Goal: Task Accomplishment & Management: Manage account settings

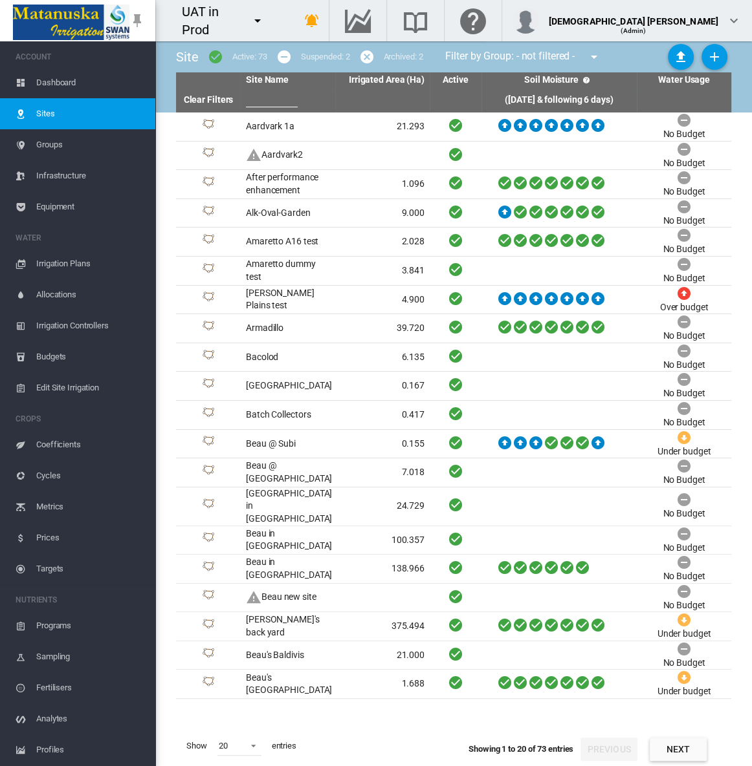
click at [693, 753] on button "Next" at bounding box center [677, 749] width 57 height 23
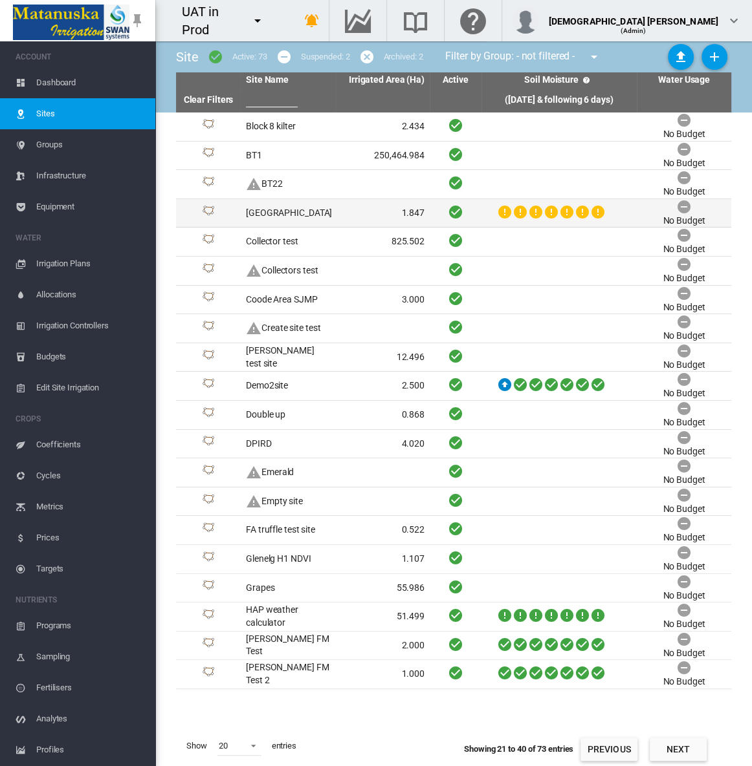
click at [319, 218] on td "City Farm" at bounding box center [288, 213] width 94 height 28
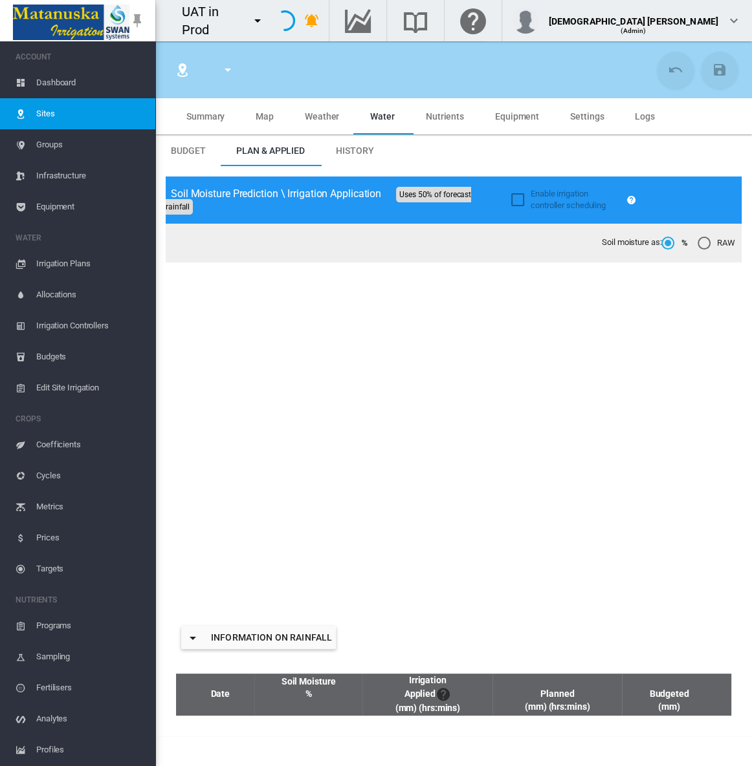
type input "*********"
type input "*****"
type input "*********"
type input "**"
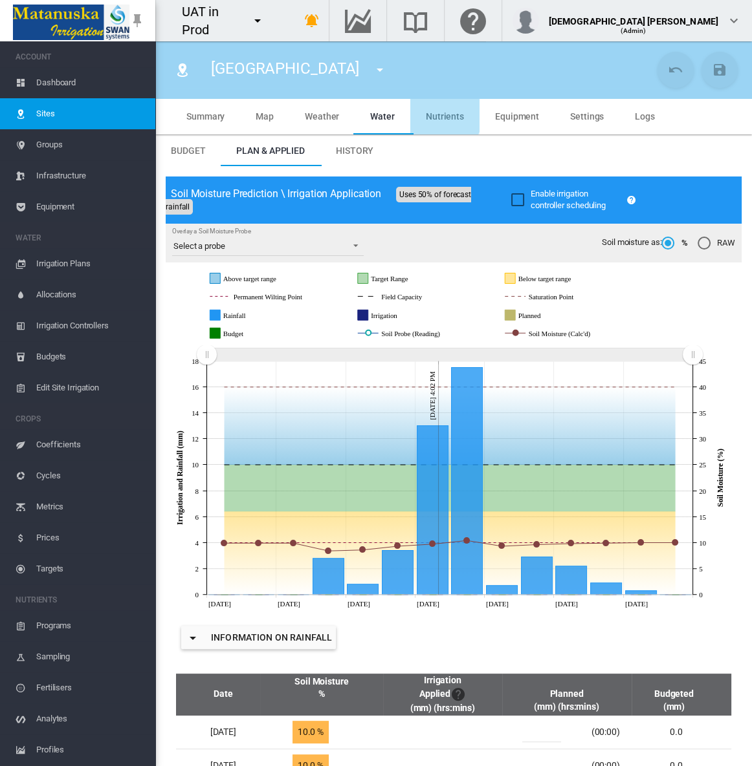
click at [433, 114] on span "Nutrients" at bounding box center [445, 116] width 38 height 10
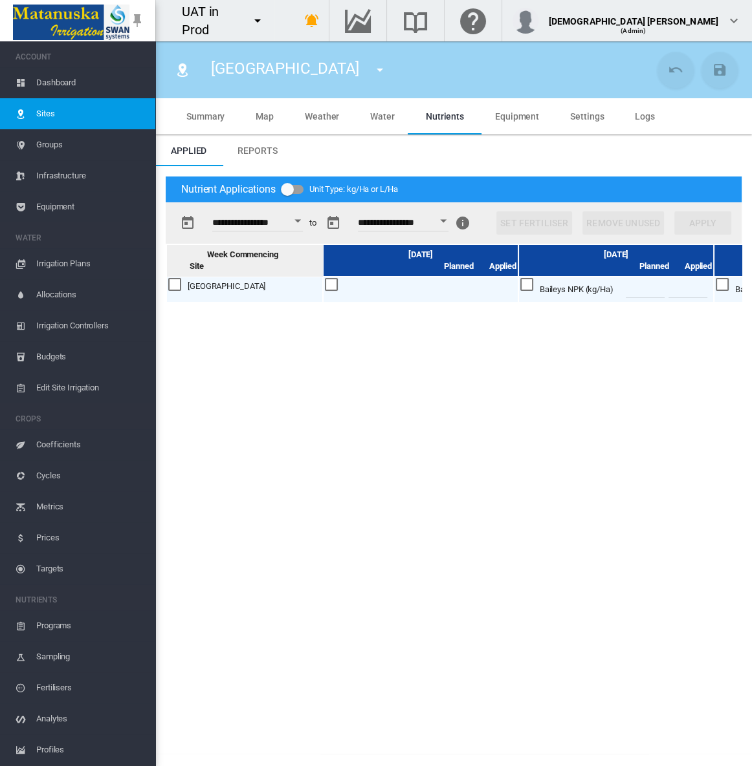
click at [303, 222] on button "Open calendar" at bounding box center [297, 221] width 23 height 23
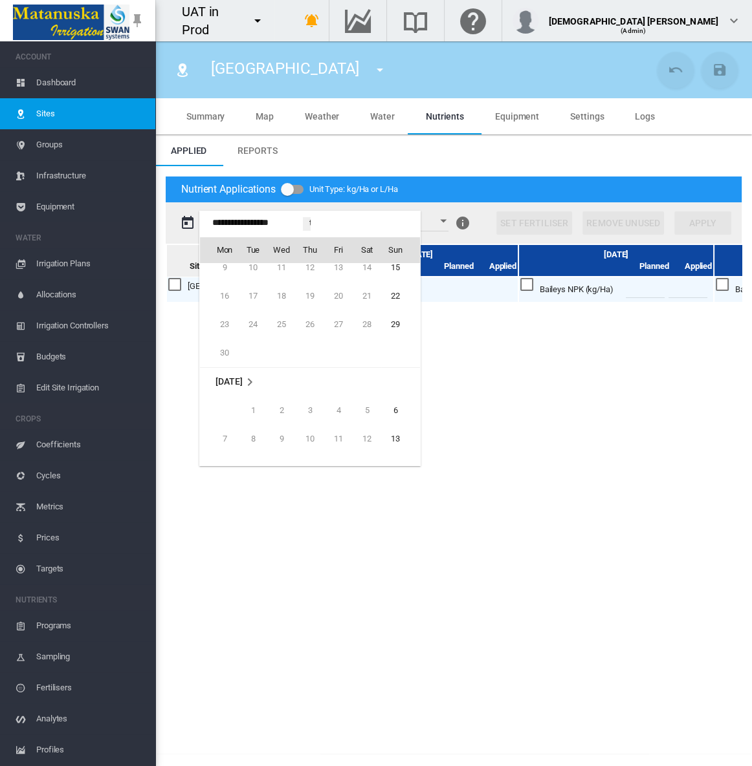
scroll to position [31762, 0]
click at [395, 422] on span "6" at bounding box center [395, 424] width 26 height 26
type input "**********"
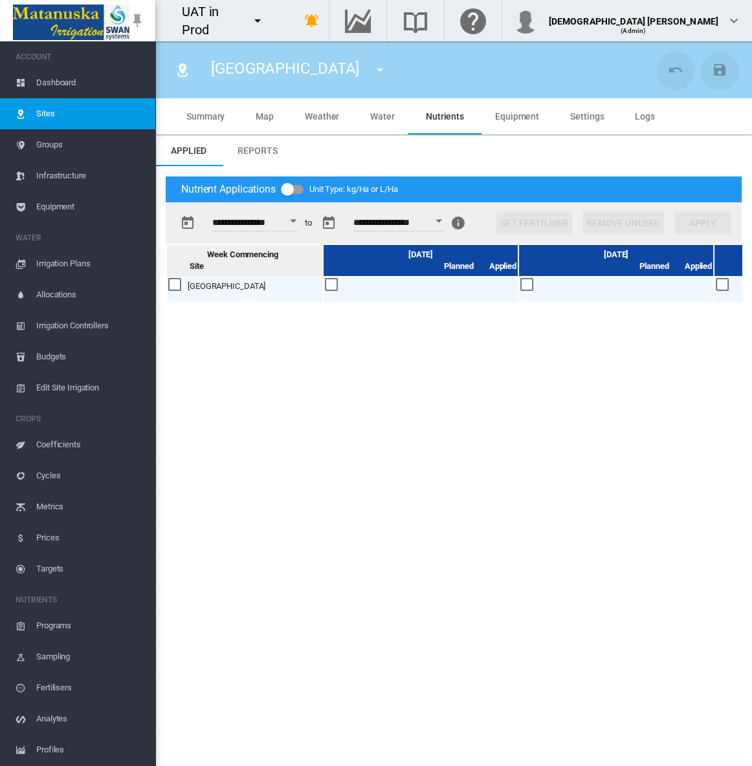
click at [297, 220] on button "Open calendar" at bounding box center [292, 221] width 23 height 23
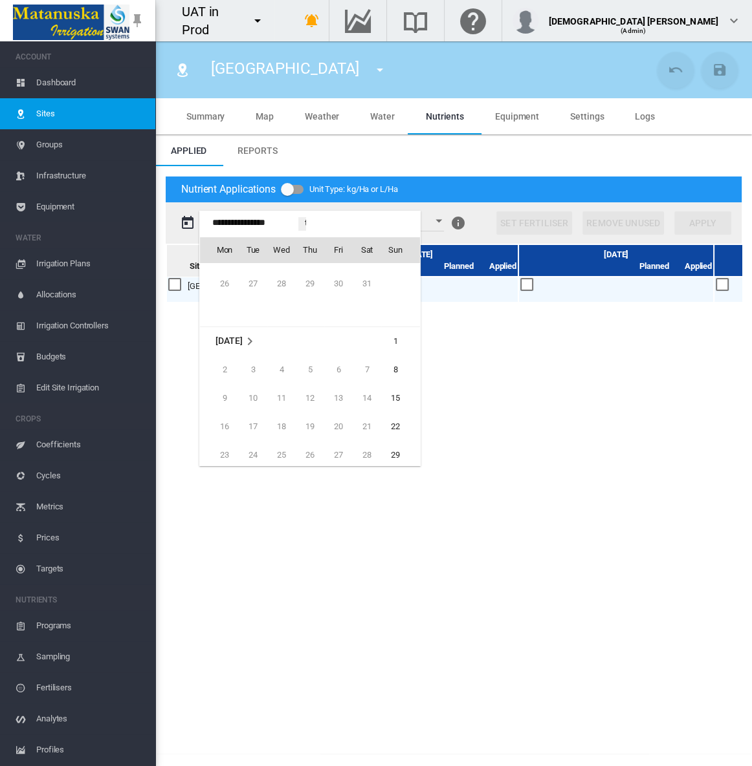
scroll to position [31644, 0]
click at [390, 340] on span "1" at bounding box center [395, 342] width 26 height 26
type input "**********"
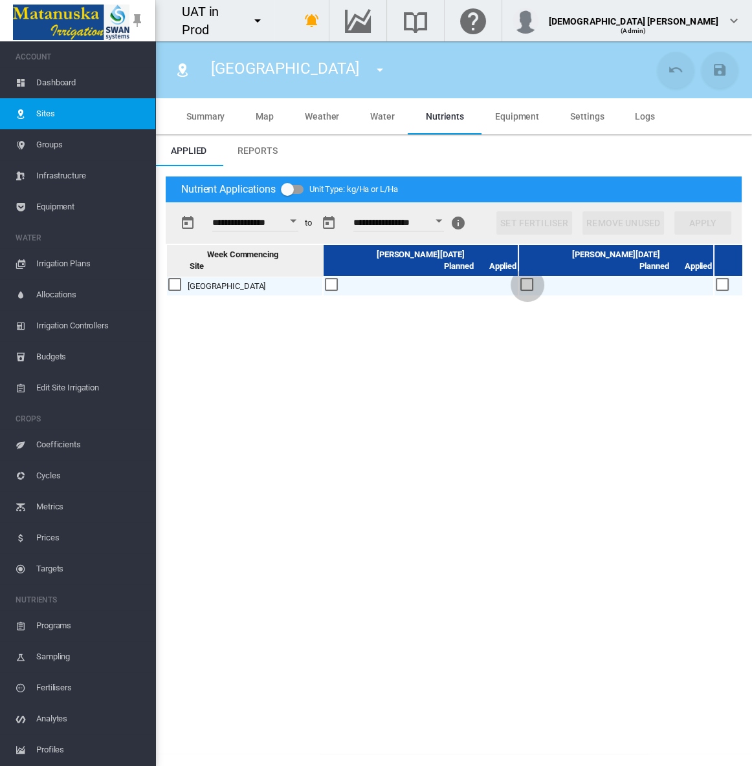
click at [526, 285] on div at bounding box center [527, 285] width 14 height 14
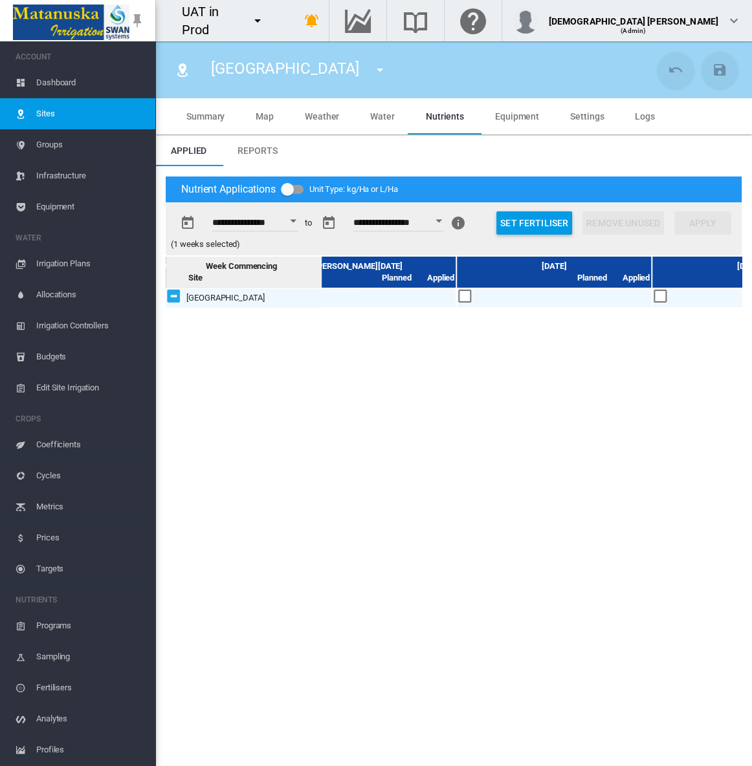
scroll to position [0, 849]
click at [653, 295] on div at bounding box center [655, 297] width 14 height 14
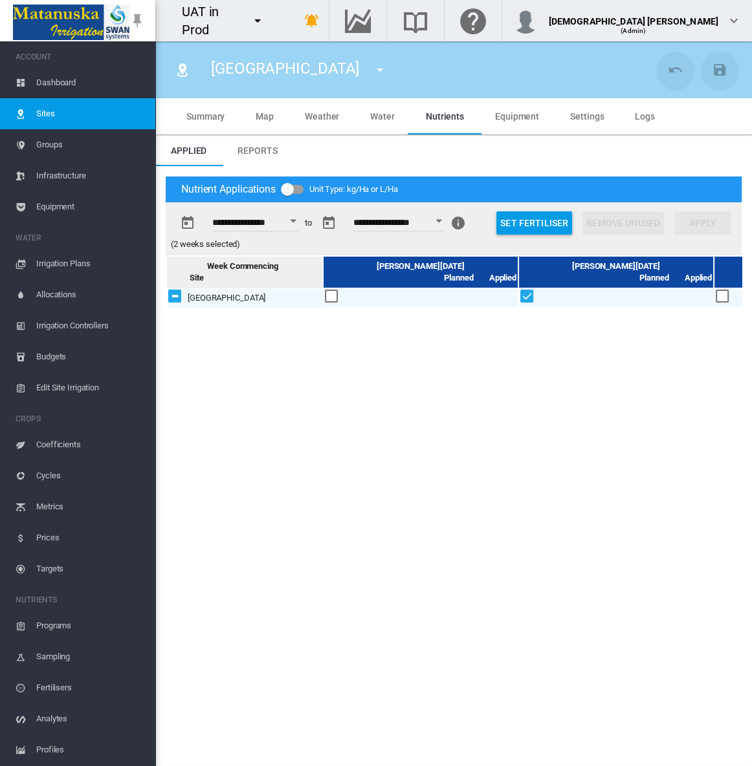
click at [331, 297] on div at bounding box center [332, 297] width 14 height 14
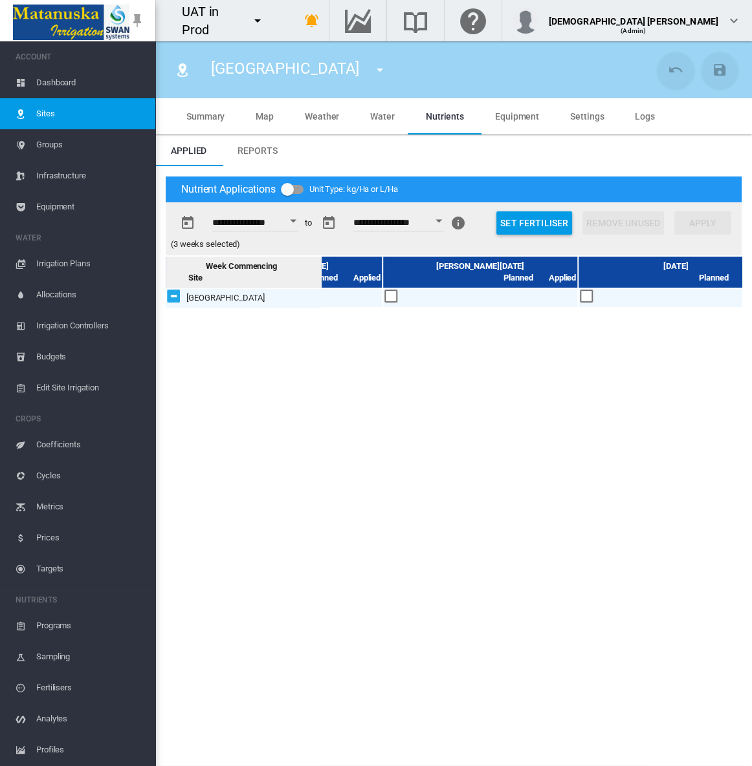
scroll to position [0, 675]
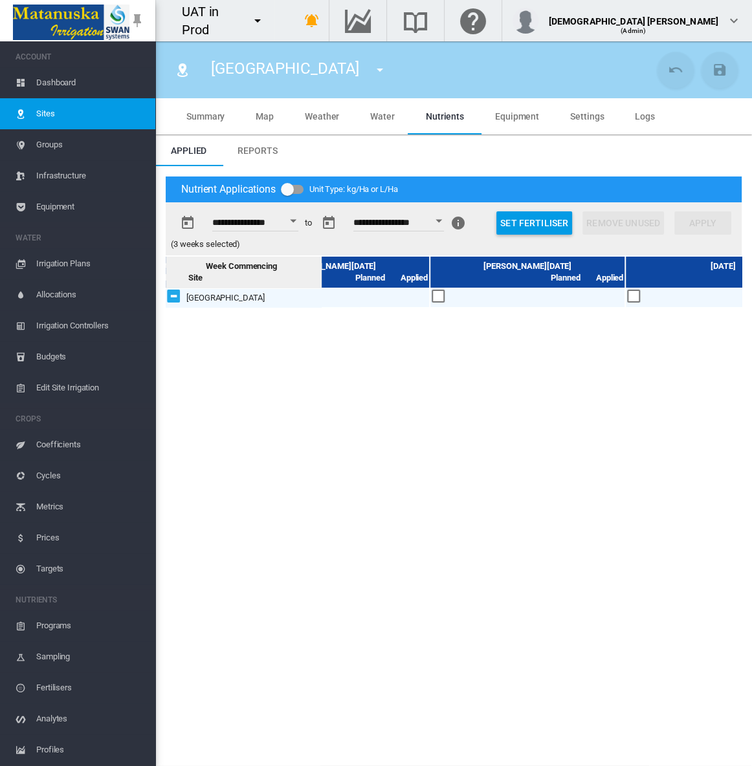
click at [437, 299] on div at bounding box center [438, 297] width 14 height 14
click at [501, 228] on button "Set Fertiliser" at bounding box center [534, 222] width 76 height 23
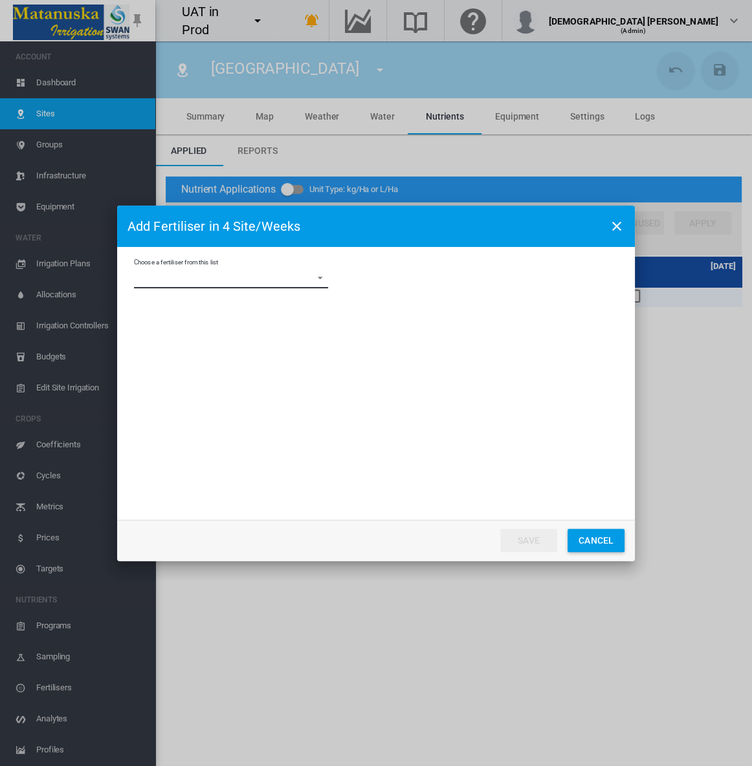
click at [259, 281] on md-select "Choose a fertiliser from this list Ammonium Sulphate AS Clone Baileys NPK Beau …" at bounding box center [231, 278] width 194 height 19
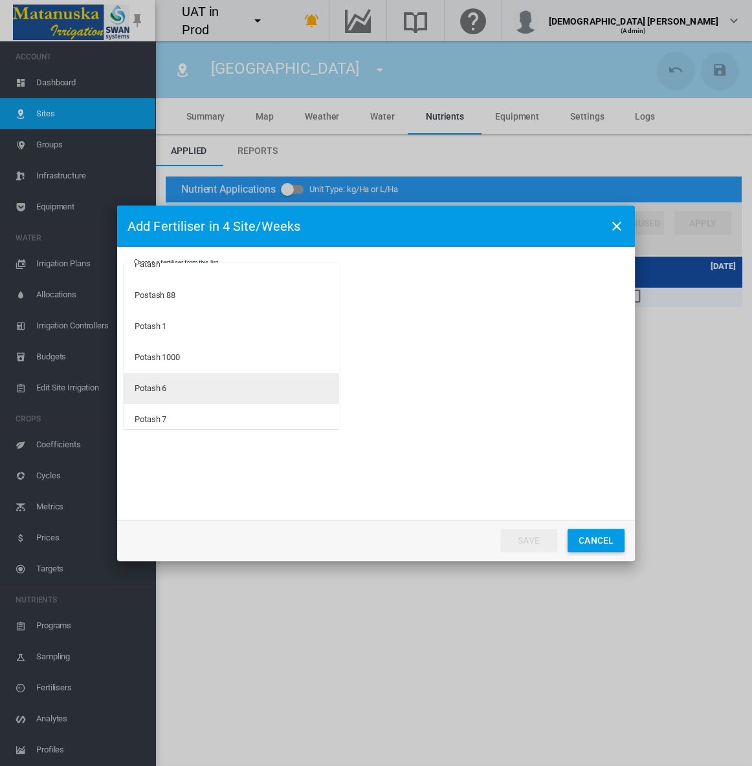
scroll to position [455, 0]
click at [173, 380] on md-option "Test1" at bounding box center [231, 382] width 215 height 31
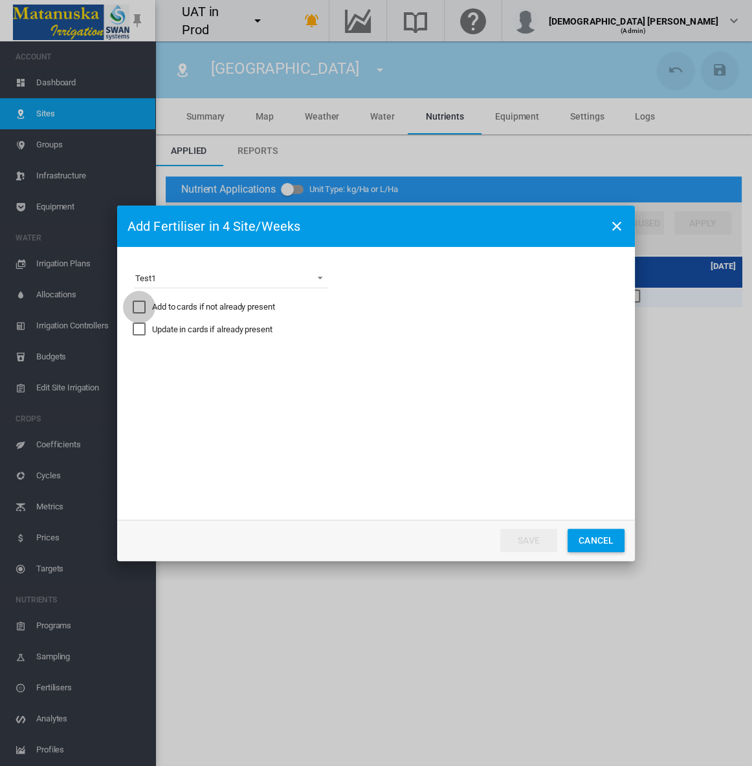
click at [140, 307] on div "Add to cards if not already present" at bounding box center [139, 307] width 13 height 13
click at [323, 368] on md-select "Express the amount as... L per site/week L/Ha Distribute gross amount proportio…" at bounding box center [231, 368] width 194 height 19
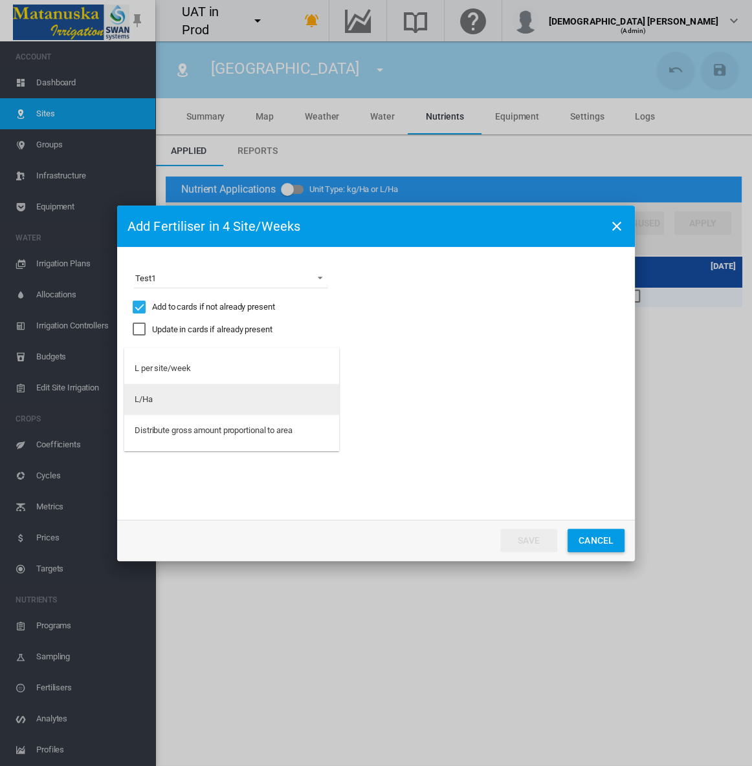
click at [252, 404] on md-option "L/Ha" at bounding box center [231, 399] width 215 height 31
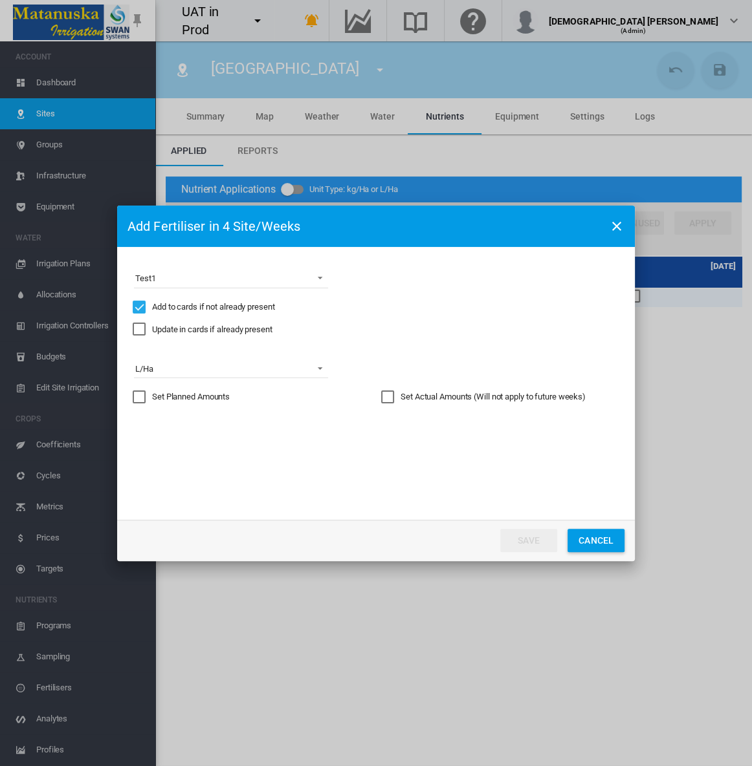
click at [390, 396] on div "Set Actual Amounts (Will not apply to future weeks)" at bounding box center [387, 397] width 13 height 13
click at [456, 435] on input "Choose a ..." at bounding box center [471, 435] width 58 height 19
type input "*"
click at [525, 537] on button "Save" at bounding box center [528, 540] width 57 height 23
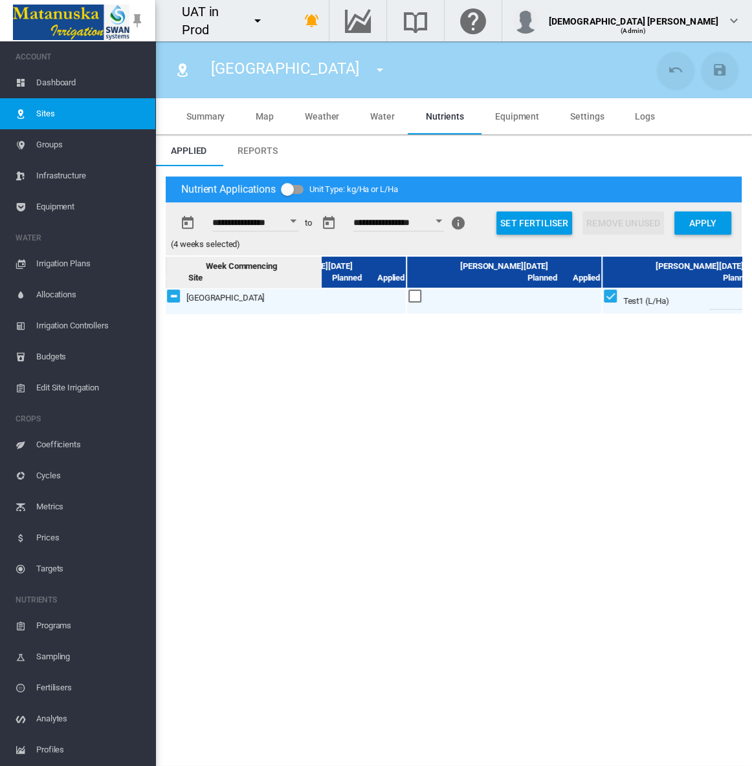
scroll to position [0, 499]
click at [420, 299] on div at bounding box center [419, 297] width 14 height 14
click at [550, 212] on button "Set Fertiliser" at bounding box center [534, 222] width 76 height 23
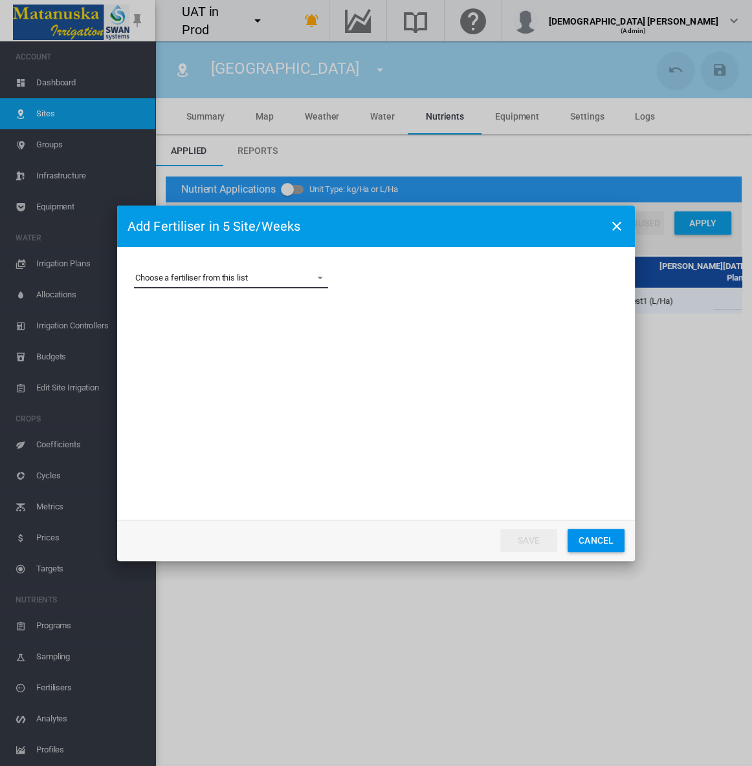
click at [224, 284] on md-select "Choose a fertiliser from this list Ammonium Sulphate AS Clone Baileys NPK Beau …" at bounding box center [231, 278] width 194 height 19
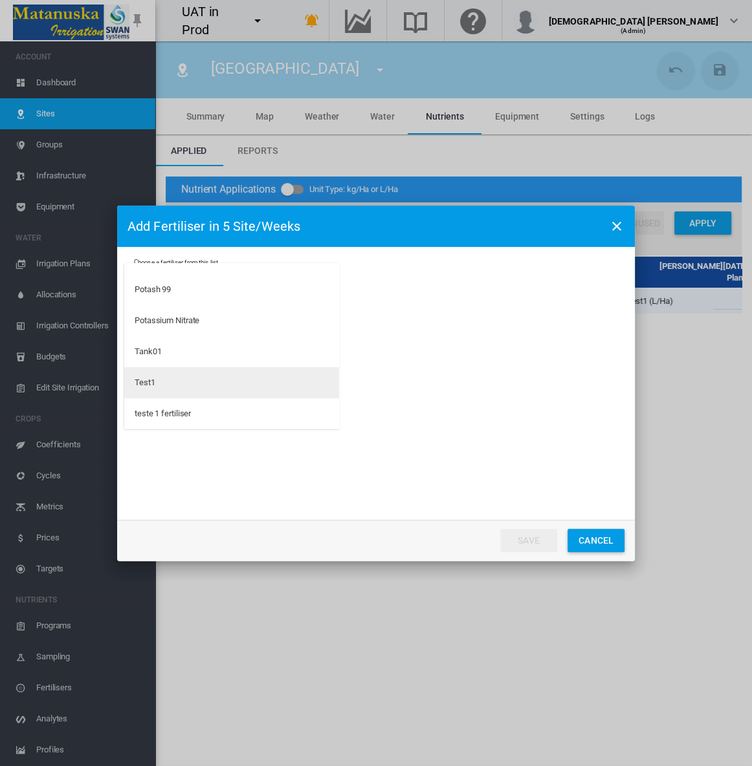
click at [179, 380] on md-option "Test1" at bounding box center [231, 382] width 215 height 31
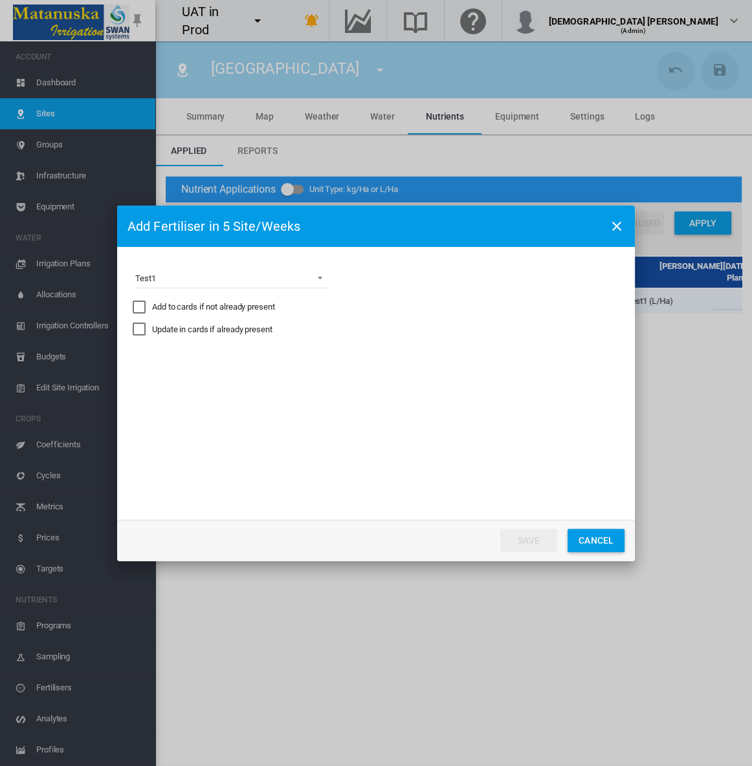
click at [163, 308] on div "Add to cards if not already present" at bounding box center [213, 307] width 123 height 12
click at [195, 367] on md-select "Express the amount as... L per site/week L/Ha Distribute gross amount proportio…" at bounding box center [231, 368] width 194 height 19
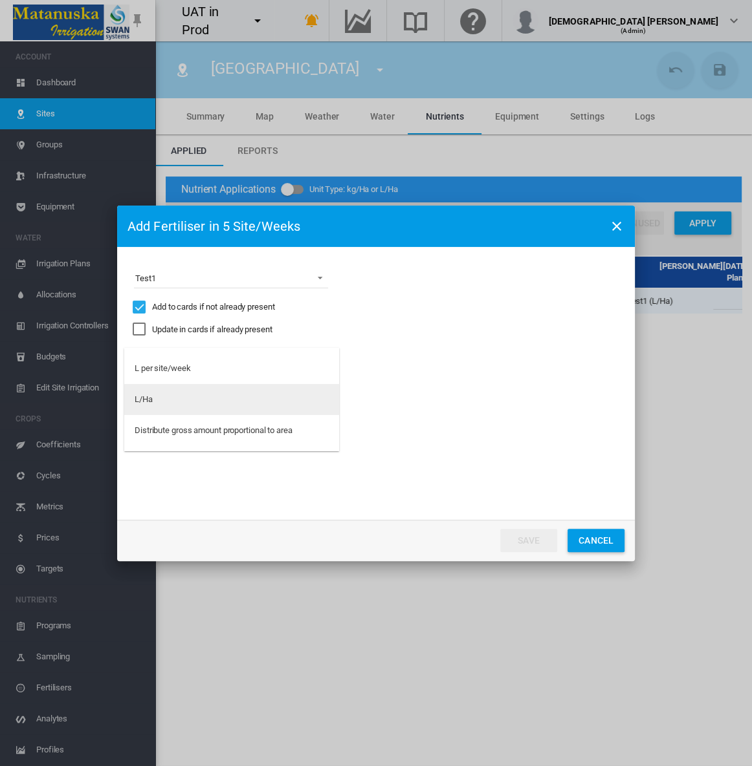
click at [200, 398] on md-option "L/Ha" at bounding box center [231, 399] width 215 height 31
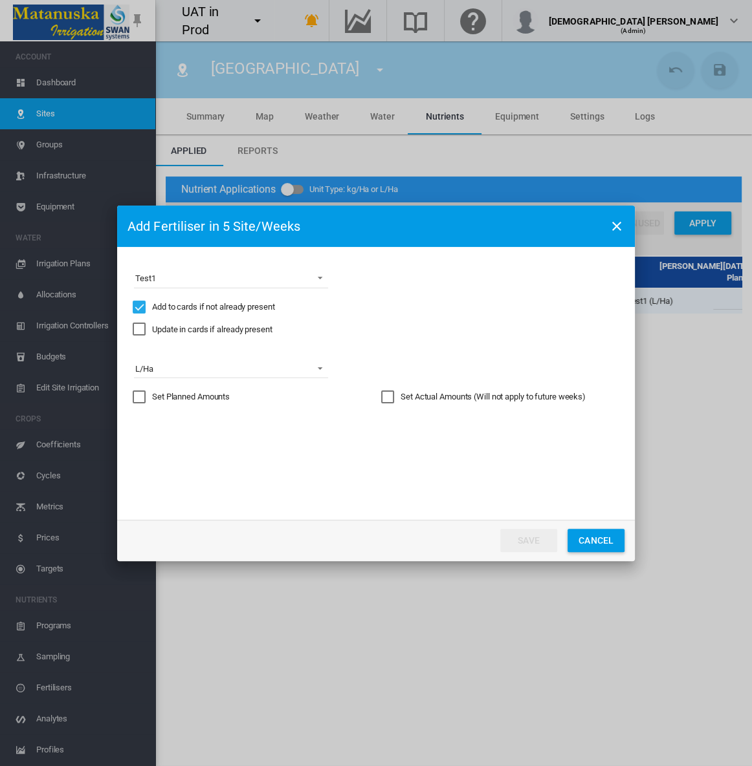
click at [387, 396] on div "Set Actual Amounts (Will not apply to future weeks)" at bounding box center [387, 397] width 13 height 13
click at [465, 437] on input "Choose a ..." at bounding box center [471, 435] width 58 height 19
type input "*"
click at [525, 539] on button "Save" at bounding box center [528, 540] width 57 height 23
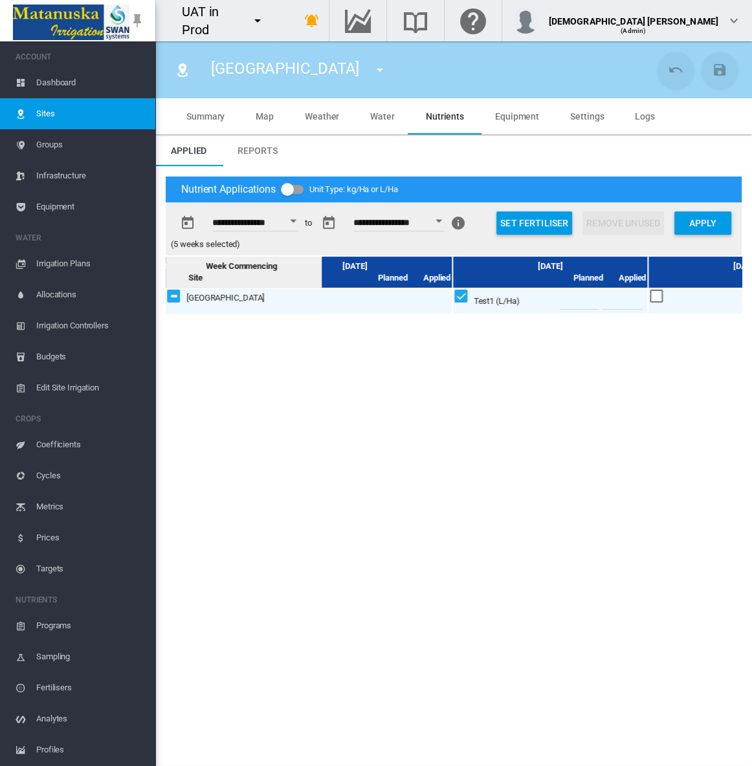
scroll to position [0, 0]
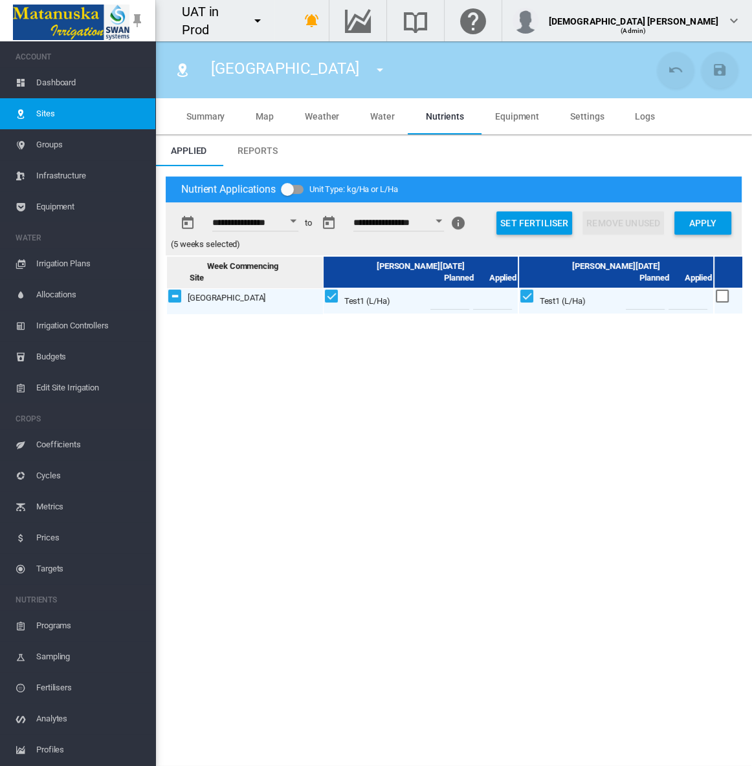
click at [303, 222] on button "Open calendar" at bounding box center [292, 221] width 23 height 23
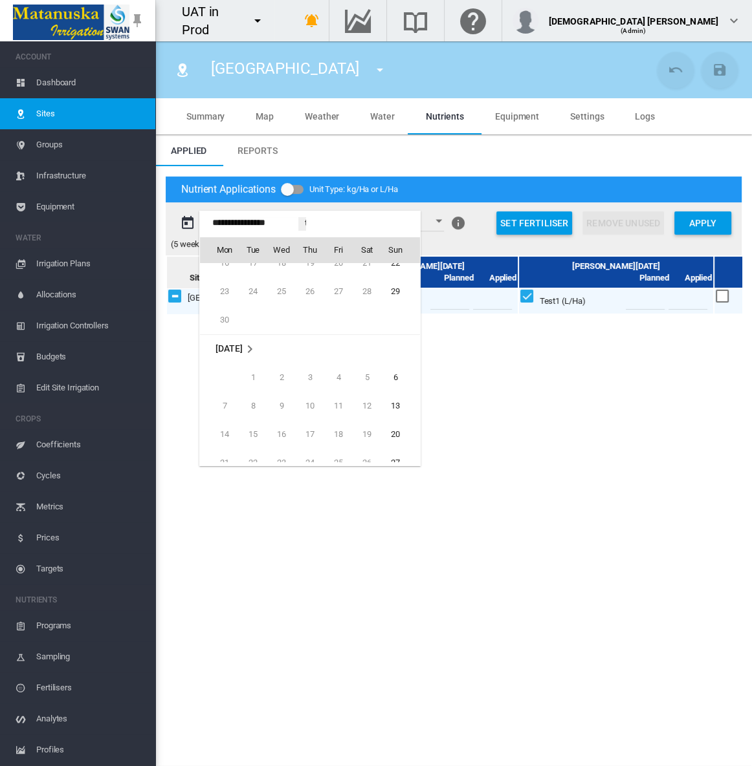
scroll to position [31825, 0]
click at [395, 276] on span "29" at bounding box center [395, 275] width 26 height 26
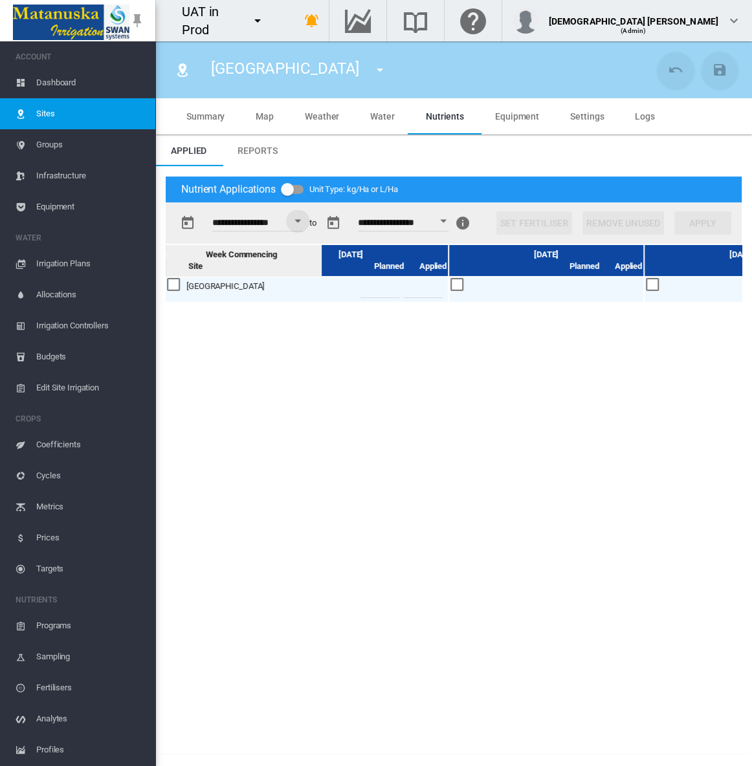
scroll to position [0, 0]
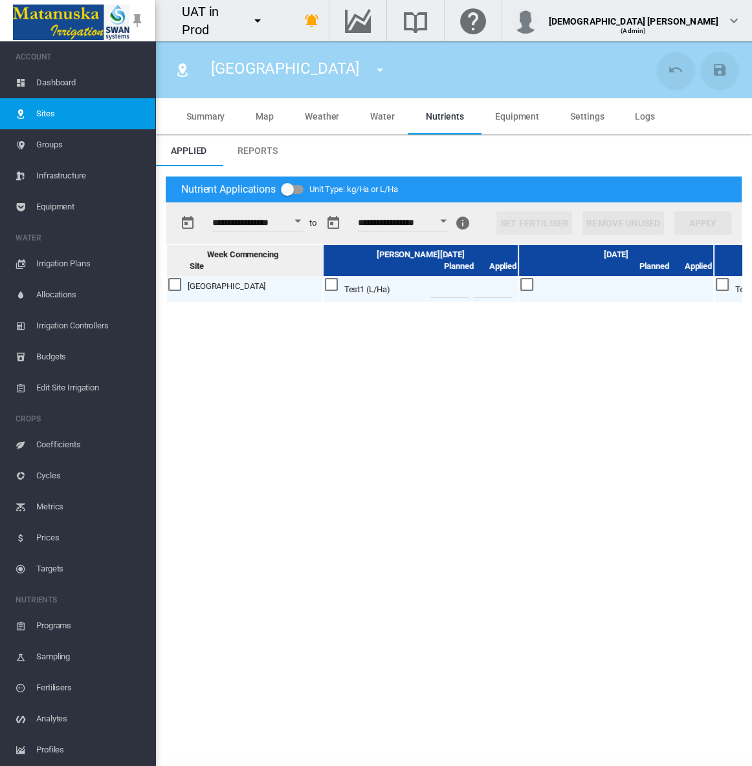
click at [302, 223] on button "Open calendar" at bounding box center [297, 221] width 23 height 23
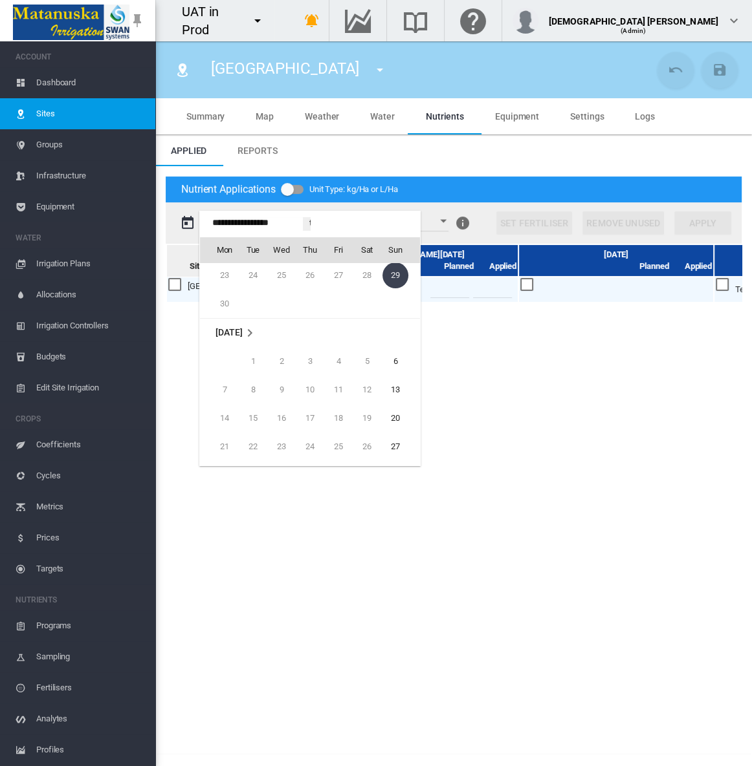
scroll to position [31825, 0]
click at [389, 437] on span "27" at bounding box center [395, 446] width 26 height 26
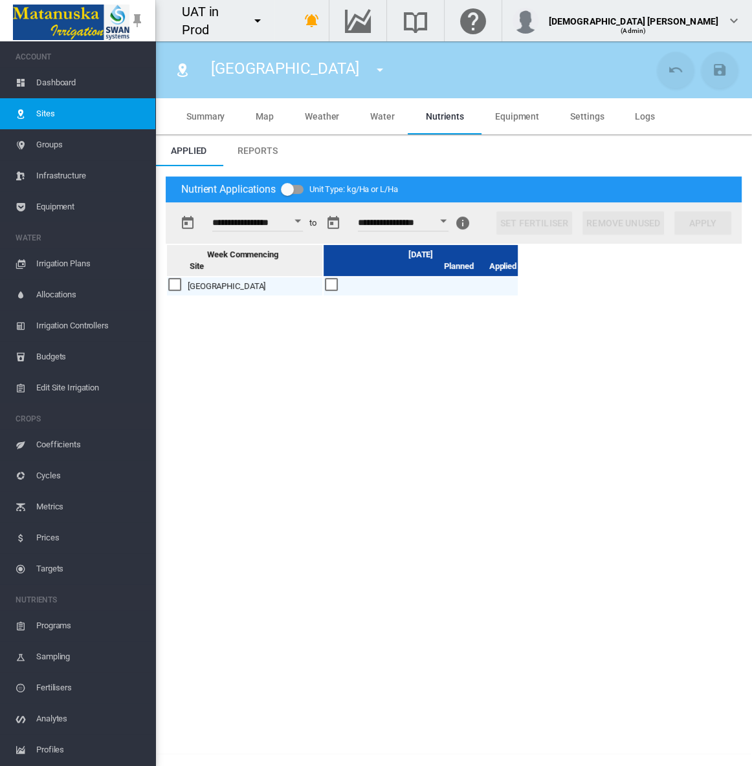
click at [455, 215] on button "Open calendar" at bounding box center [442, 221] width 23 height 23
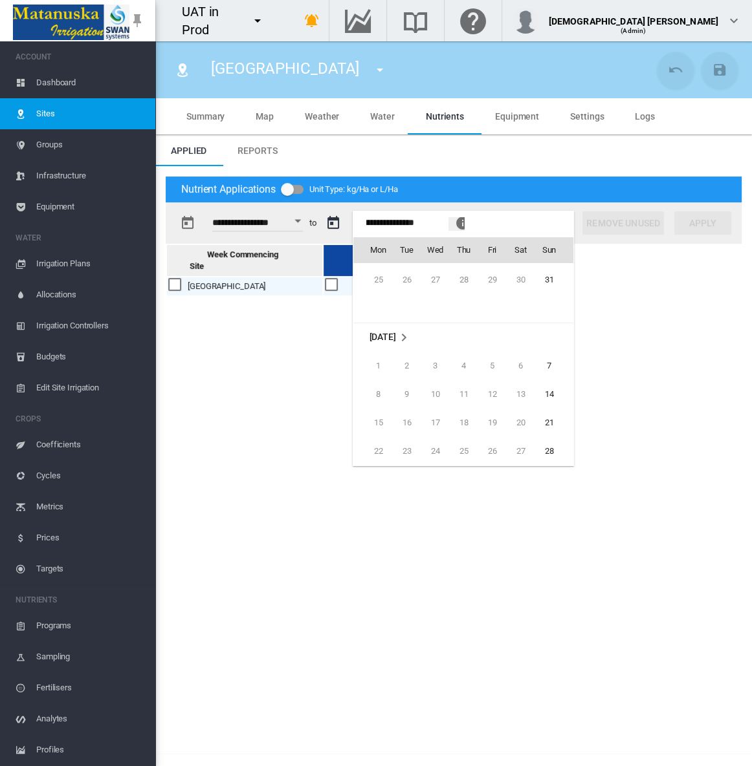
scroll to position [32173, 0]
click at [541, 437] on span "28" at bounding box center [549, 441] width 26 height 26
type input "**********"
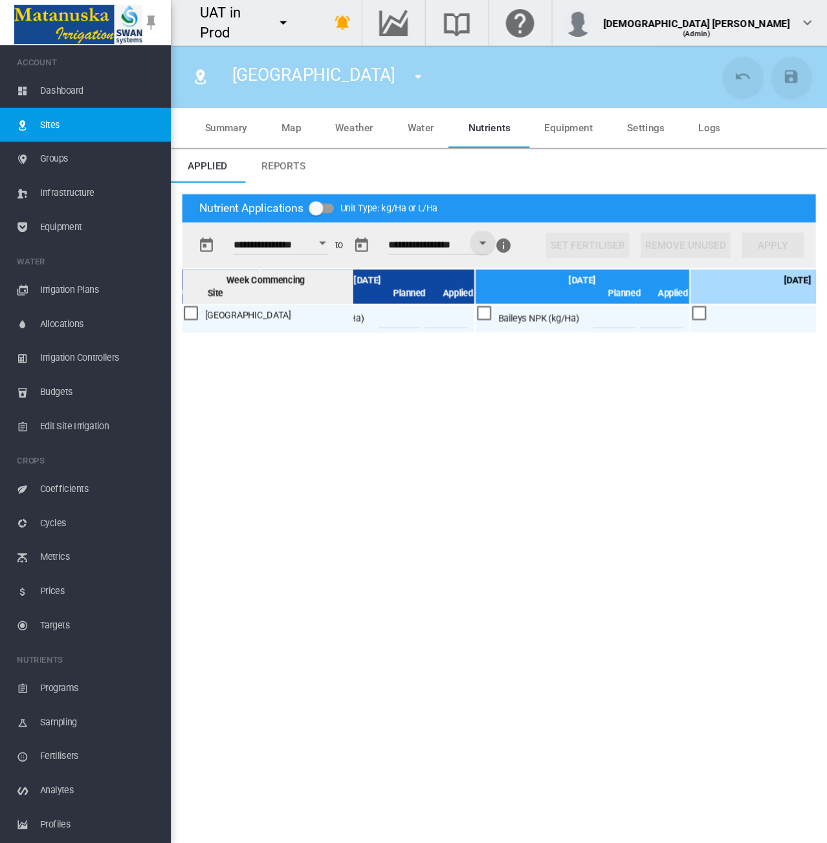
scroll to position [0, 512]
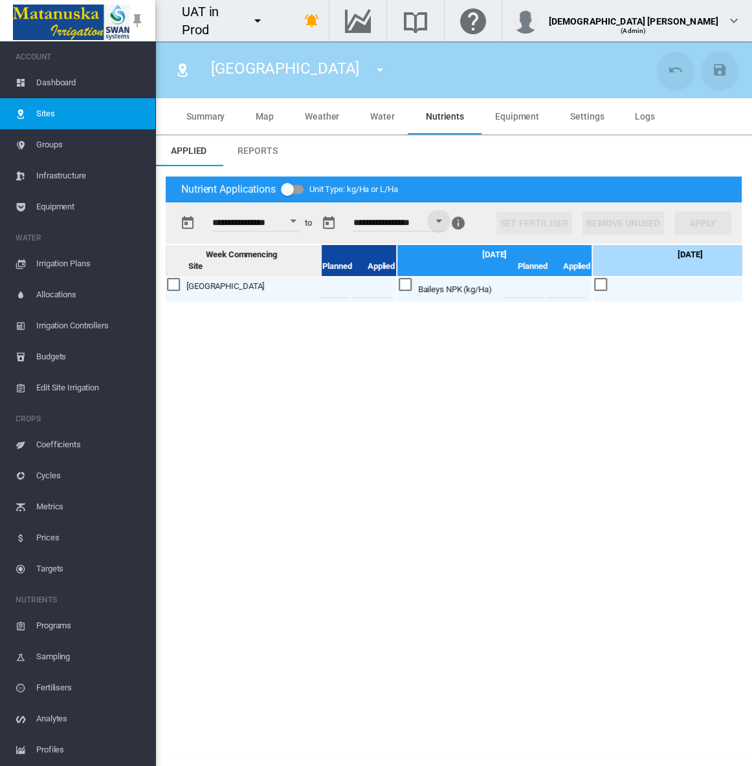
click at [93, 107] on span "Sites" at bounding box center [90, 113] width 109 height 31
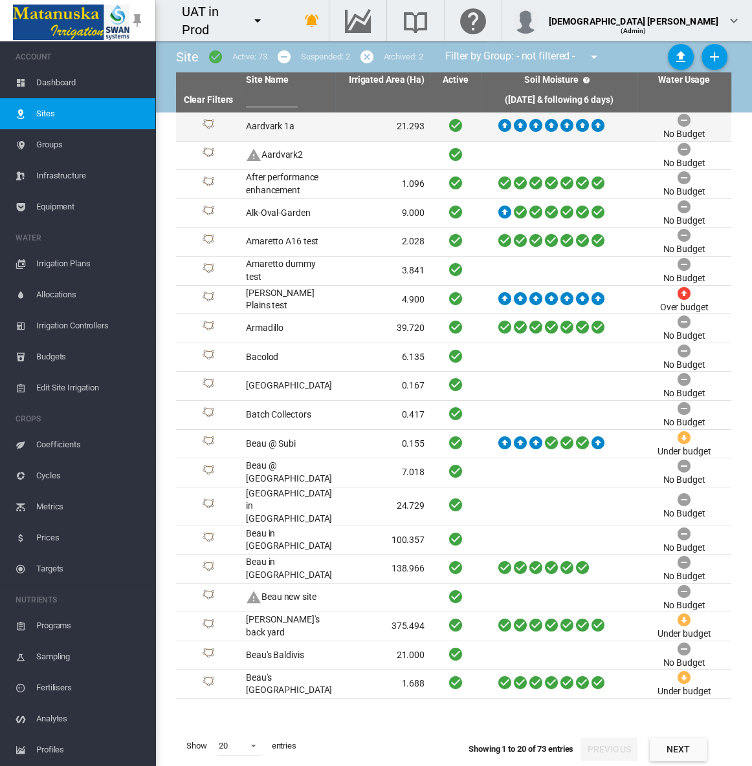
click at [266, 127] on td "Aardvark 1a" at bounding box center [288, 127] width 94 height 28
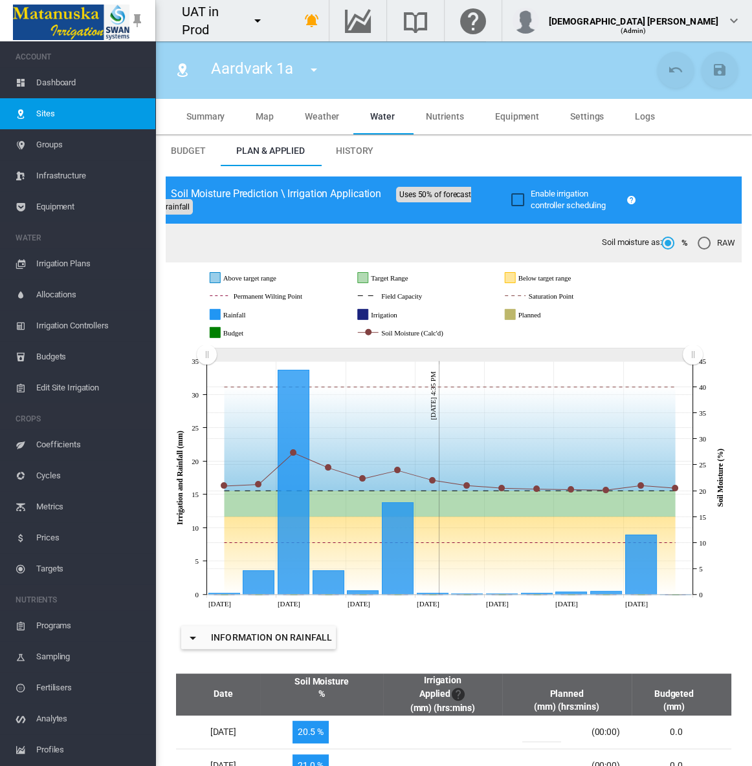
click at [705, 144] on md-tabs-canvas "Budget Plan & Applied History Budget Plan & Applied History" at bounding box center [453, 150] width 596 height 31
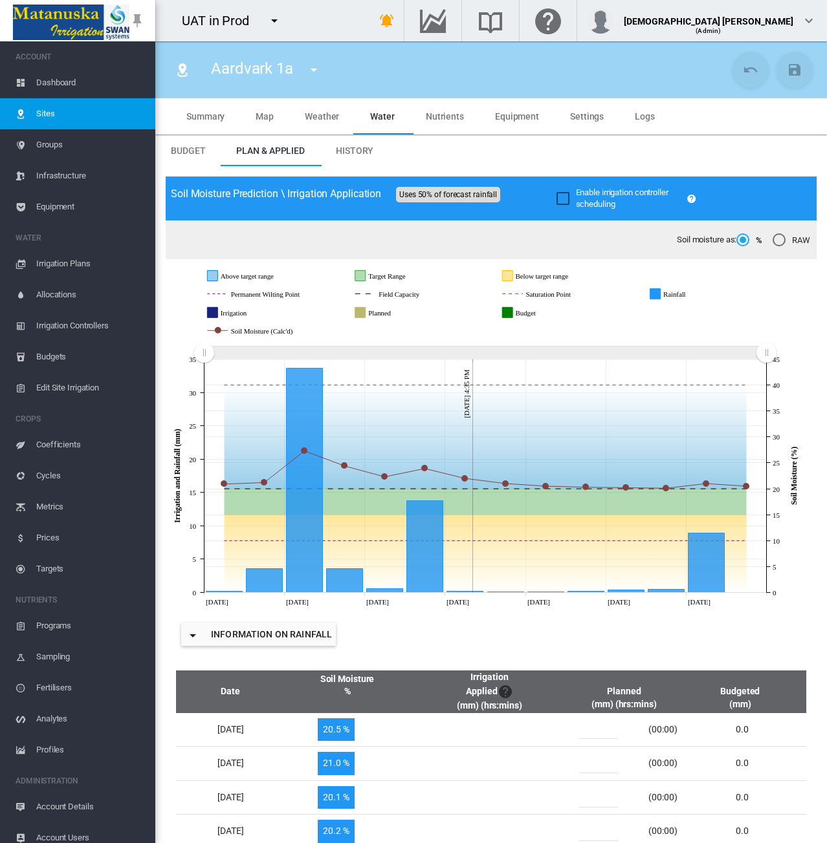
click at [728, 144] on md-tabs-canvas "Budget Plan & Applied History Budget Plan & Applied History" at bounding box center [490, 150] width 671 height 31
click at [428, 118] on span "Nutrients" at bounding box center [445, 116] width 38 height 10
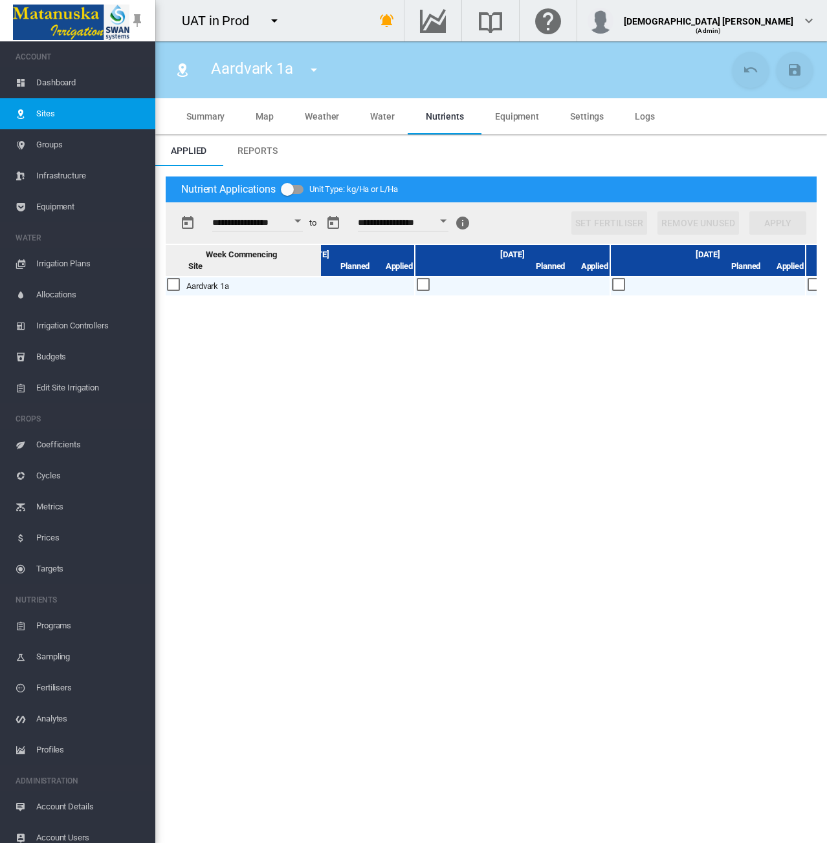
scroll to position [0, 110]
click at [418, 284] on div at bounding box center [417, 285] width 14 height 14
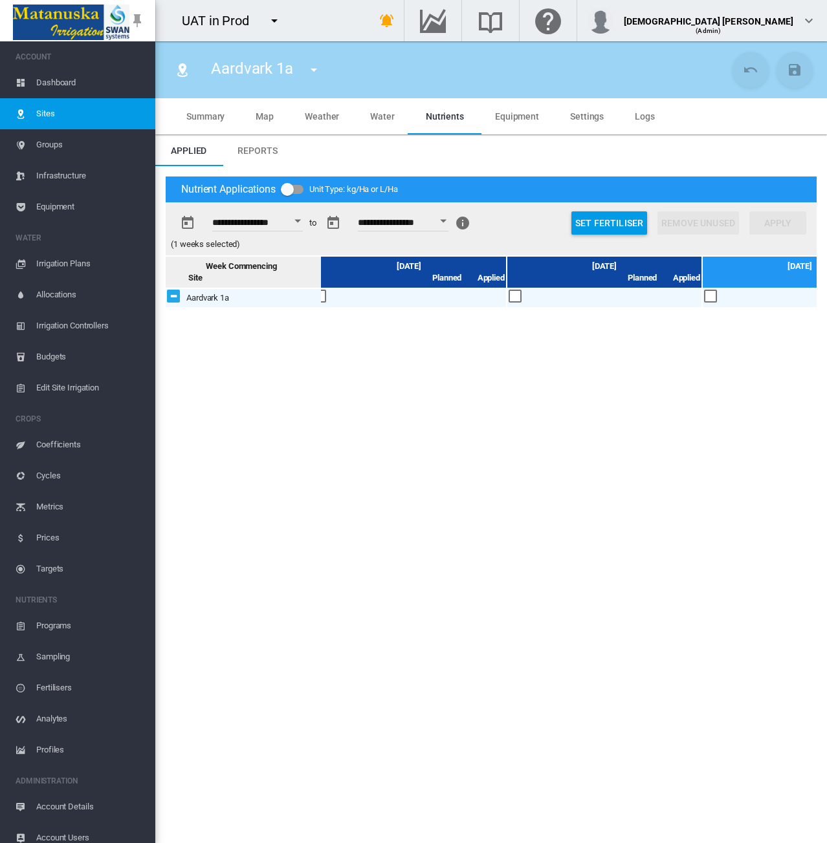
scroll to position [0, 404]
click at [514, 294] on div at bounding box center [514, 297] width 14 height 14
click at [462, 766] on div "**********" at bounding box center [490, 504] width 671 height 677
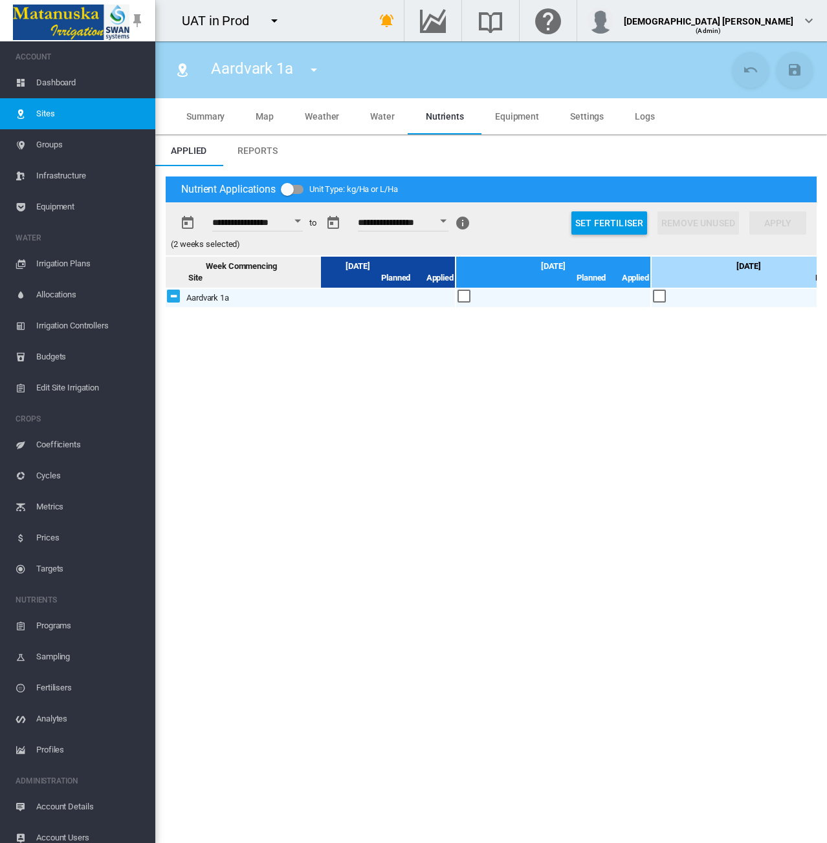
scroll to position [0, 650]
click at [459, 300] on div at bounding box center [463, 297] width 14 height 14
click at [461, 296] on div at bounding box center [463, 297] width 14 height 14
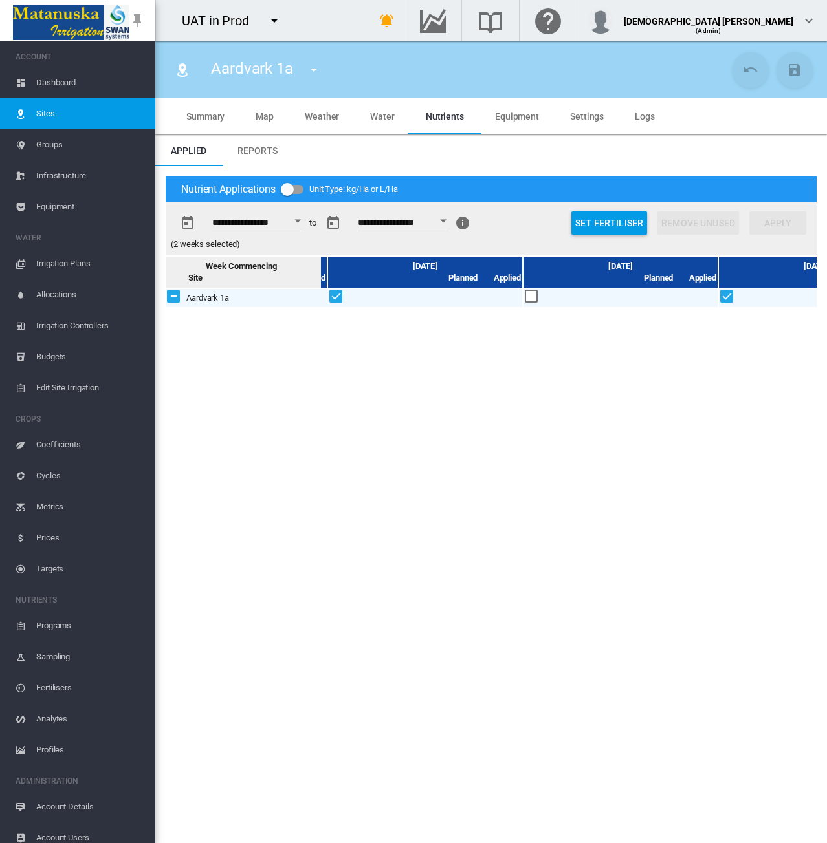
scroll to position [0, 192]
click at [586, 226] on button "Set Fertiliser" at bounding box center [609, 222] width 76 height 23
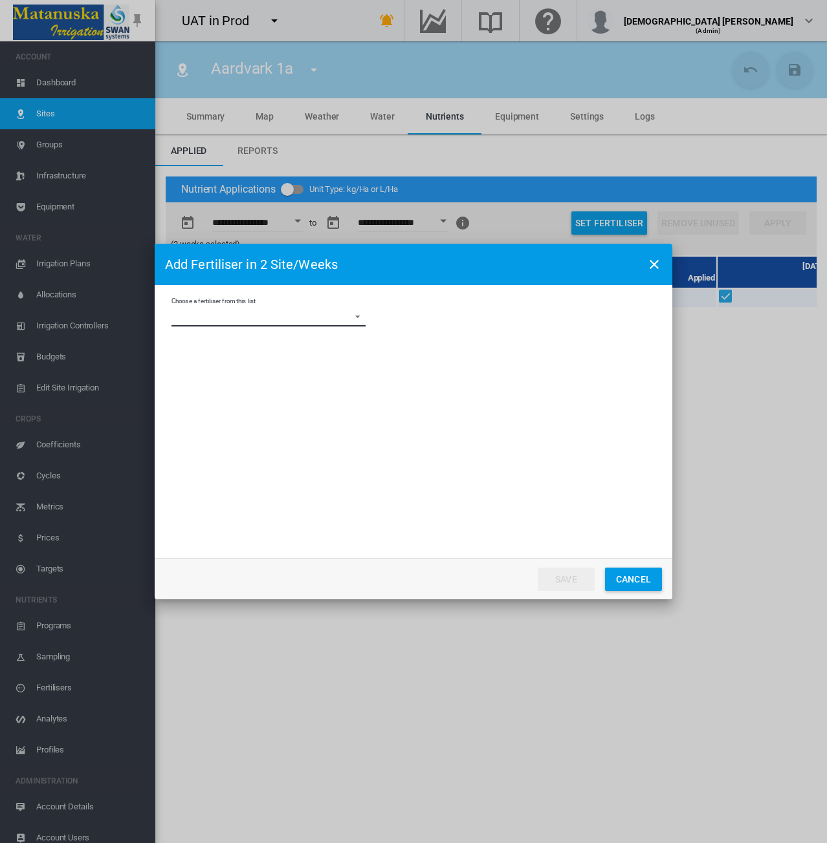
click at [351, 314] on md-select "Choose a fertiliser from this list Ammonium Sulphate AS Clone Baileys NPK Beau …" at bounding box center [268, 316] width 194 height 19
click at [239, 315] on div "Ammonium Sulphate" at bounding box center [210, 318] width 75 height 12
drag, startPoint x: 193, startPoint y: 343, endPoint x: 210, endPoint y: 363, distance: 26.6
click at [193, 343] on div "Add to cards if not already present" at bounding box center [251, 346] width 123 height 12
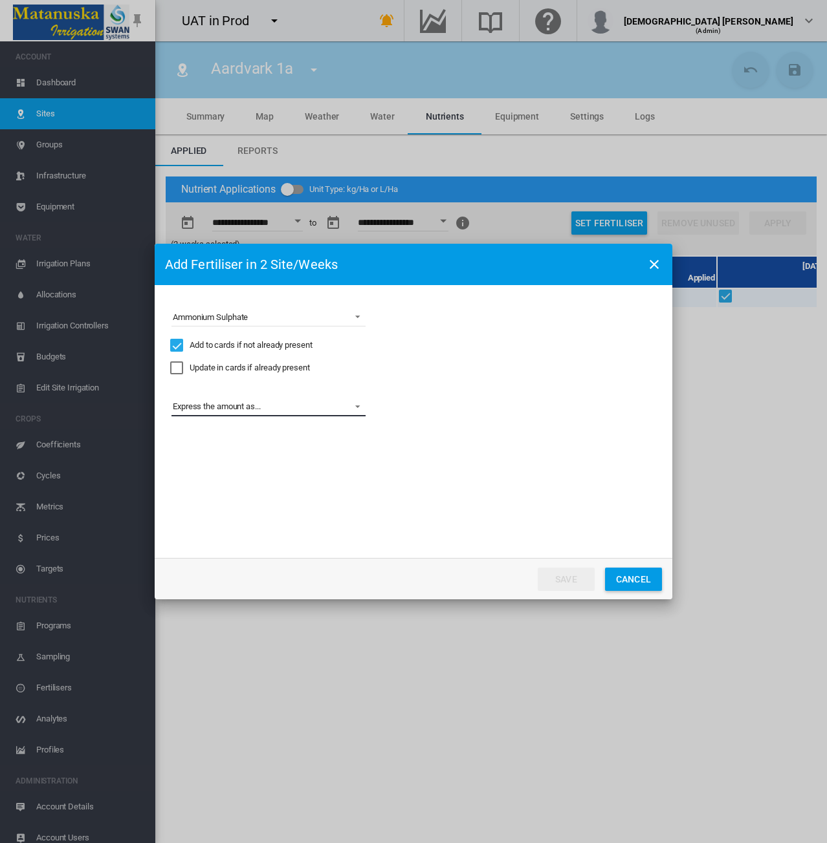
click at [283, 409] on md-select "Express the amount as... kg per site/week kg/Ha Distribute gross amount proport…" at bounding box center [268, 406] width 194 height 19
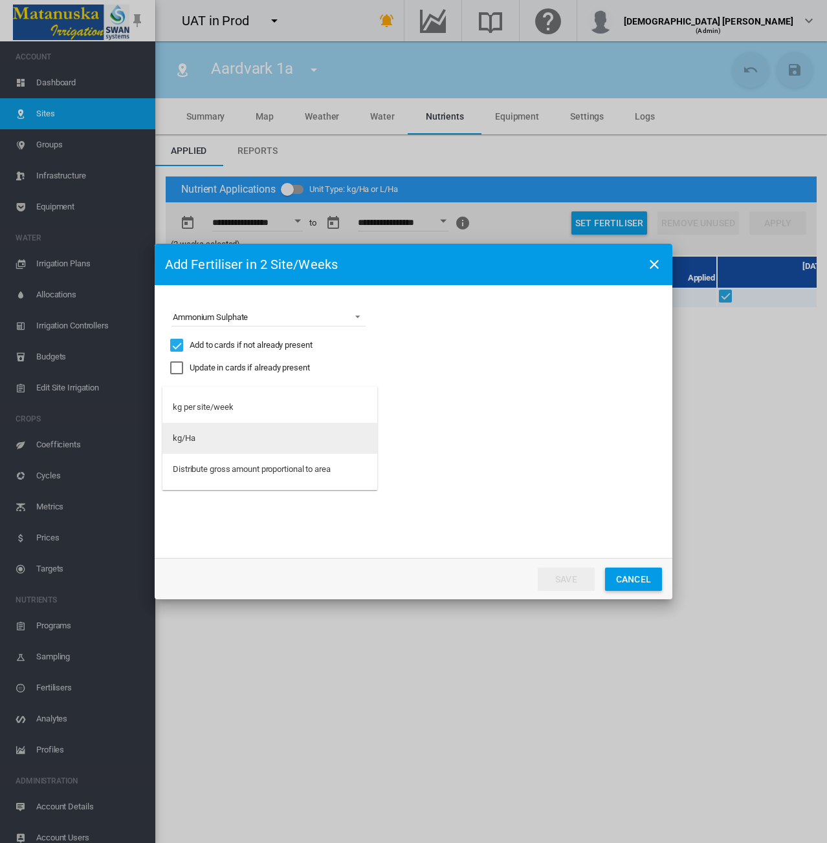
click at [255, 440] on md-option "kg/Ha" at bounding box center [269, 438] width 215 height 31
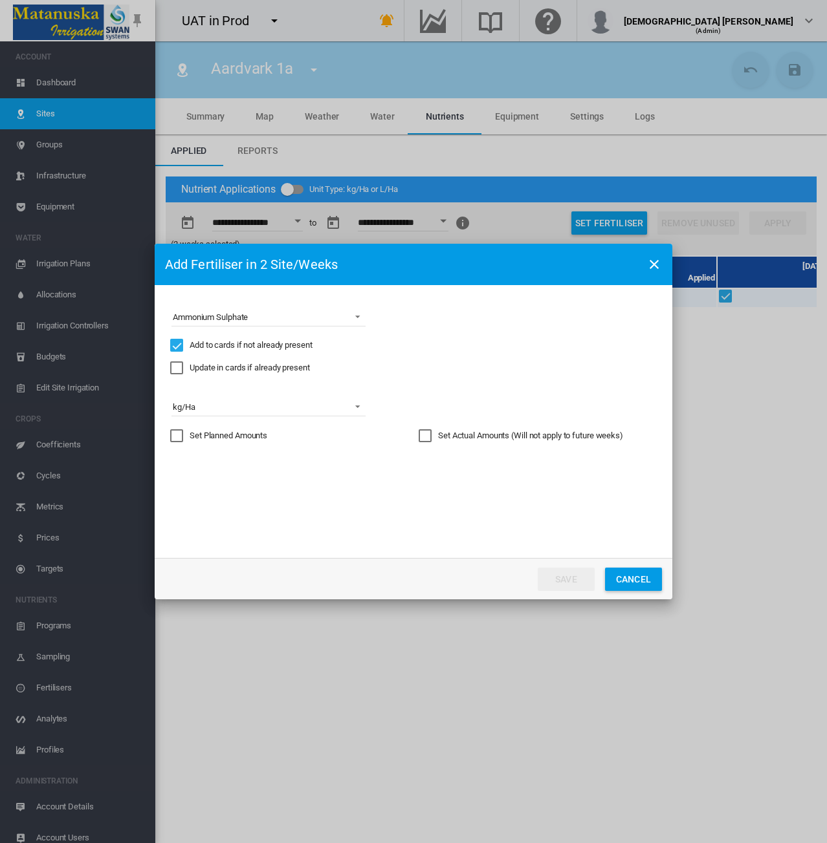
click at [418, 435] on div "Set Actual Amounts (Will not apply to future weeks)" at bounding box center [424, 435] width 13 height 13
click at [501, 479] on input "Choose a ..." at bounding box center [513, 474] width 58 height 19
type input "*"
click at [558, 578] on button "Save" at bounding box center [565, 579] width 57 height 23
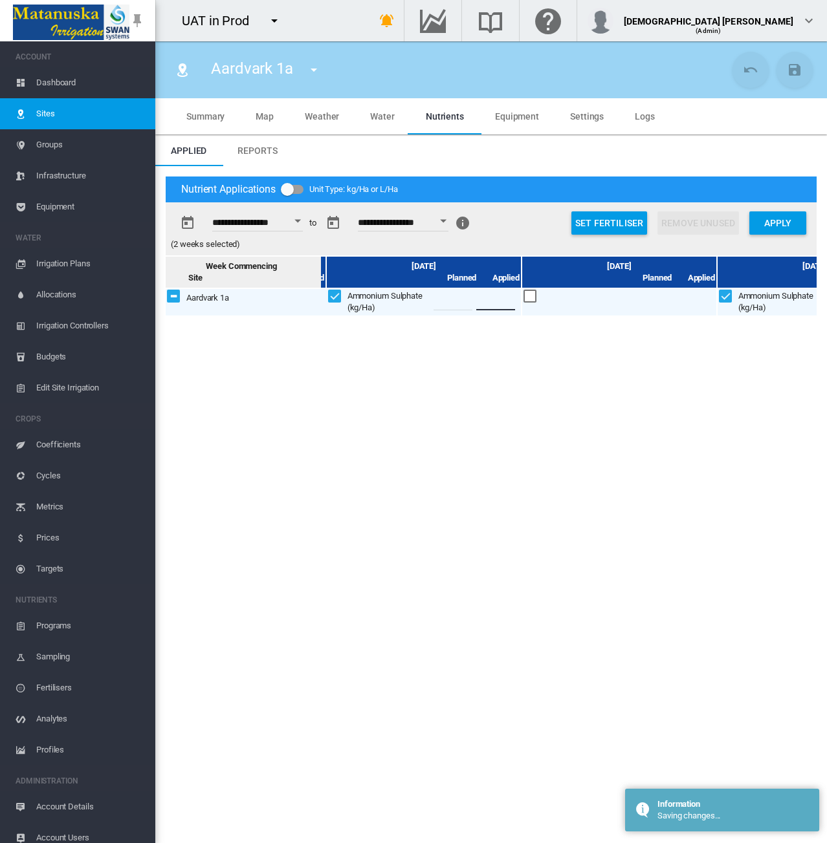
drag, startPoint x: 506, startPoint y: 299, endPoint x: 515, endPoint y: 301, distance: 8.6
click at [515, 301] on input "*" at bounding box center [495, 300] width 39 height 19
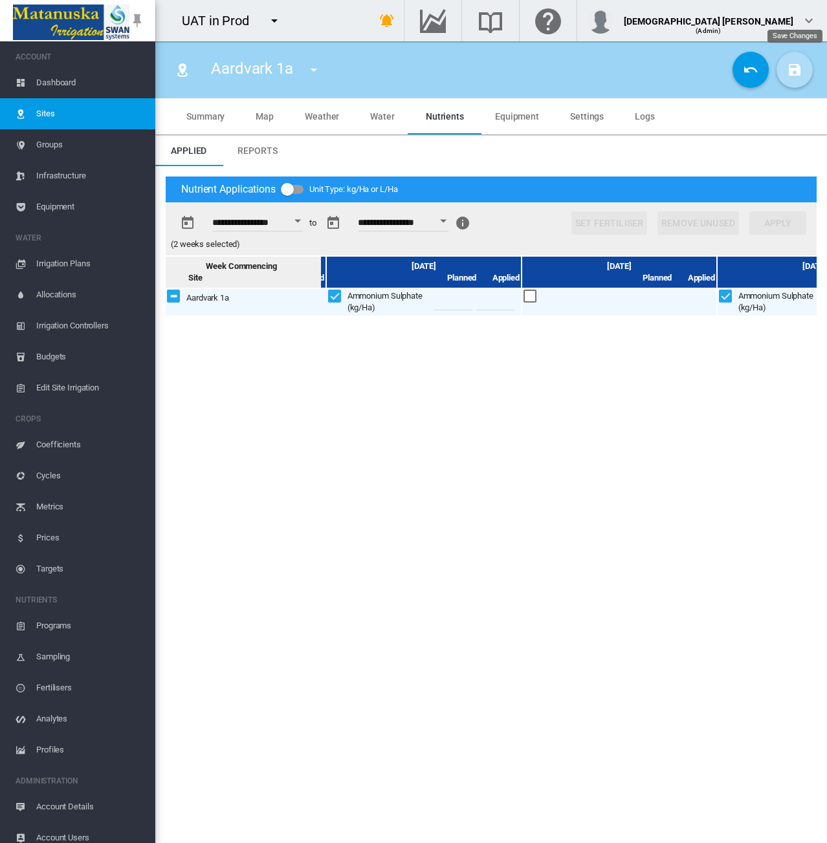
click at [751, 81] on button "Save Changes" at bounding box center [794, 70] width 36 height 36
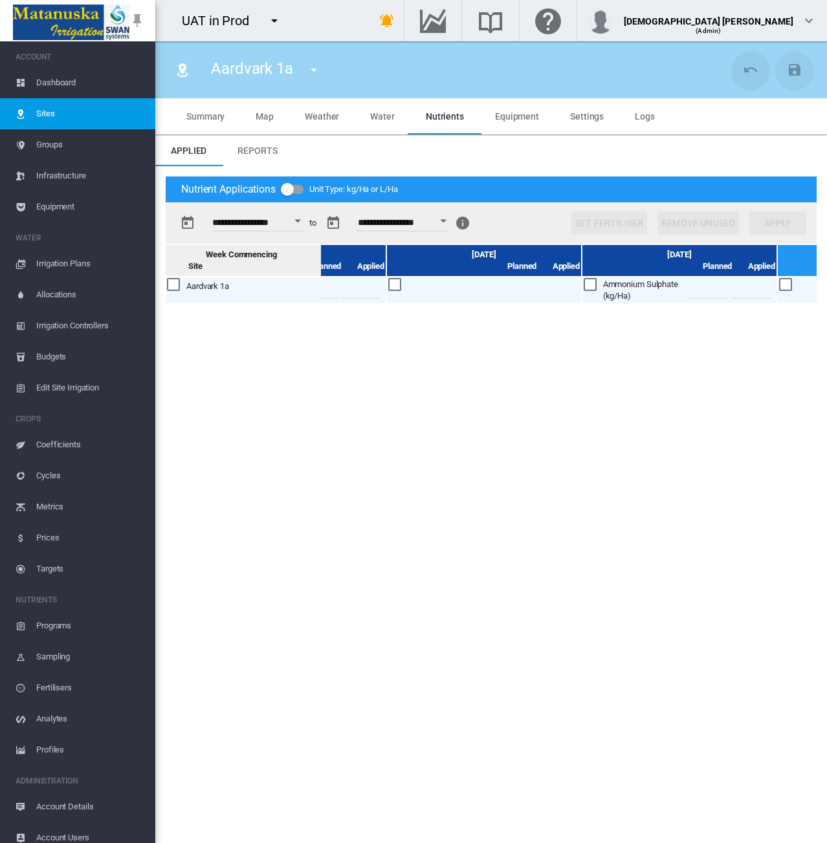
scroll to position [0, 325]
drag, startPoint x: 373, startPoint y: 290, endPoint x: 382, endPoint y: 292, distance: 9.1
click at [382, 292] on input "*" at bounding box center [362, 288] width 39 height 19
type input "*"
click at [751, 69] on md-icon "icon-content-save" at bounding box center [794, 70] width 16 height 16
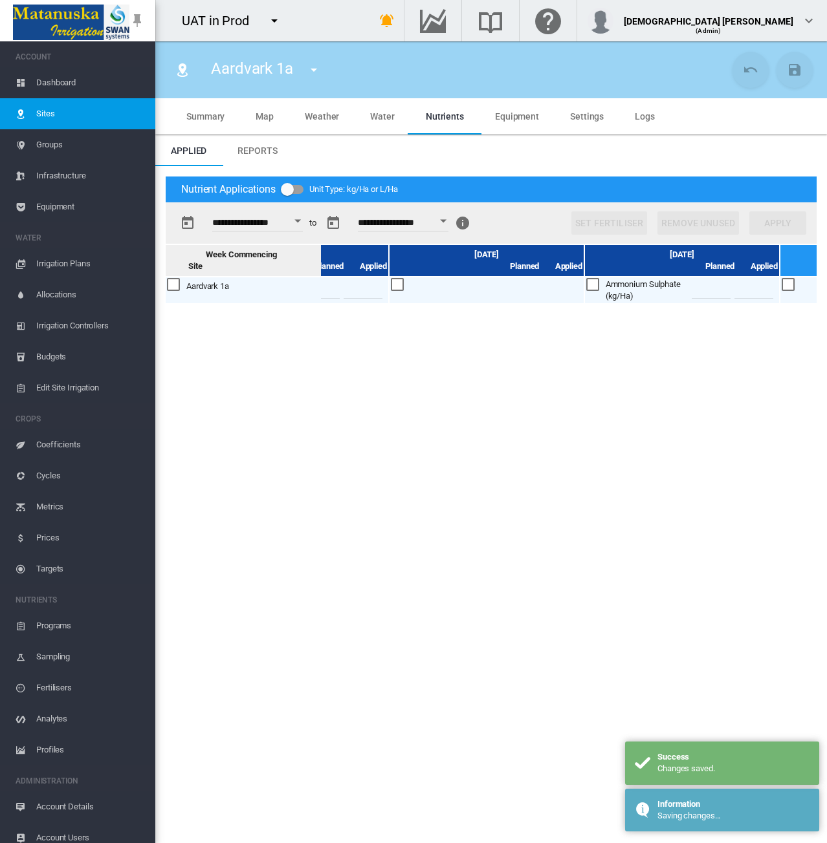
click at [751, 288] on div at bounding box center [788, 285] width 14 height 14
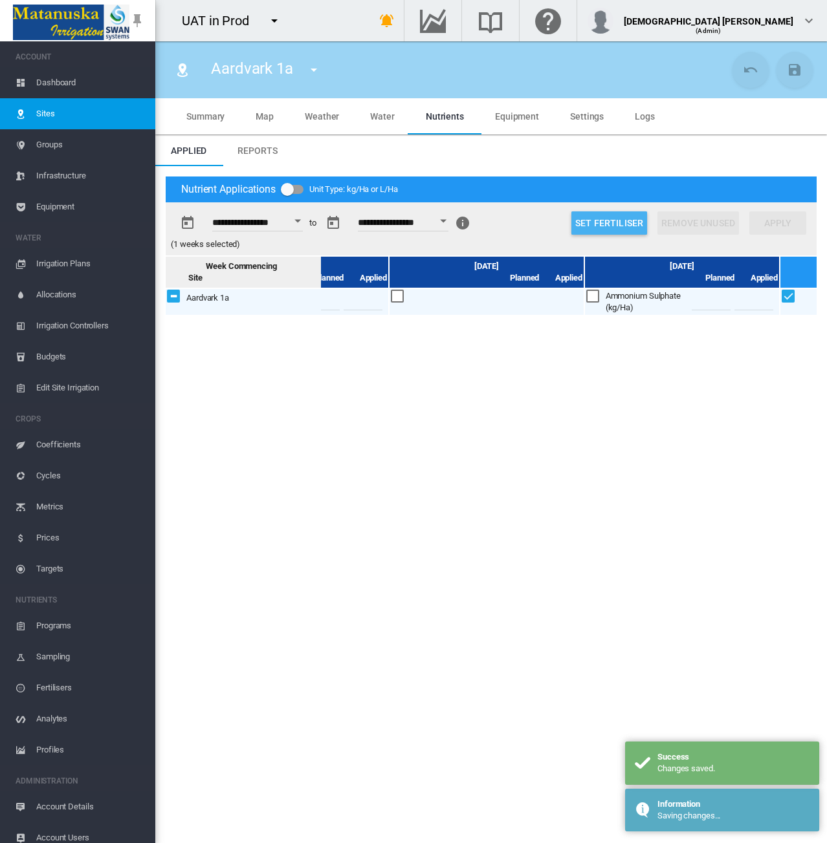
click at [620, 218] on button "Set Fertiliser" at bounding box center [609, 222] width 76 height 23
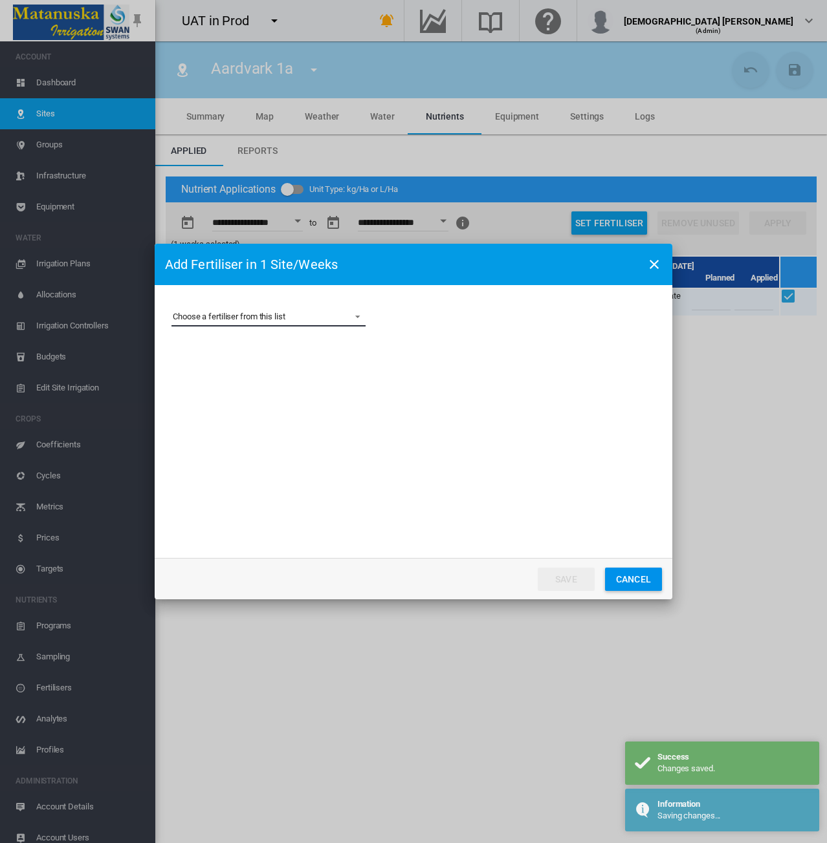
click at [285, 318] on md-select "Choose a fertiliser from this list Ammonium Sulphate AS Clone Baileys NPK Beau …" at bounding box center [268, 316] width 194 height 19
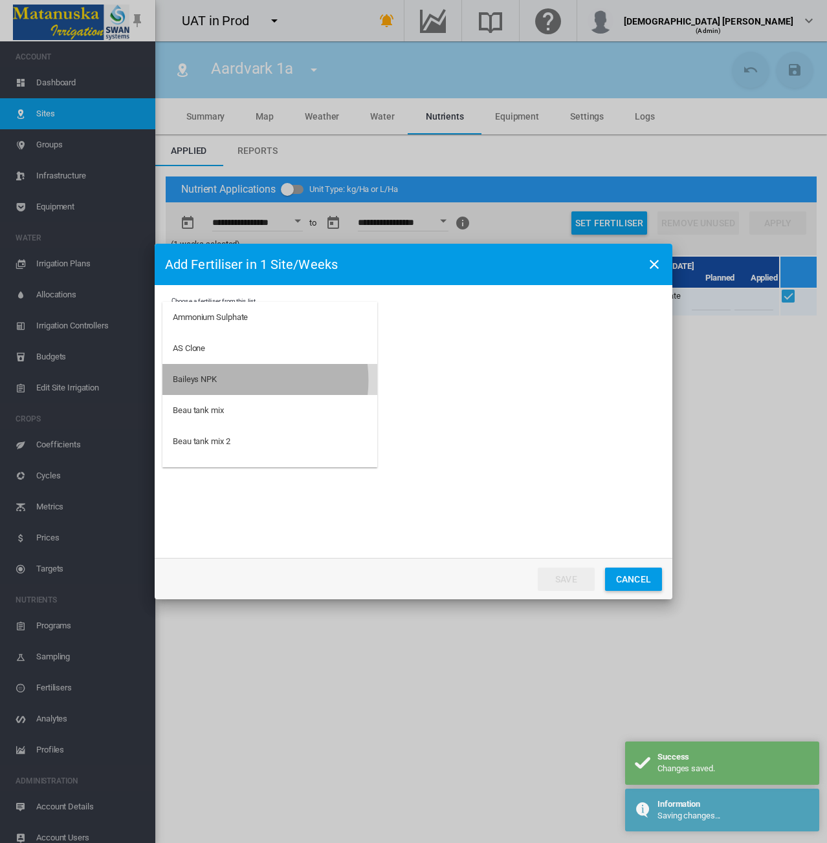
click at [239, 380] on md-option "Baileys NPK" at bounding box center [269, 379] width 215 height 31
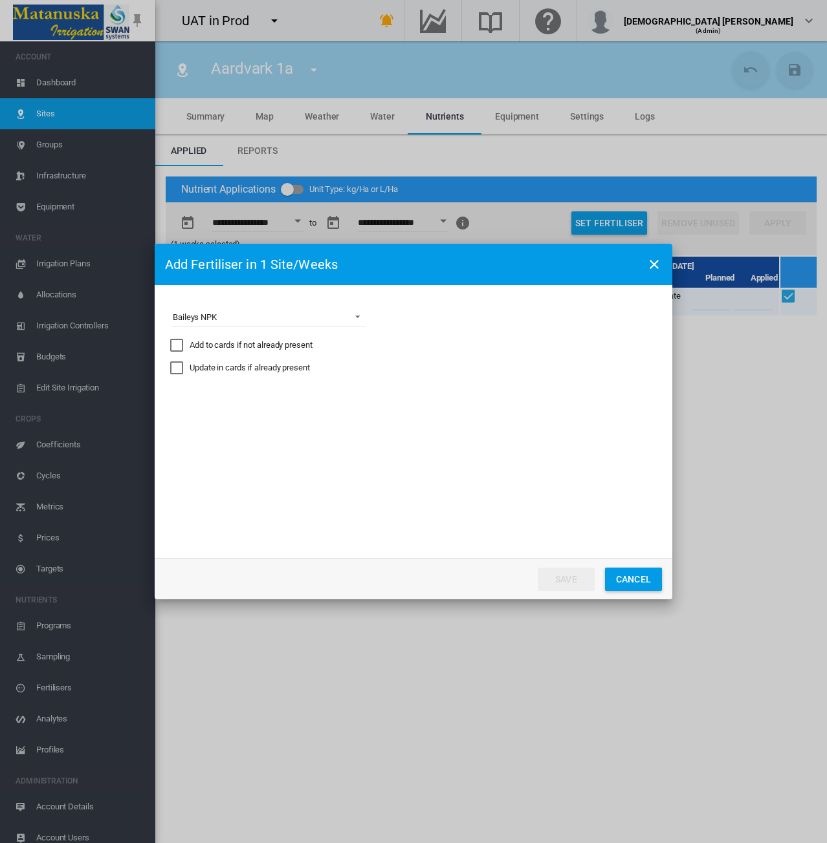
click at [235, 346] on div "Add to cards if not already present" at bounding box center [251, 346] width 123 height 12
click at [338, 411] on md-select "Express the amount as... kg per site/week kg/Ha Distribute gross amount proport…" at bounding box center [268, 406] width 194 height 19
drag, startPoint x: 263, startPoint y: 444, endPoint x: 351, endPoint y: 448, distance: 88.7
click at [263, 444] on md-option "kg/Ha" at bounding box center [269, 438] width 215 height 31
click at [424, 437] on div "Set Actual Amounts (Will not apply to future weeks)" at bounding box center [424, 435] width 13 height 13
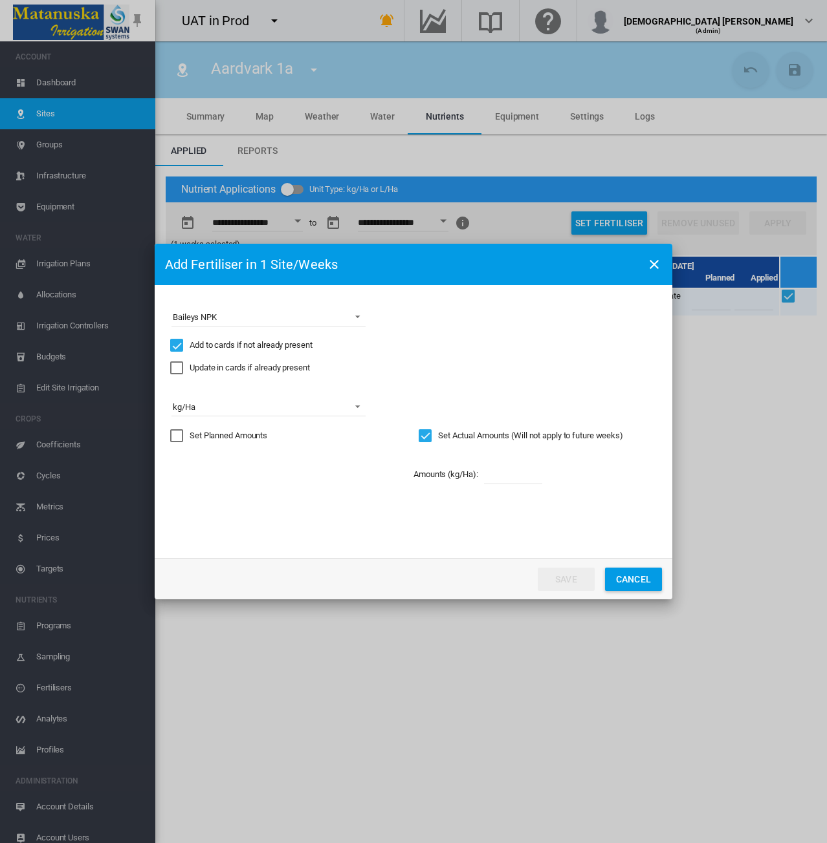
click at [515, 477] on input "Choose a ..." at bounding box center [513, 474] width 58 height 19
type input "*"
click at [578, 575] on button "Save" at bounding box center [565, 579] width 57 height 23
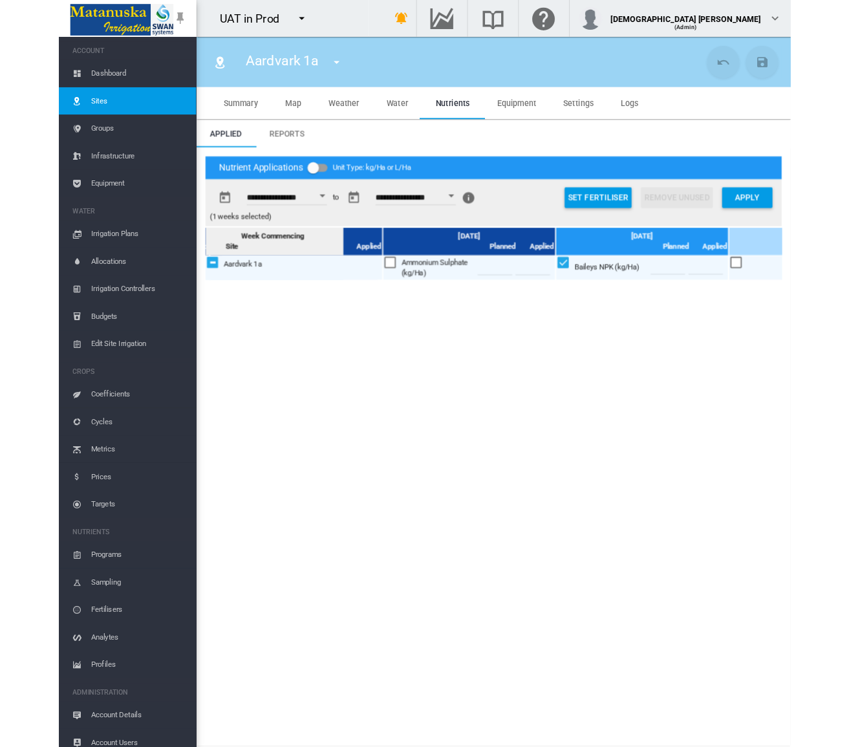
scroll to position [0, 546]
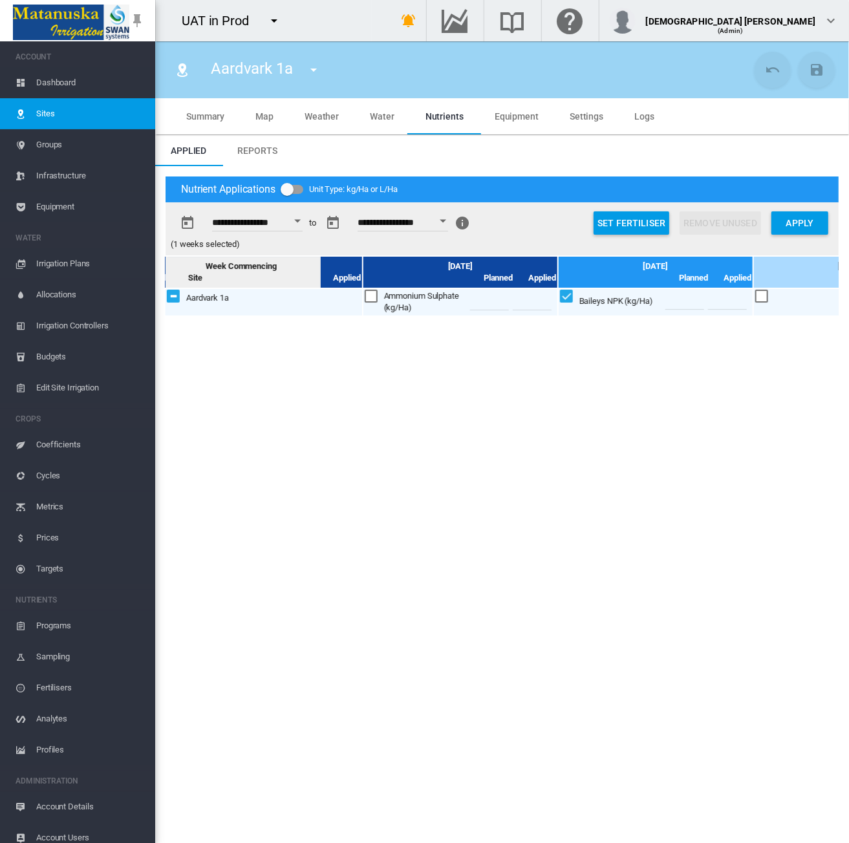
click at [76, 210] on span "Equipment" at bounding box center [90, 206] width 109 height 31
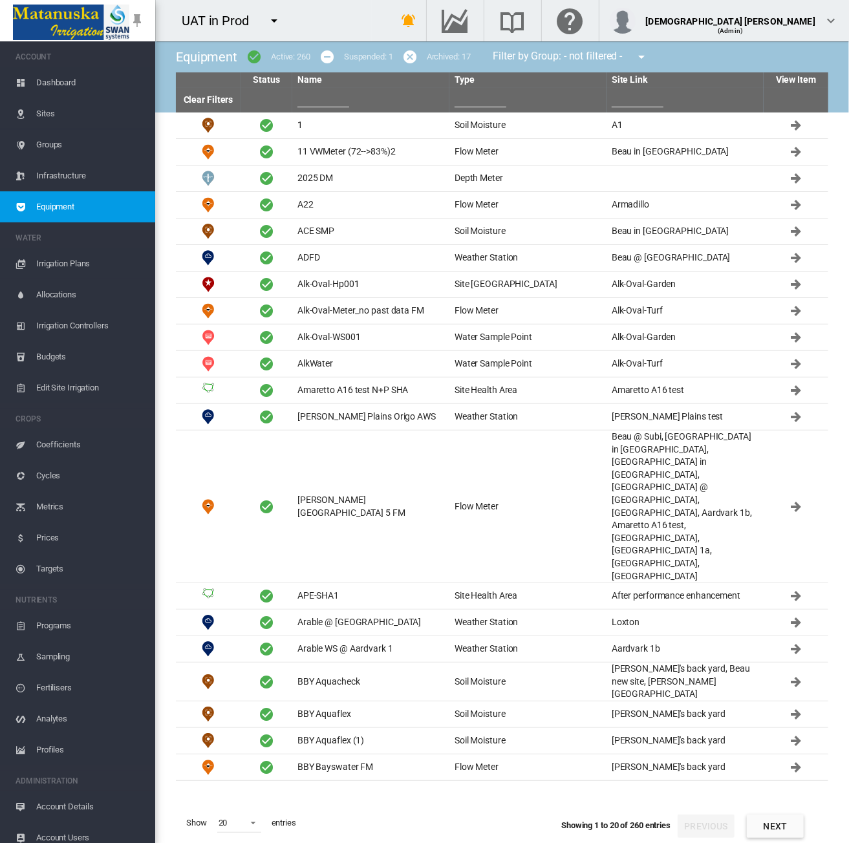
click at [54, 109] on span "Sites" at bounding box center [90, 113] width 109 height 31
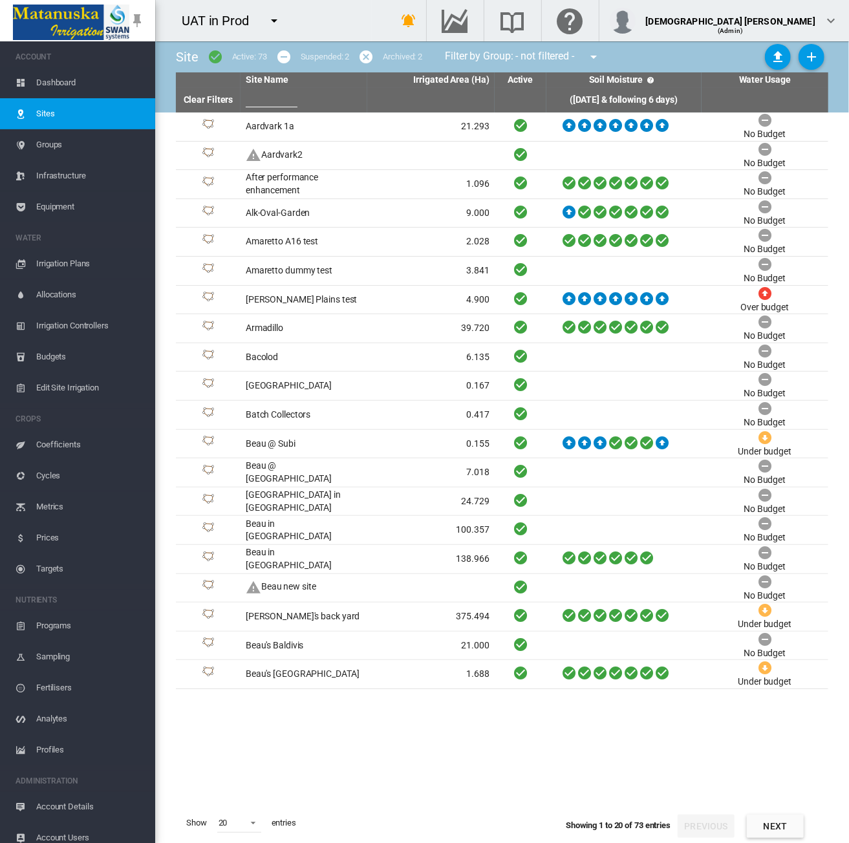
click at [272, 21] on md-icon "icon-menu-down" at bounding box center [274, 21] width 16 height 16
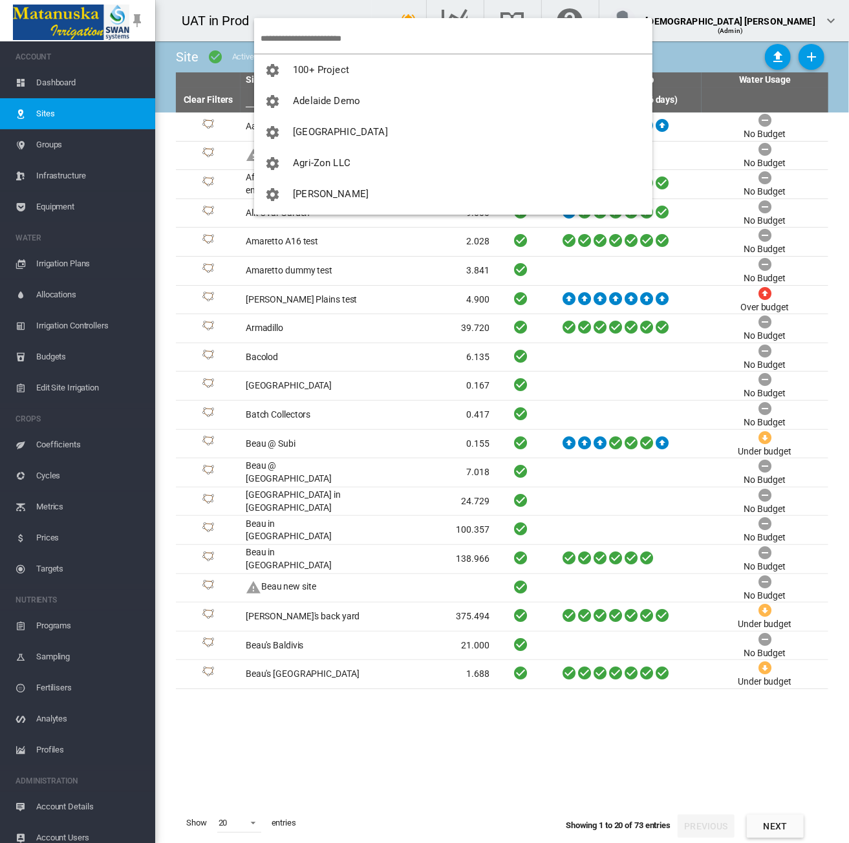
click at [295, 39] on input "search" at bounding box center [457, 38] width 392 height 30
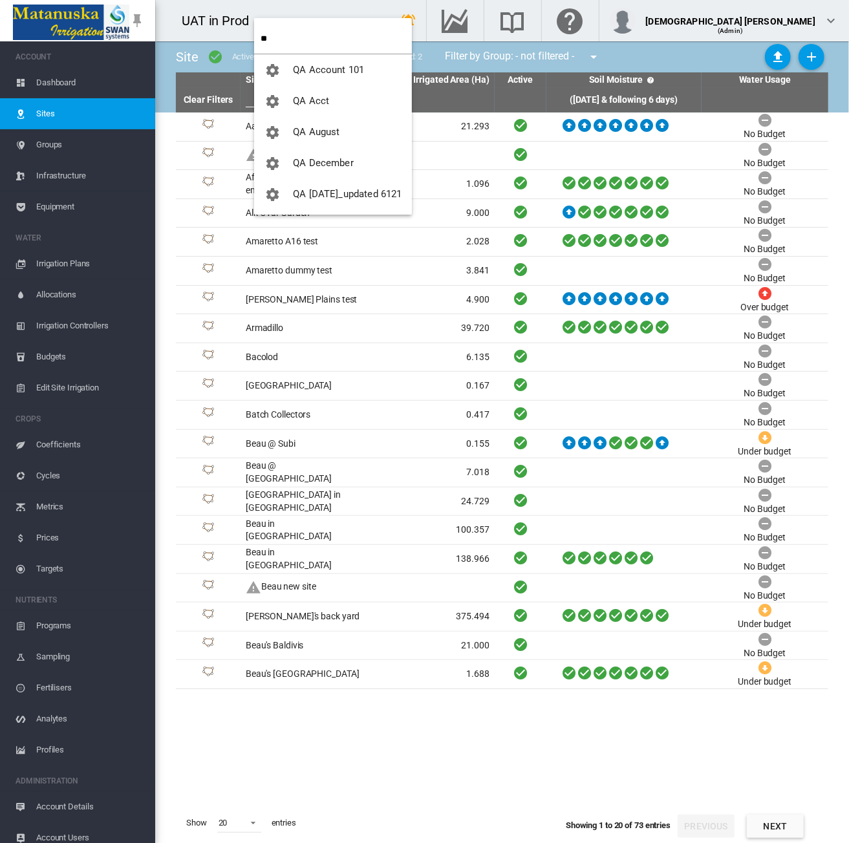
drag, startPoint x: 303, startPoint y: 40, endPoint x: 198, endPoint y: 43, distance: 105.5
click at [198, 43] on body "SWAN ACCOUNT Dashboard Sites Groups Infrastructure Equipment WATER" at bounding box center [424, 421] width 849 height 843
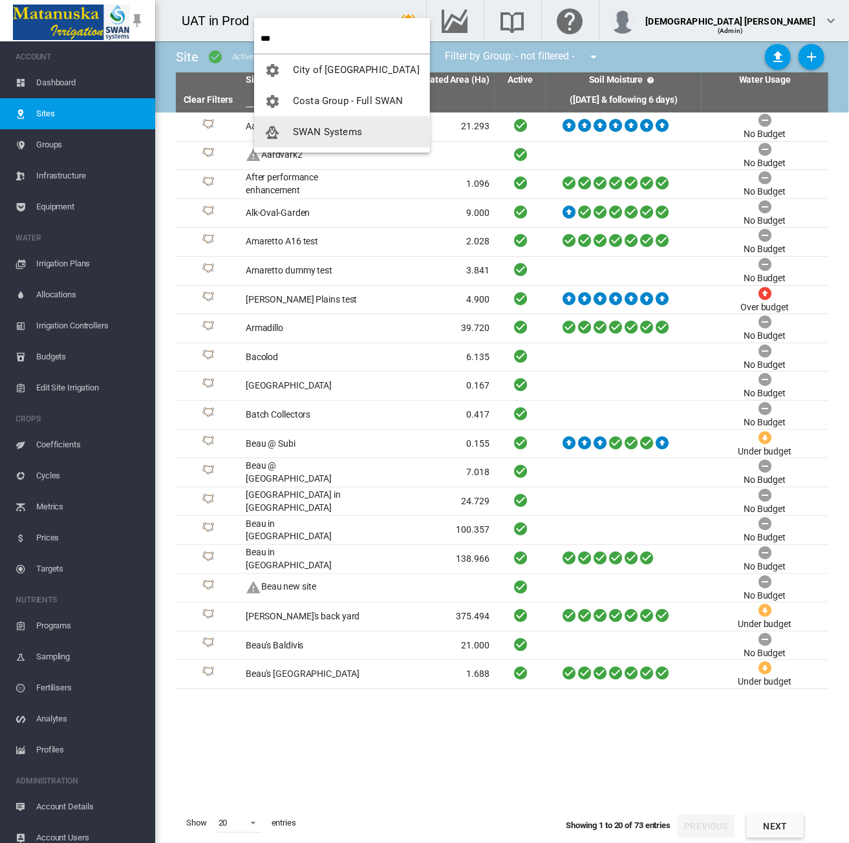
type input "***"
click at [323, 126] on span "SWAN Systems" at bounding box center [327, 132] width 69 height 12
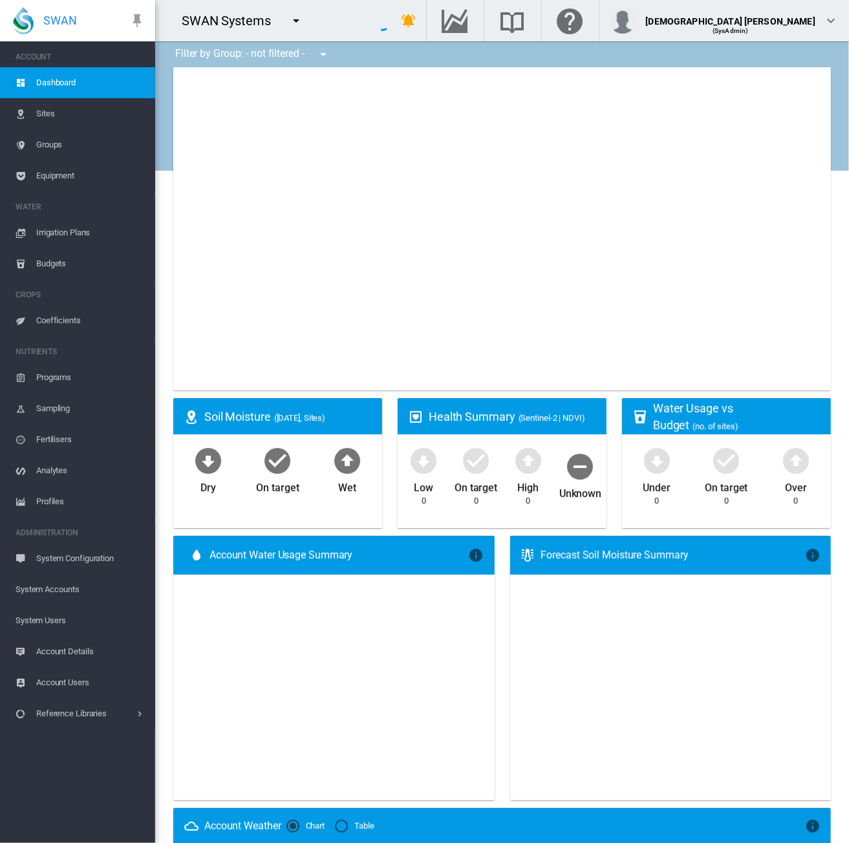
type input "**********"
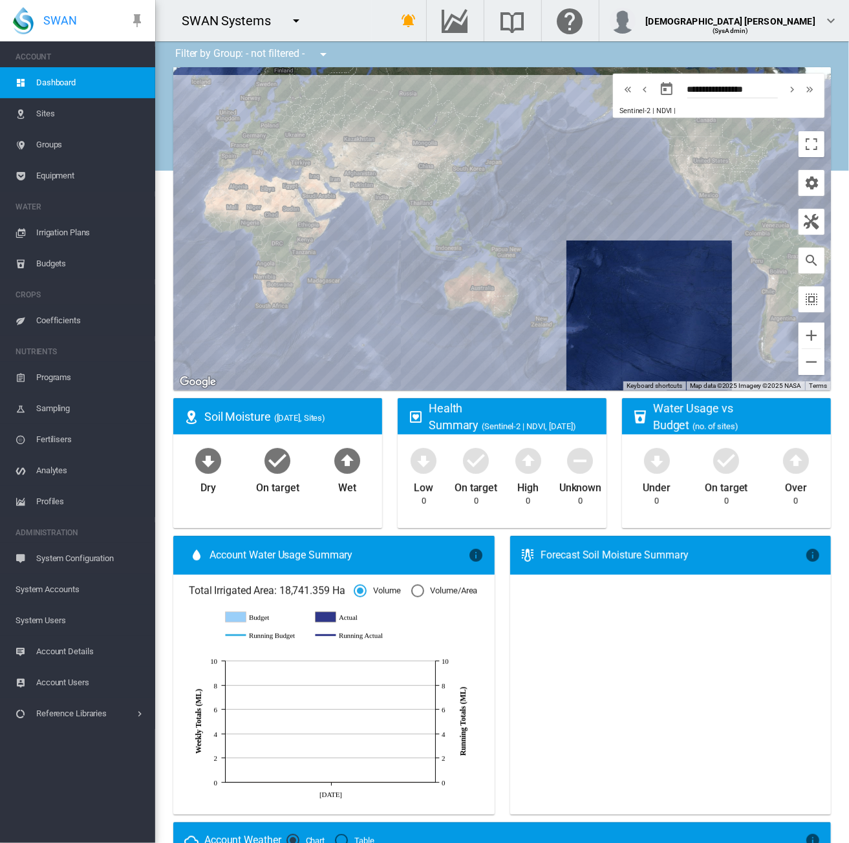
click at [299, 21] on md-icon "icon-menu-down" at bounding box center [296, 21] width 16 height 16
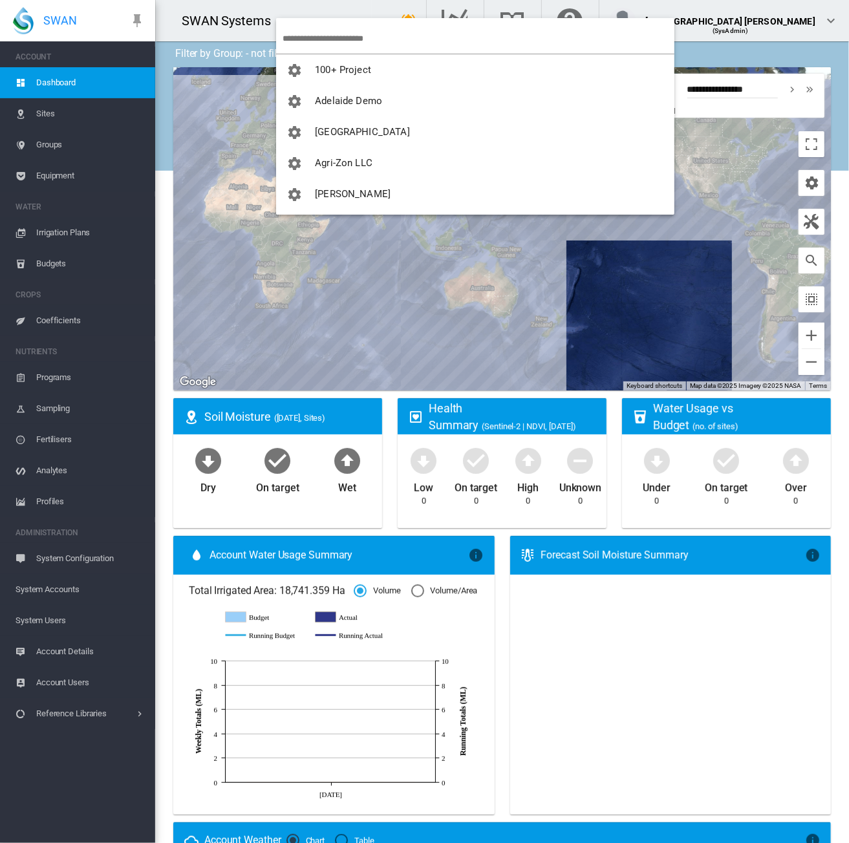
click at [325, 39] on input "search" at bounding box center [479, 38] width 392 height 30
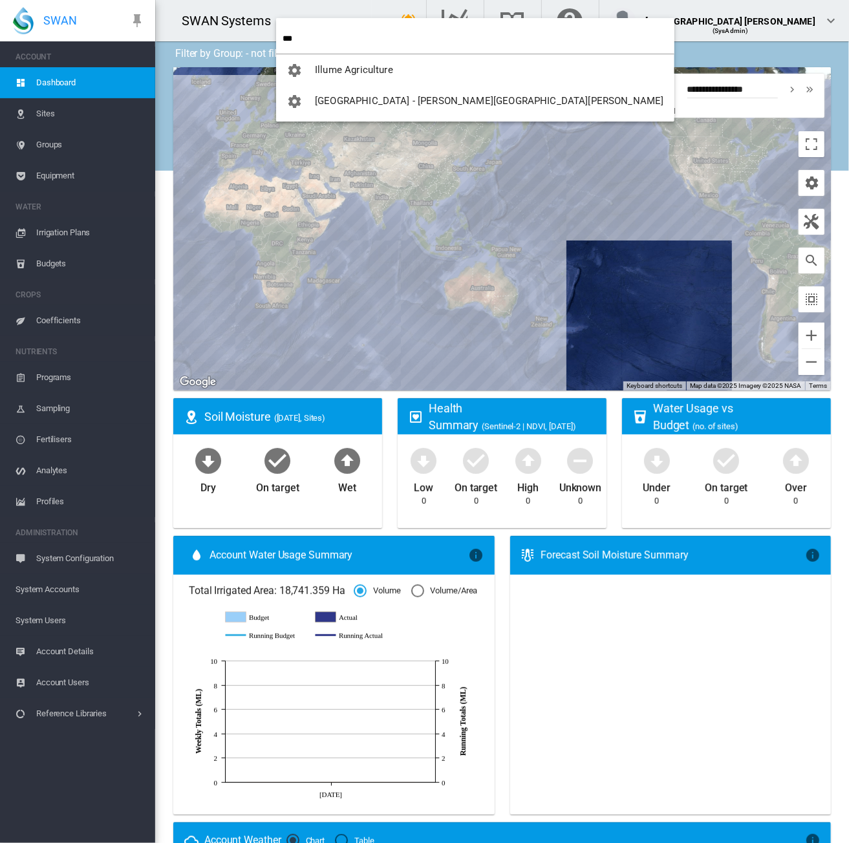
type input "***"
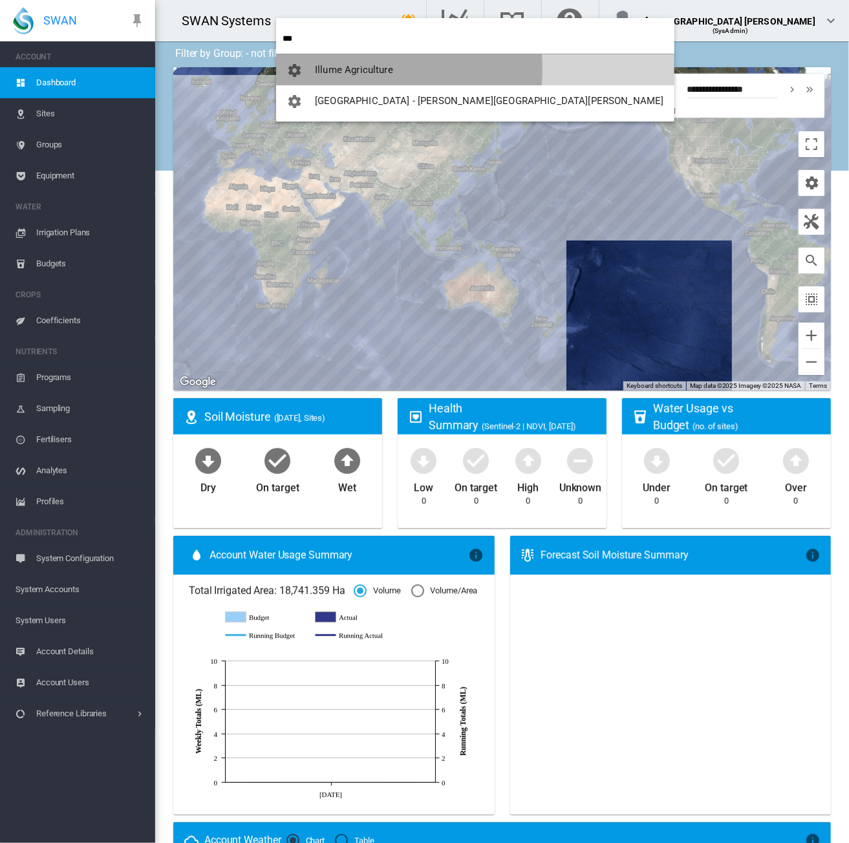
click at [336, 69] on span "Illume Agriculture" at bounding box center [354, 70] width 78 height 12
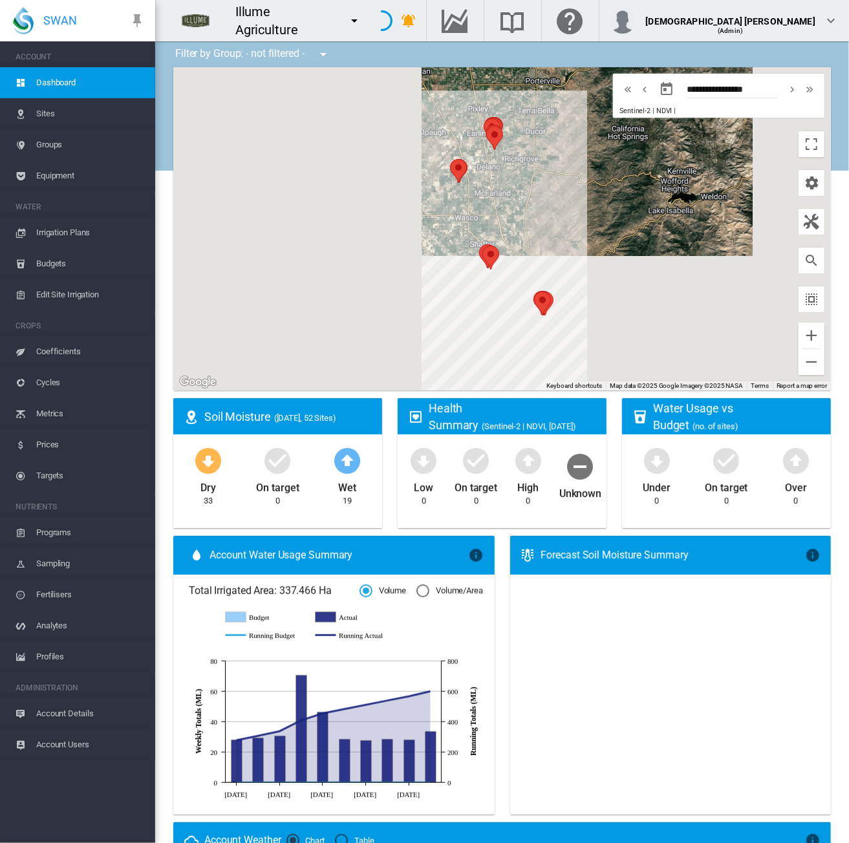
click at [80, 706] on span "Account Details" at bounding box center [90, 714] width 109 height 31
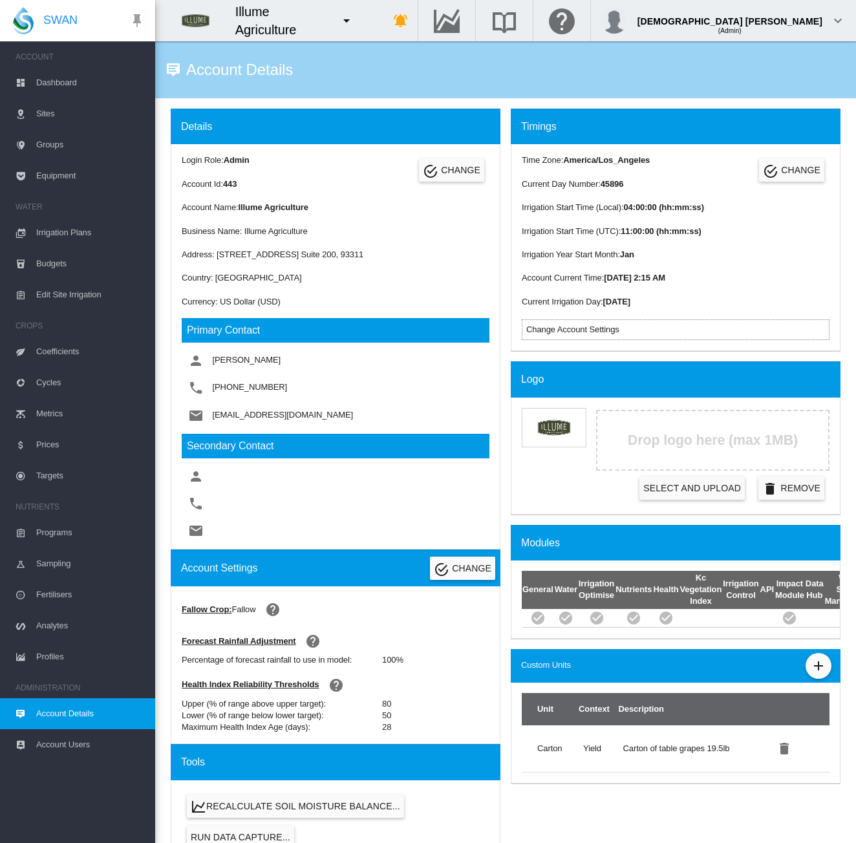
click at [50, 230] on span "Irrigation Plans" at bounding box center [90, 232] width 109 height 31
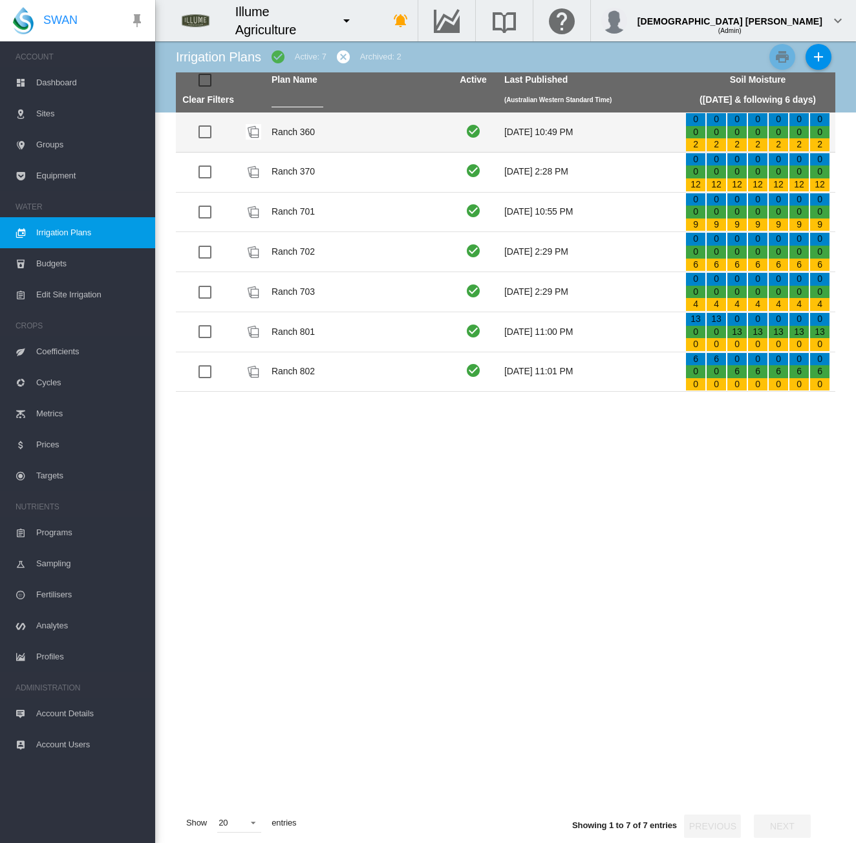
click at [369, 133] on td "Ranch 360" at bounding box center [356, 132] width 181 height 39
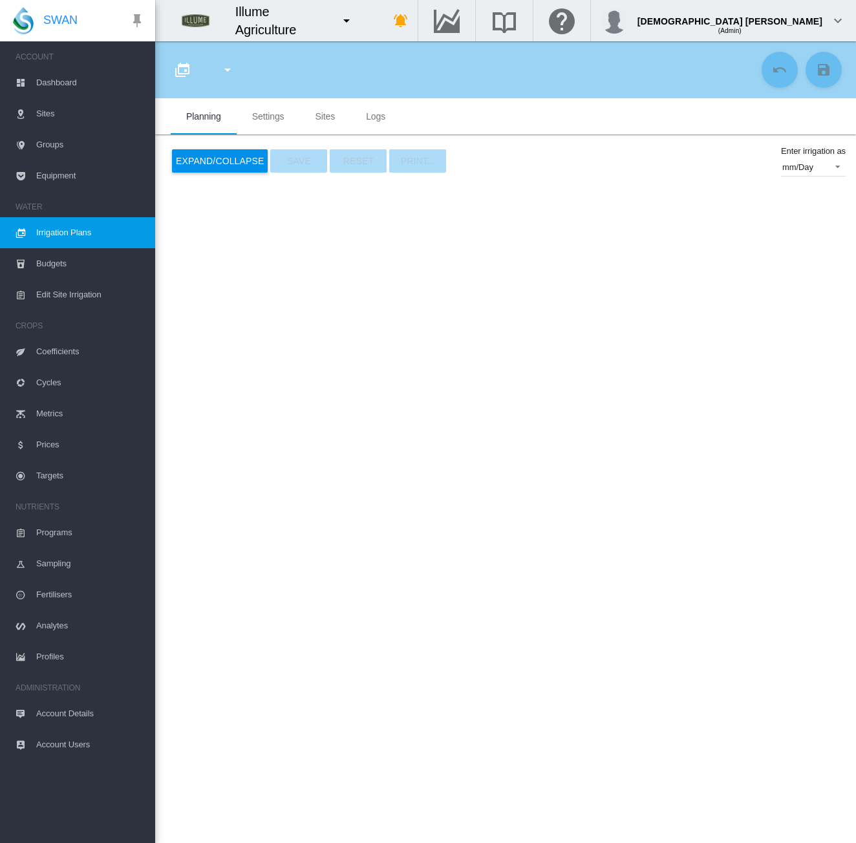
click at [76, 231] on span "Irrigation Plans" at bounding box center [90, 232] width 109 height 31
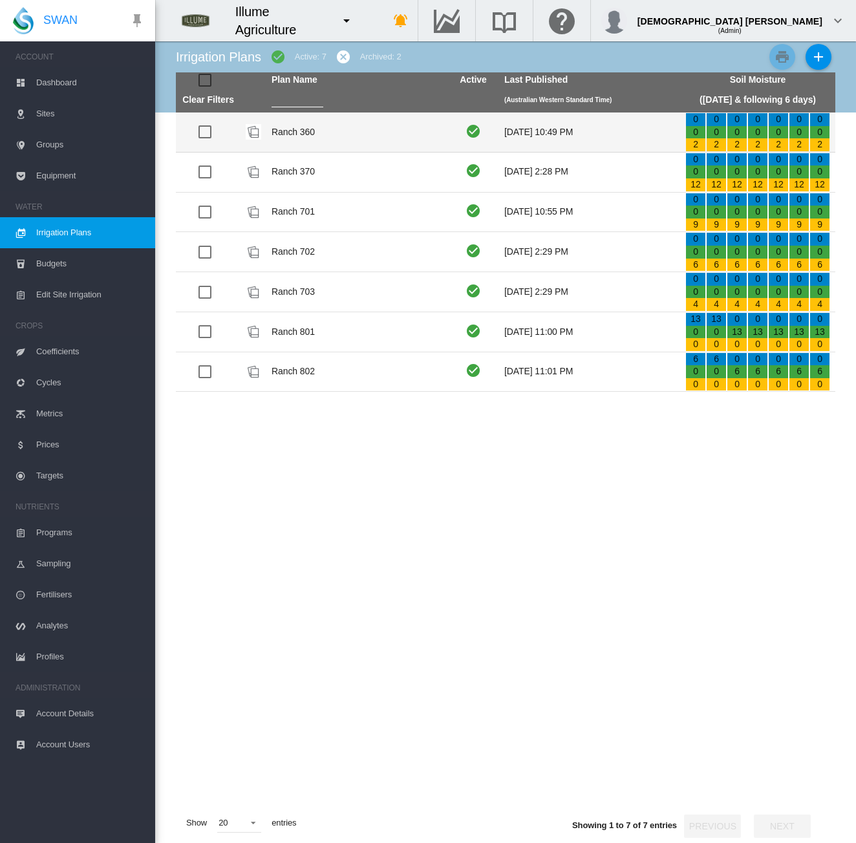
click at [321, 132] on td "Ranch 360" at bounding box center [356, 132] width 181 height 39
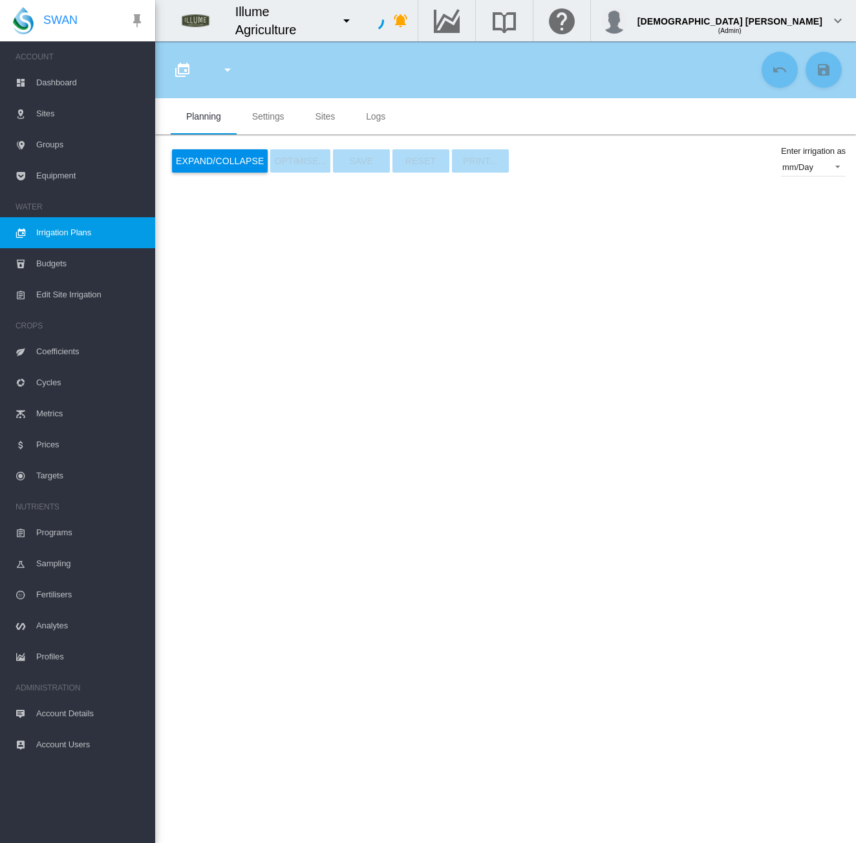
type input "*********"
type input "*"
type input "********"
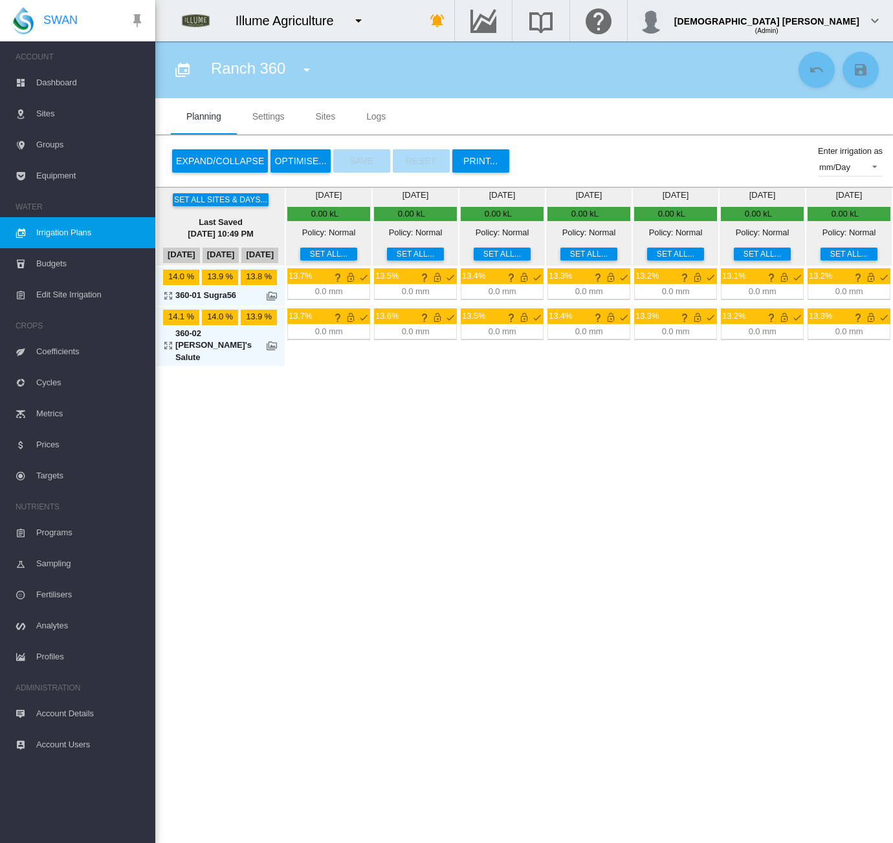
click at [363, 23] on md-icon "icon-menu-down" at bounding box center [359, 21] width 16 height 16
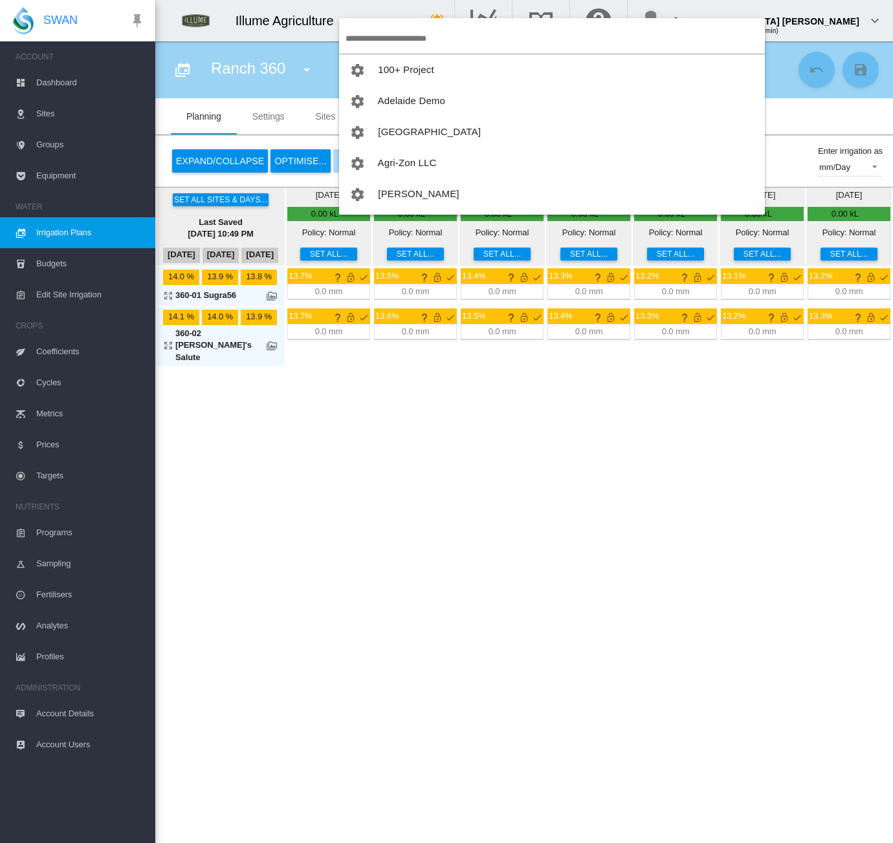
click at [369, 36] on input "search" at bounding box center [554, 38] width 419 height 30
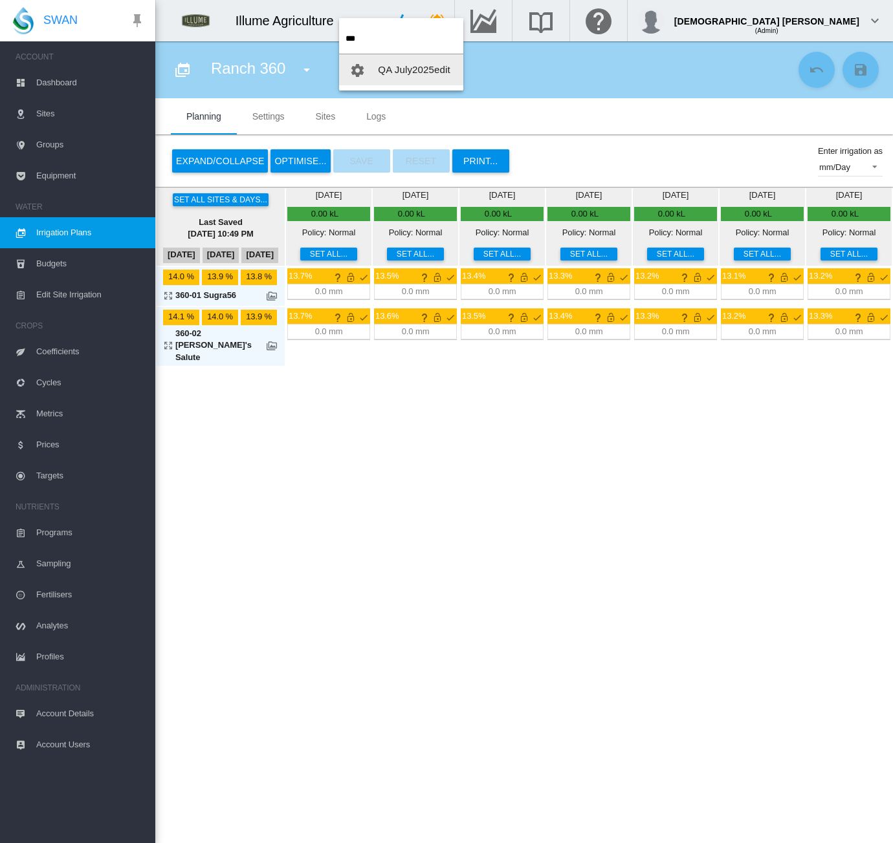
type input "***"
click at [380, 64] on span "QA July2025edit" at bounding box center [414, 69] width 72 height 11
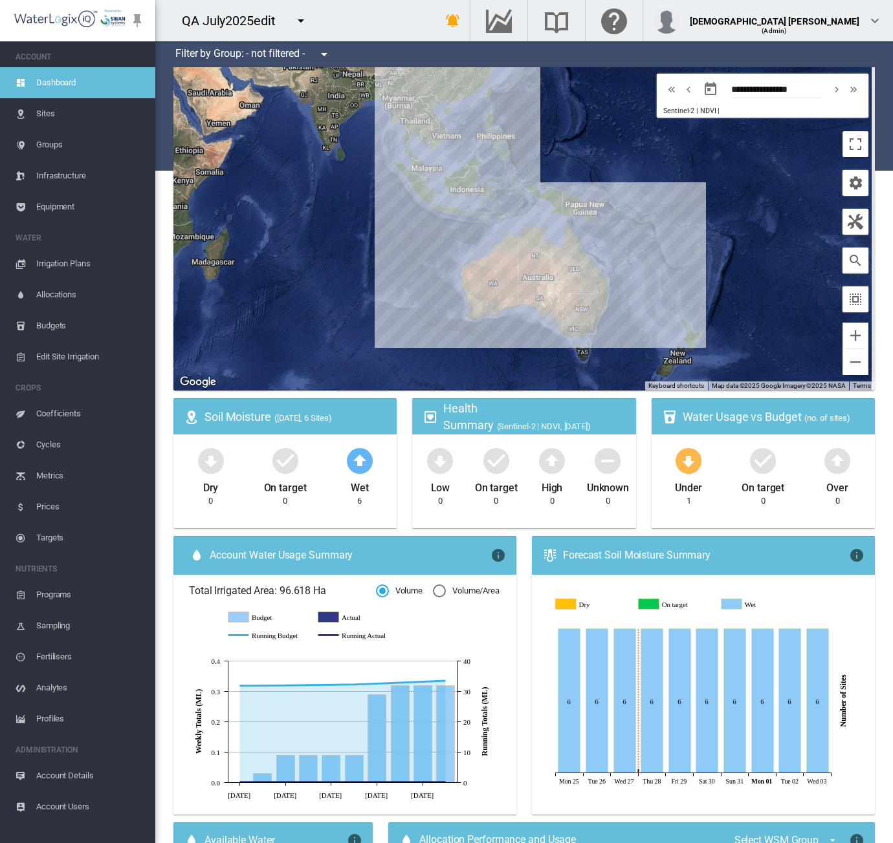
click at [72, 746] on span "Account Details" at bounding box center [90, 776] width 109 height 31
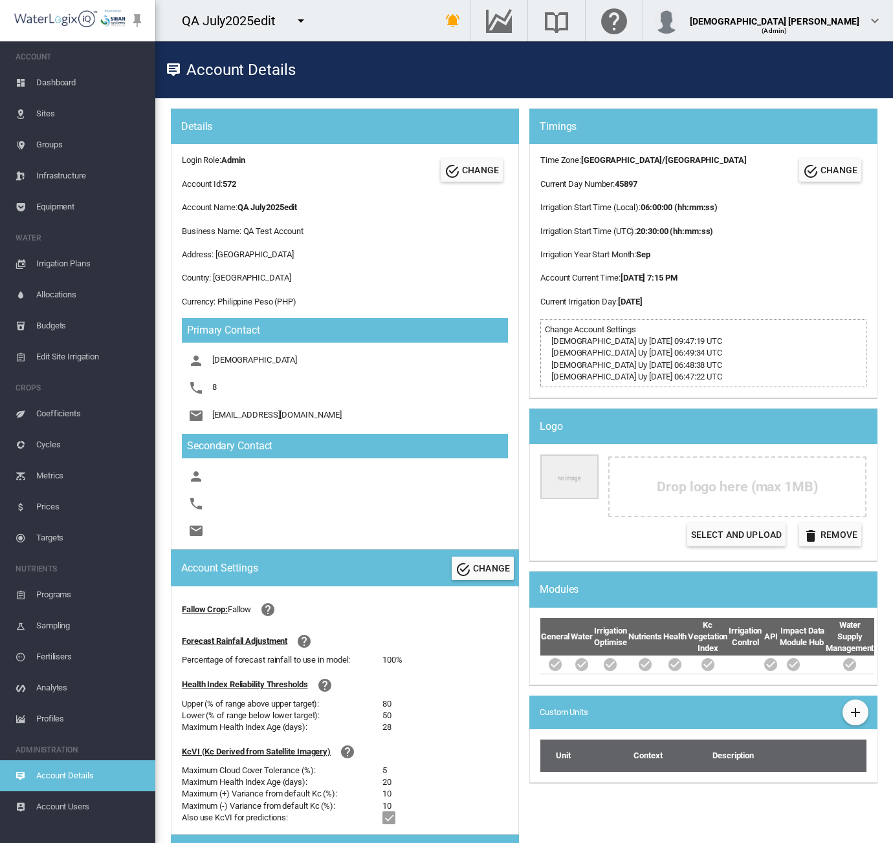
click at [67, 258] on span "Irrigation Plans" at bounding box center [90, 263] width 109 height 31
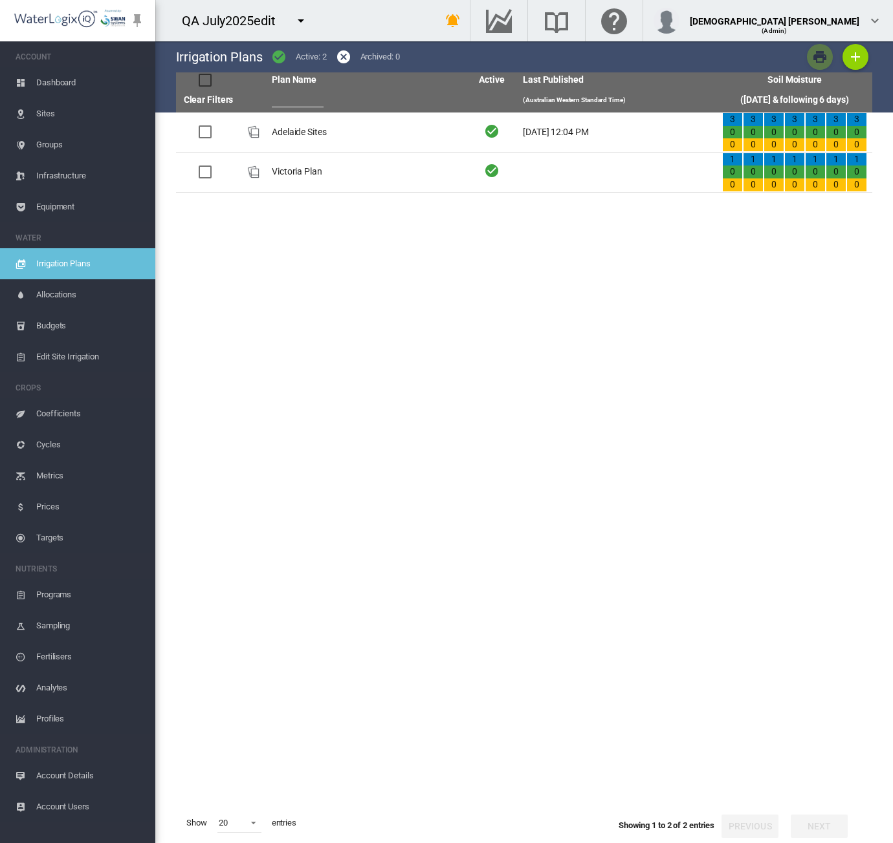
click at [52, 116] on span "Sites" at bounding box center [90, 113] width 109 height 31
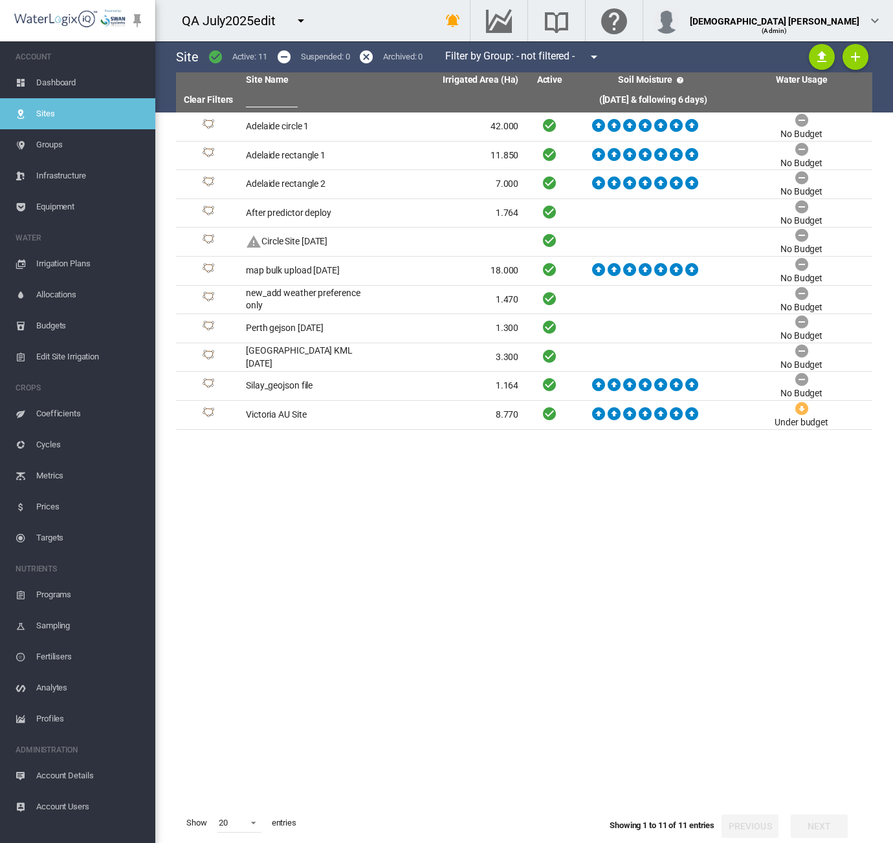
click at [301, 24] on md-icon "icon-menu-down" at bounding box center [301, 21] width 16 height 16
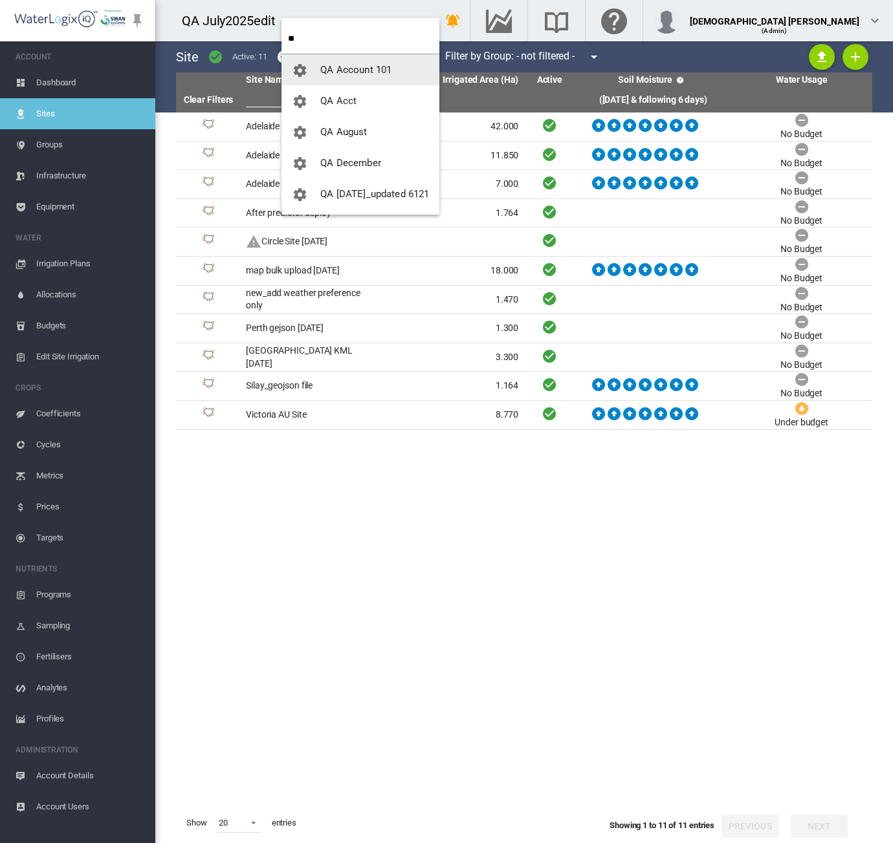
type input "**"
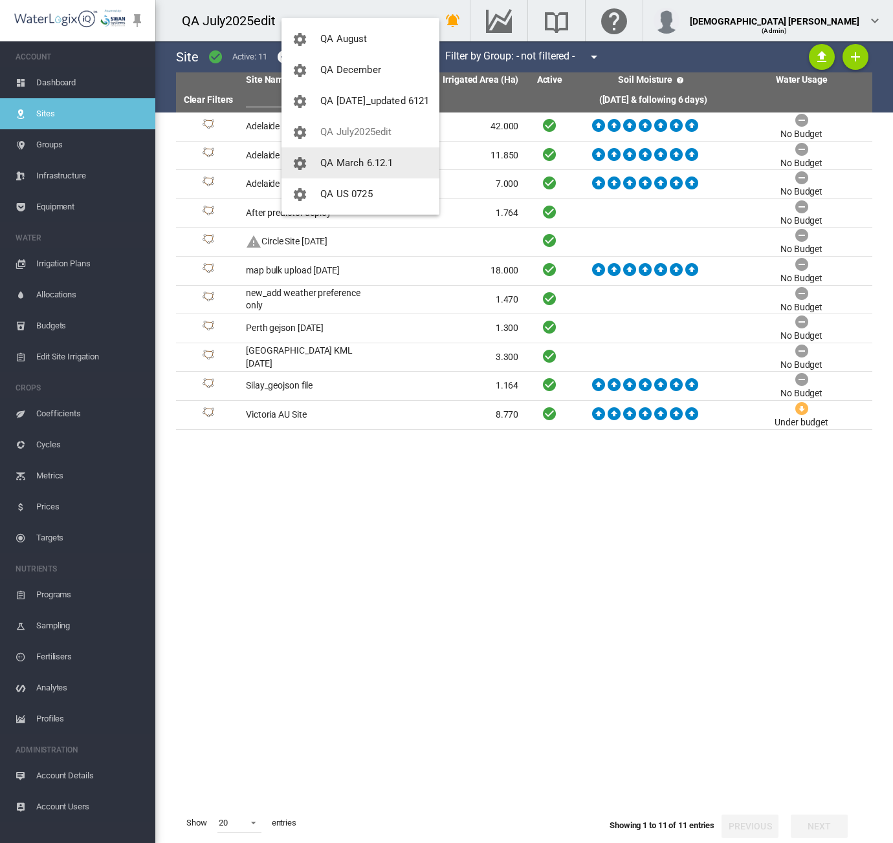
scroll to position [28, 0]
click at [364, 103] on span "QA August" at bounding box center [343, 104] width 47 height 12
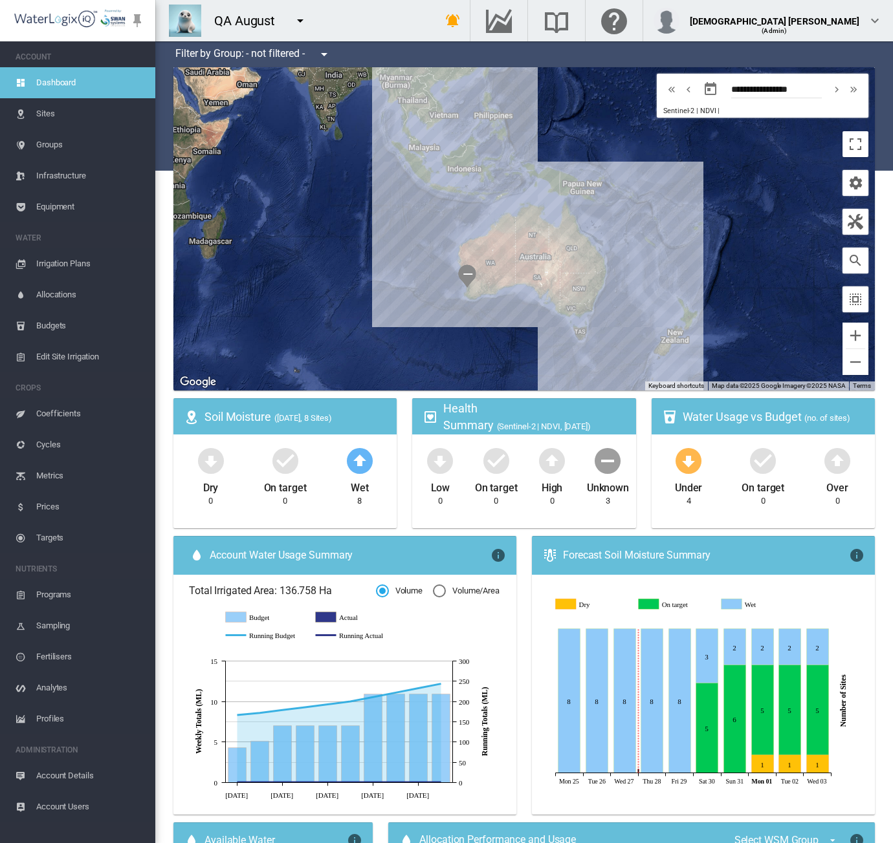
click at [75, 261] on span "Irrigation Plans" at bounding box center [90, 263] width 109 height 31
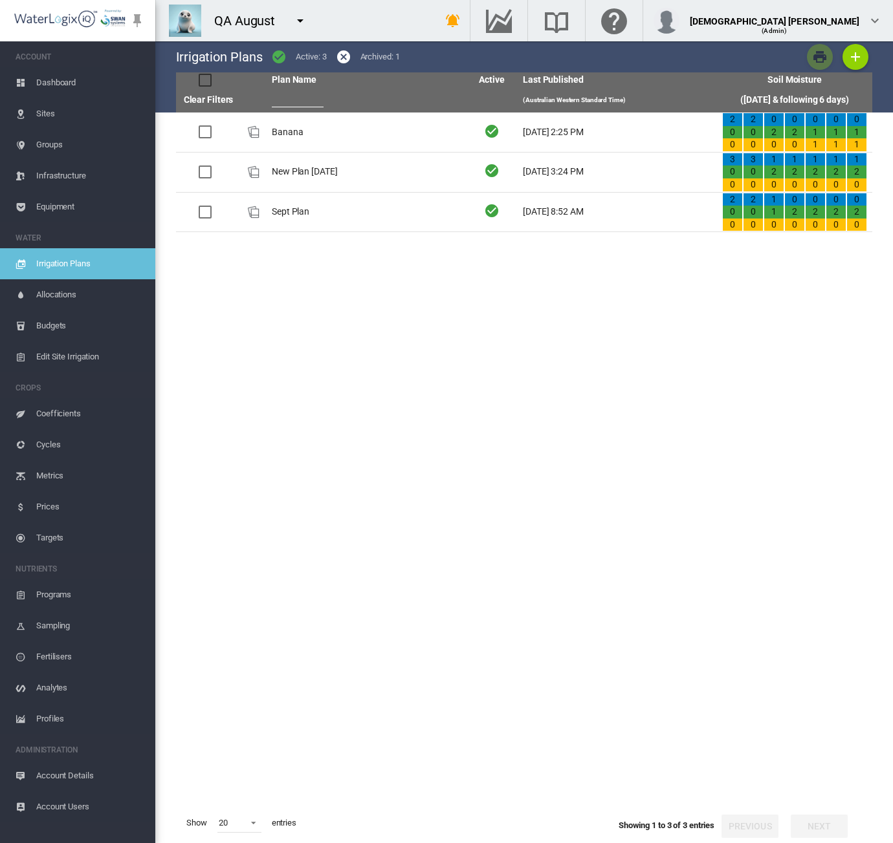
click at [67, 746] on span "Account Details" at bounding box center [90, 776] width 109 height 31
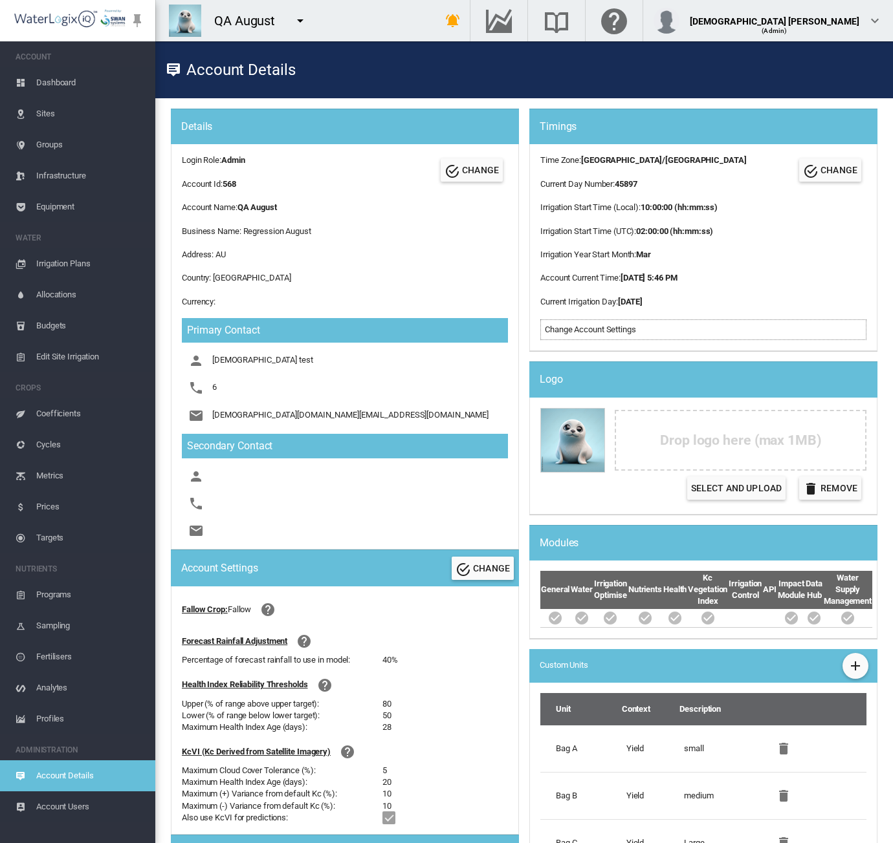
click at [58, 120] on span "Sites" at bounding box center [90, 113] width 109 height 31
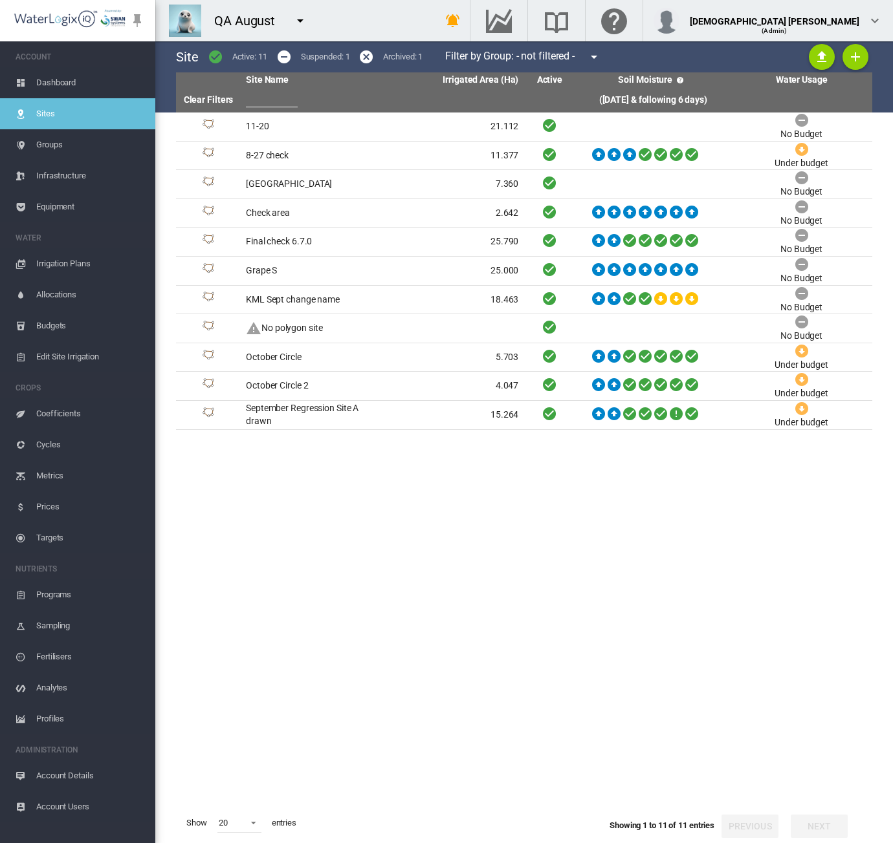
click at [61, 265] on span "Irrigation Plans" at bounding box center [90, 263] width 109 height 31
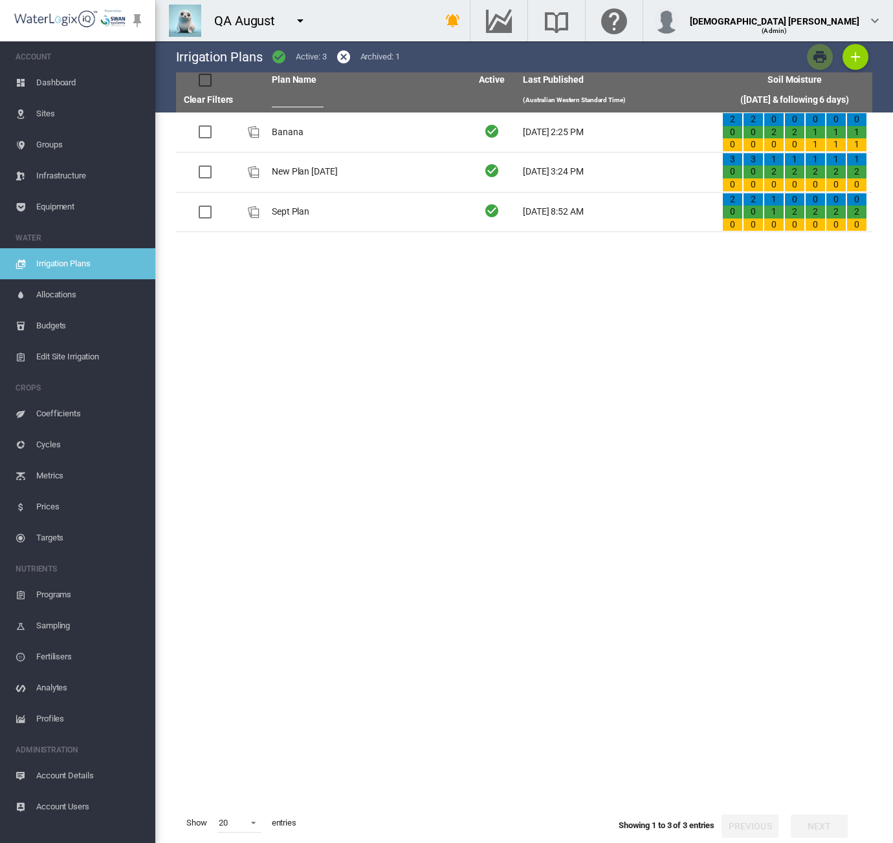
click at [45, 746] on span "Account Users" at bounding box center [90, 807] width 109 height 31
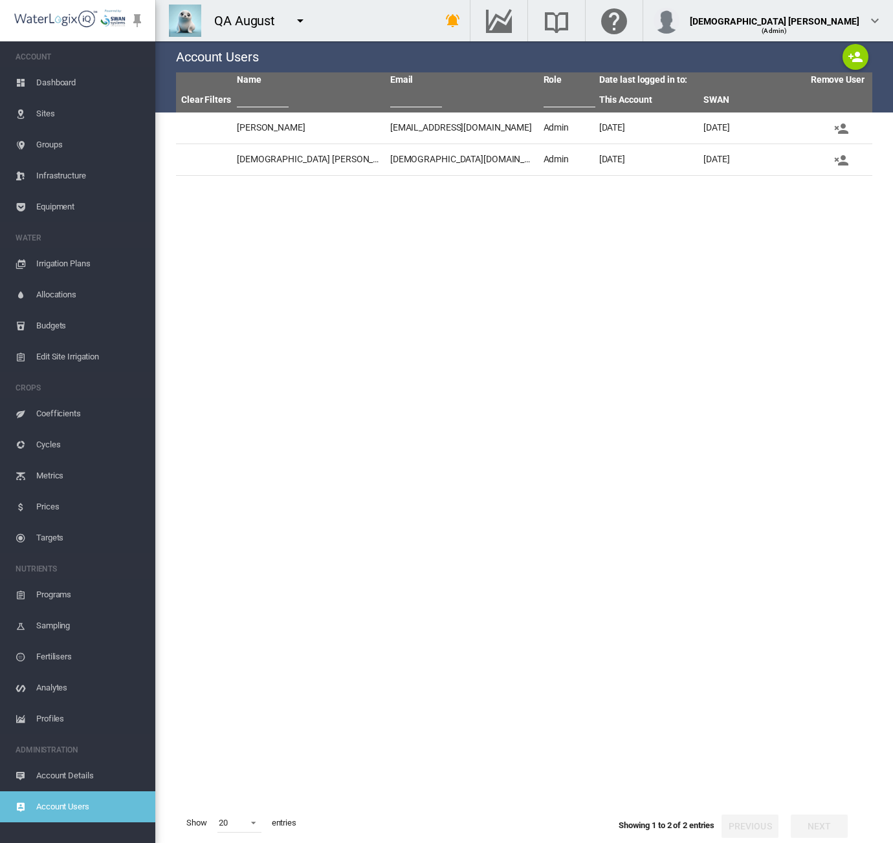
click at [480, 465] on tbody "Beau Tang beau.tang@swansystems.com Admin Tue, Apr 8, 2025 Thu, Aug 28, 2025 La…" at bounding box center [524, 458] width 696 height 691
click at [847, 58] on md-icon "icon-account-plus" at bounding box center [855, 57] width 16 height 16
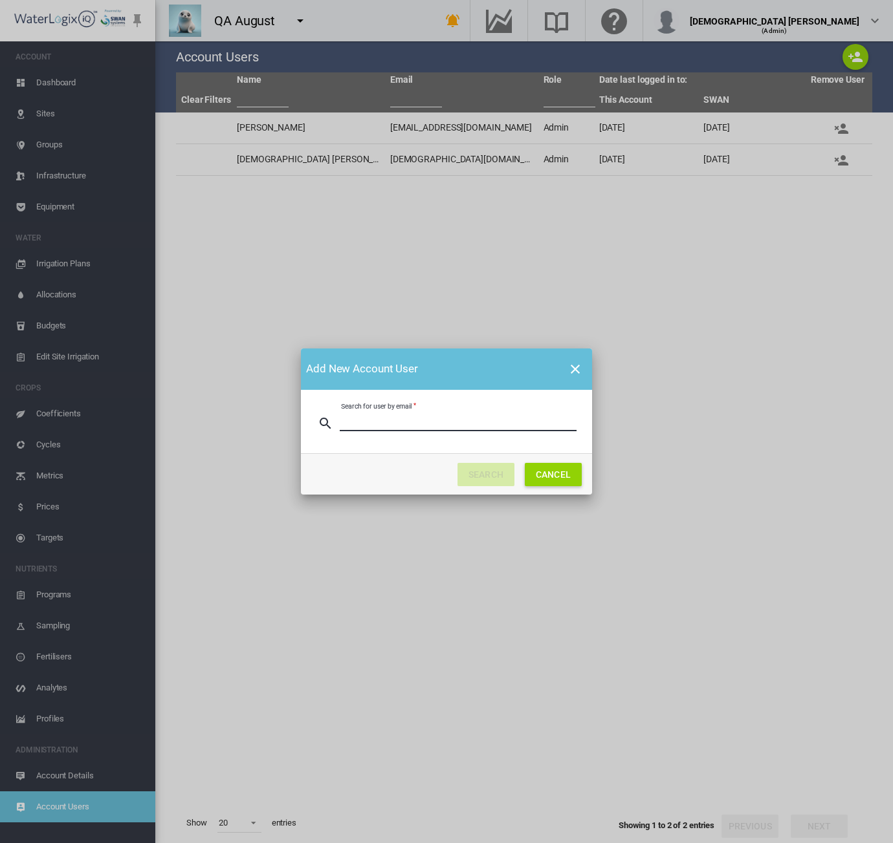
click at [443, 428] on input "Search for user by email" at bounding box center [458, 421] width 237 height 19
type input "**********"
click at [477, 477] on button "SEARCH" at bounding box center [485, 474] width 57 height 23
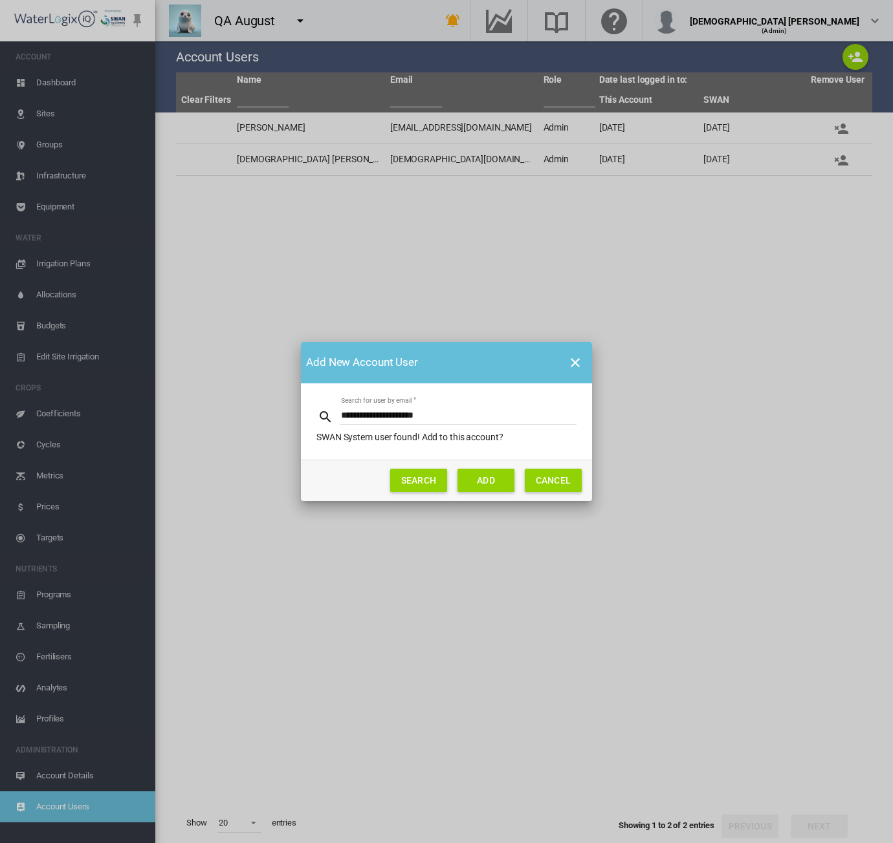
click at [481, 481] on button "ADD" at bounding box center [485, 480] width 57 height 23
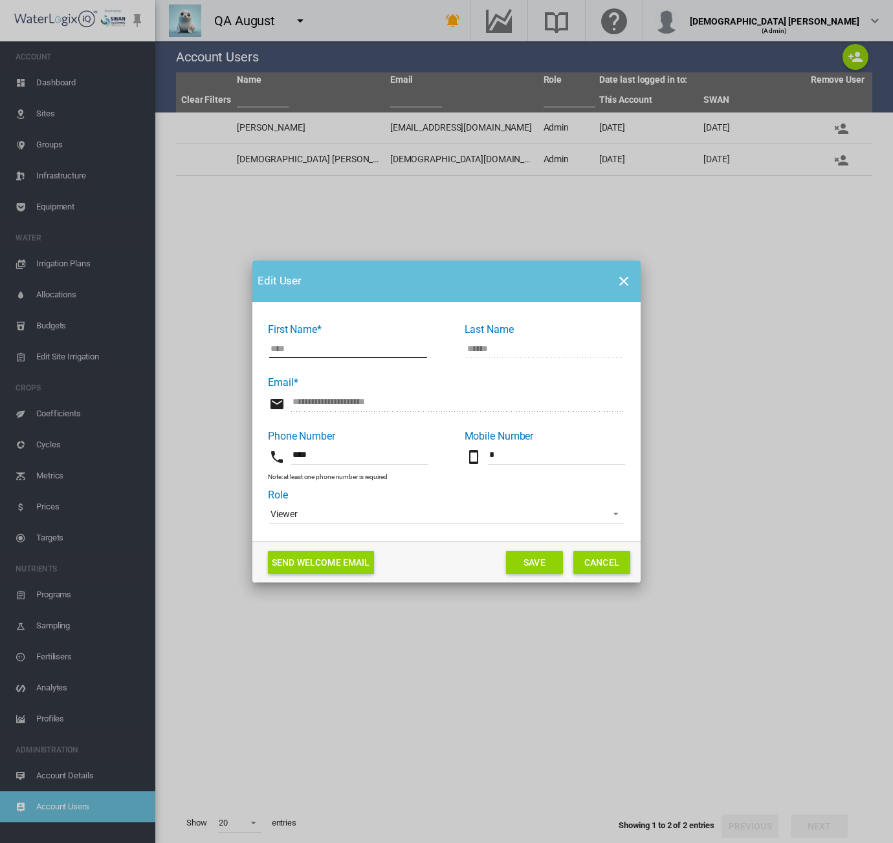
click at [348, 515] on span "Viewer" at bounding box center [435, 514] width 331 height 13
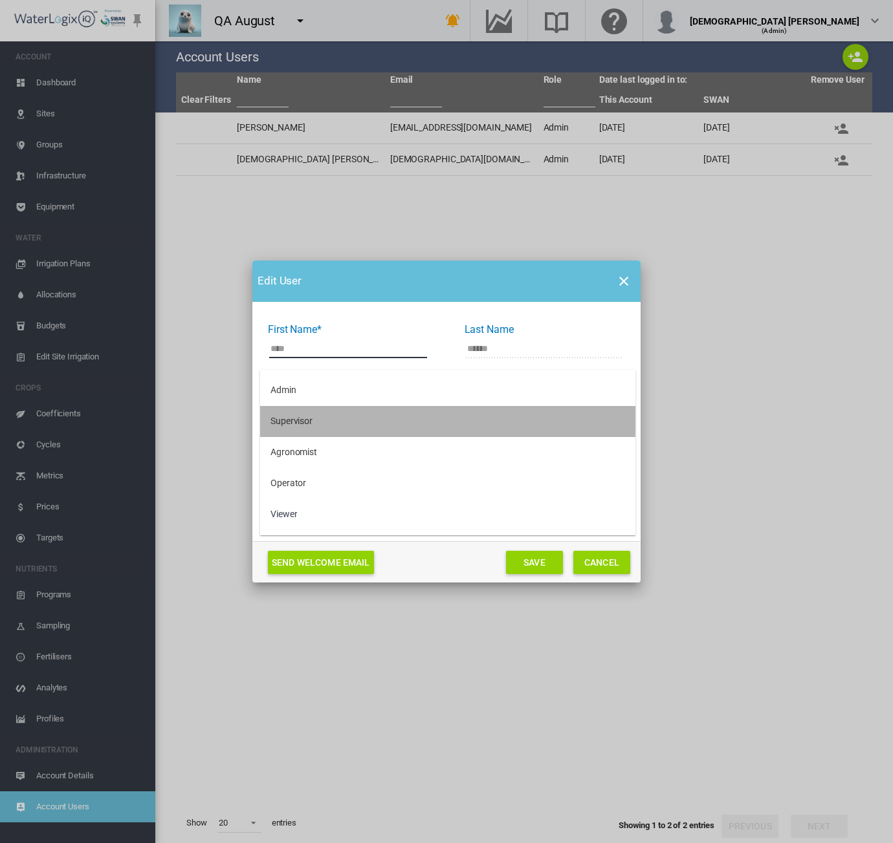
click at [298, 420] on div "Supervisor" at bounding box center [291, 421] width 42 height 13
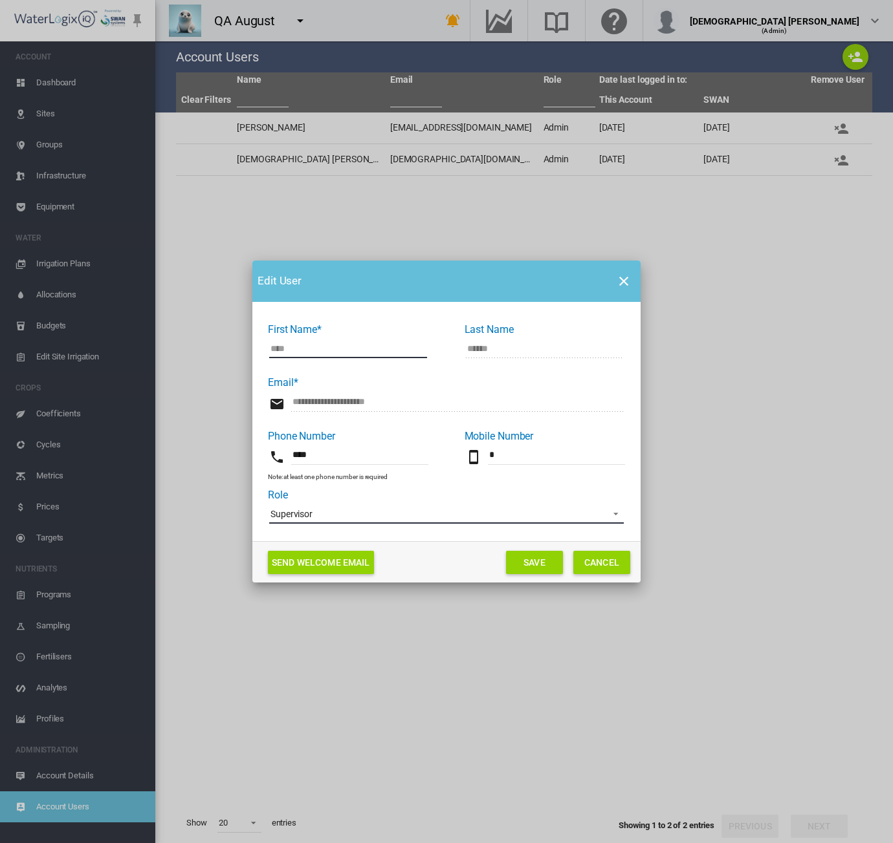
click at [453, 519] on span "Supervisor" at bounding box center [435, 514] width 331 height 13
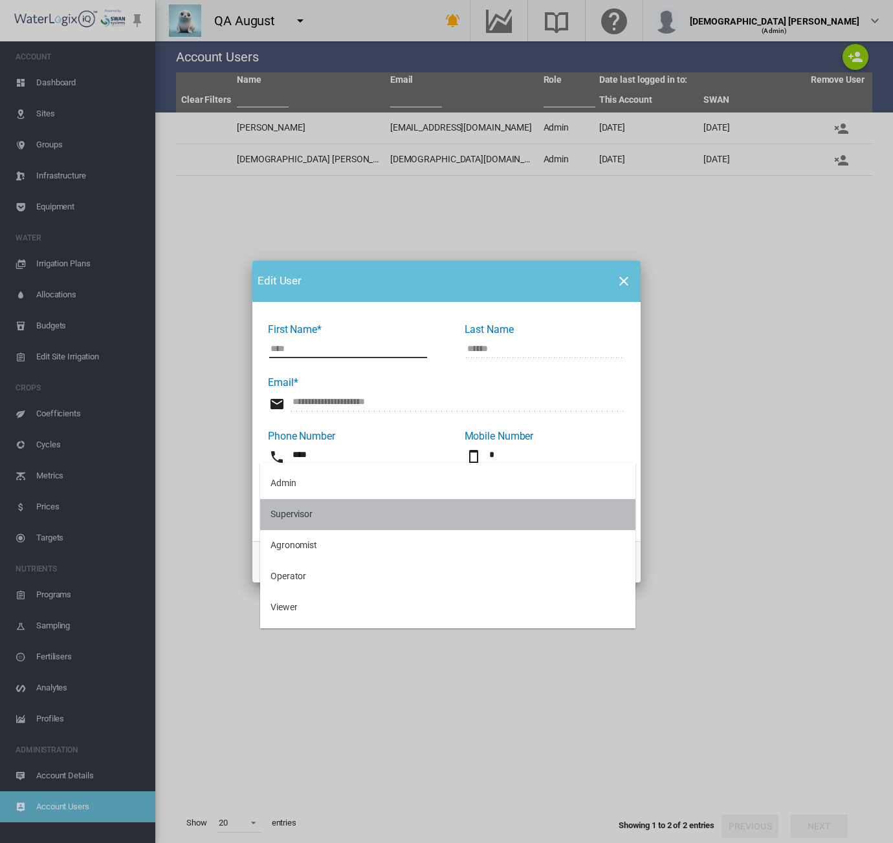
click at [317, 525] on md-option "Supervisor" at bounding box center [447, 514] width 375 height 31
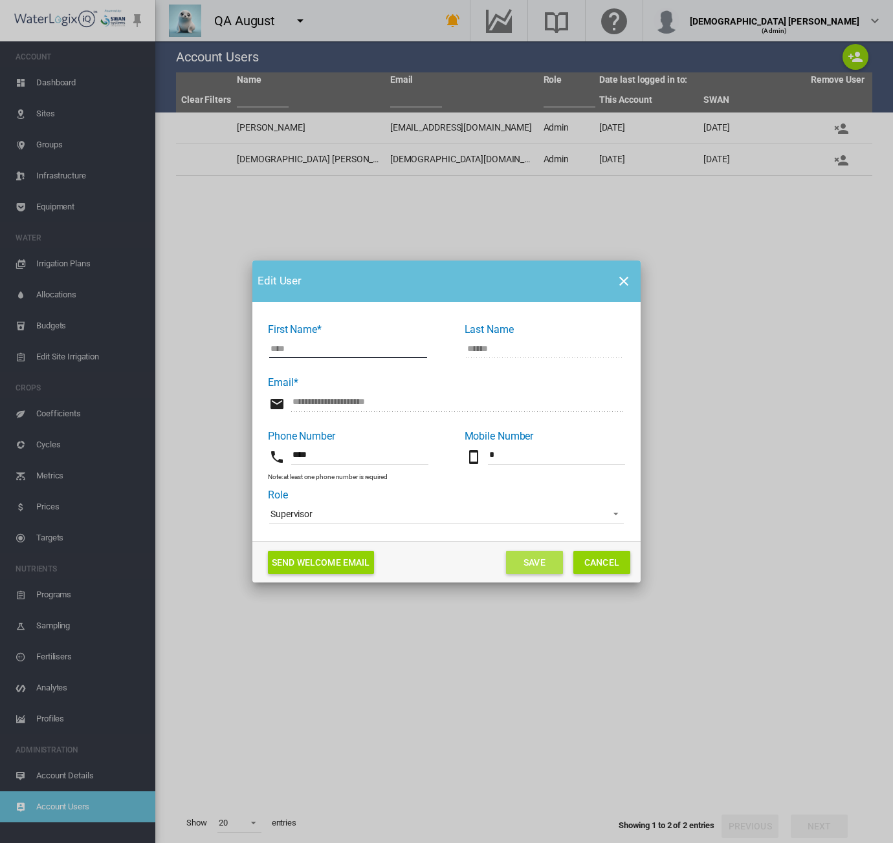
click at [519, 563] on button "Save" at bounding box center [534, 562] width 57 height 23
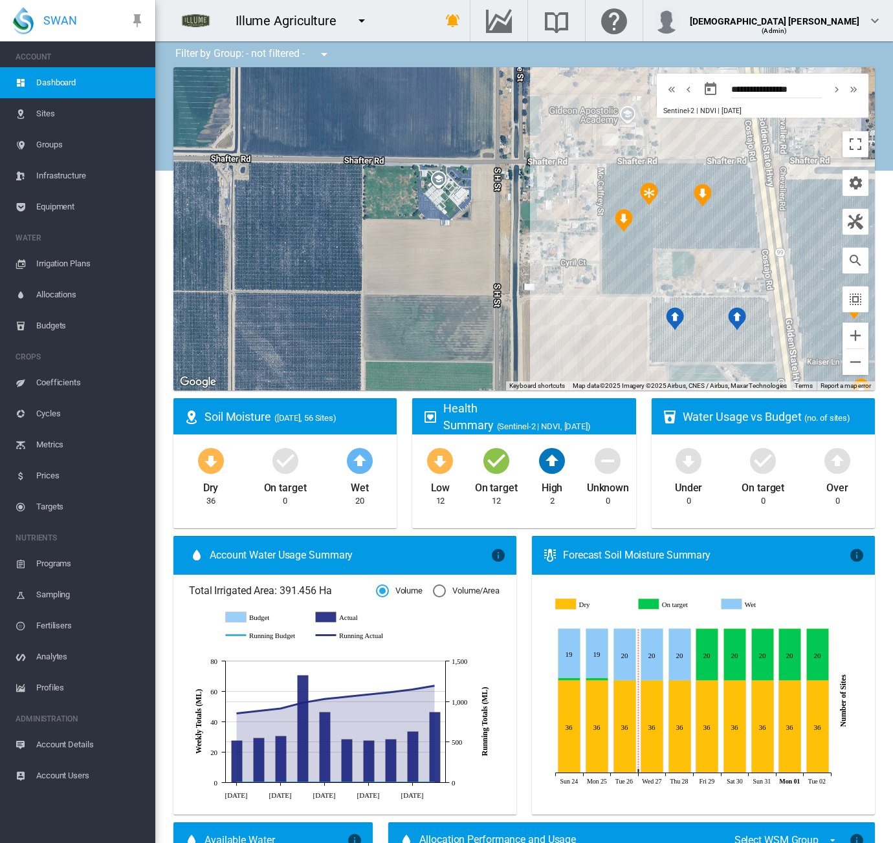
click at [30, 210] on link "Equipment" at bounding box center [77, 206] width 155 height 31
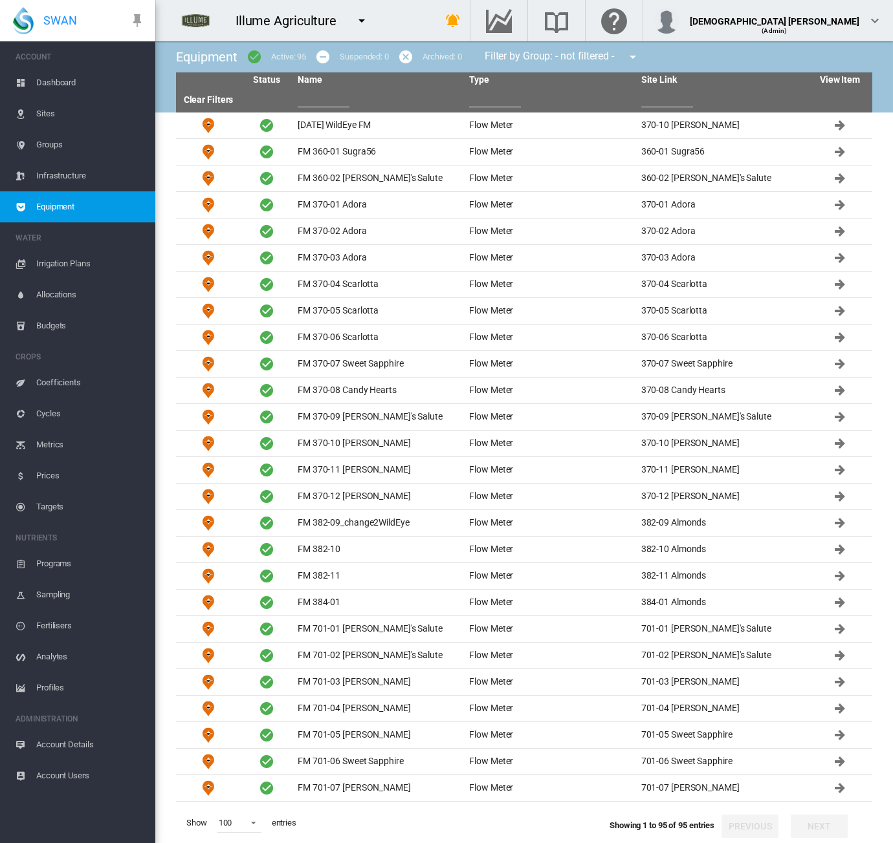
click at [675, 102] on input "text" at bounding box center [667, 97] width 52 height 19
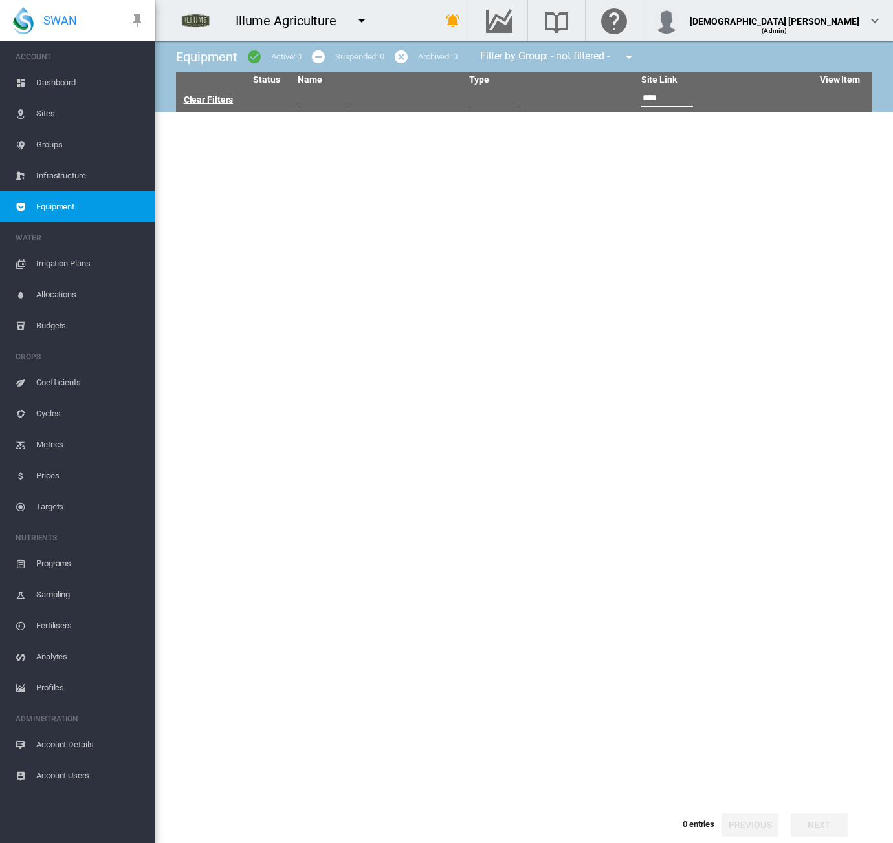
type input "****"
click at [202, 101] on link "Clear Filters" at bounding box center [209, 99] width 50 height 10
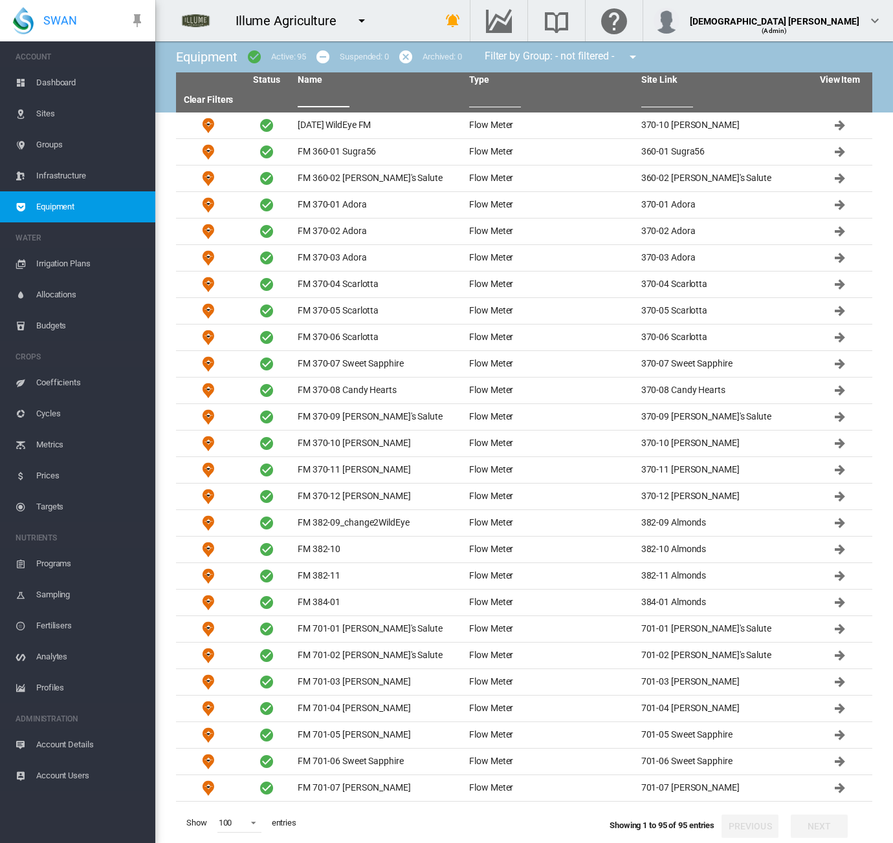
click at [322, 100] on input "text" at bounding box center [324, 97] width 52 height 19
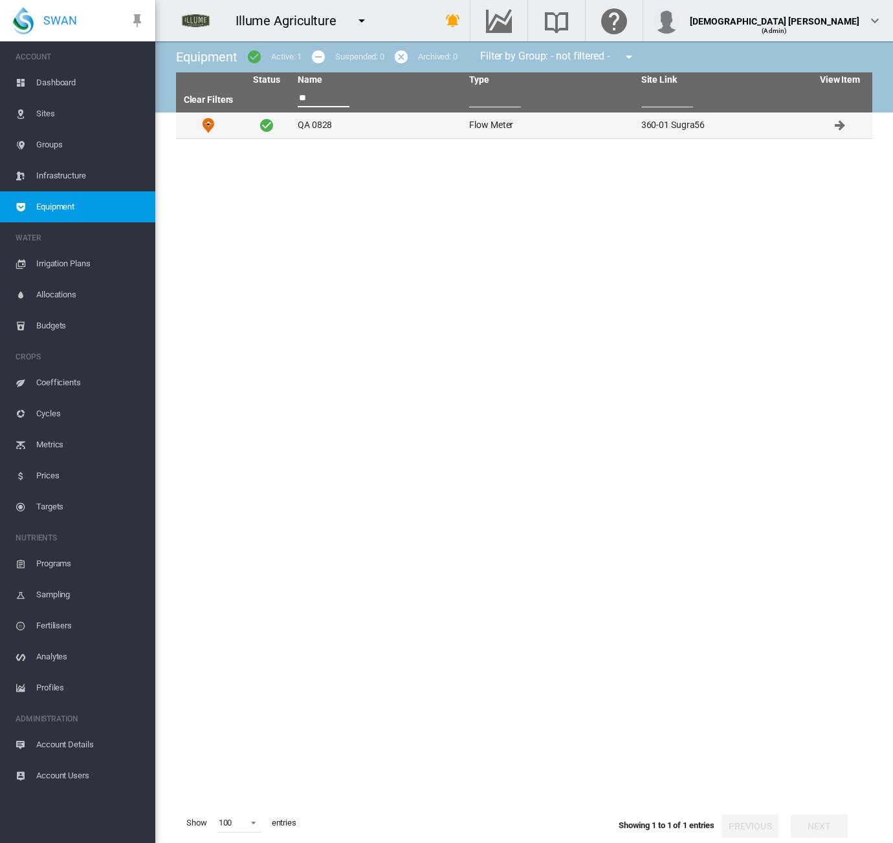
type input "**"
click at [328, 131] on td "QA 0828" at bounding box center [377, 126] width 171 height 26
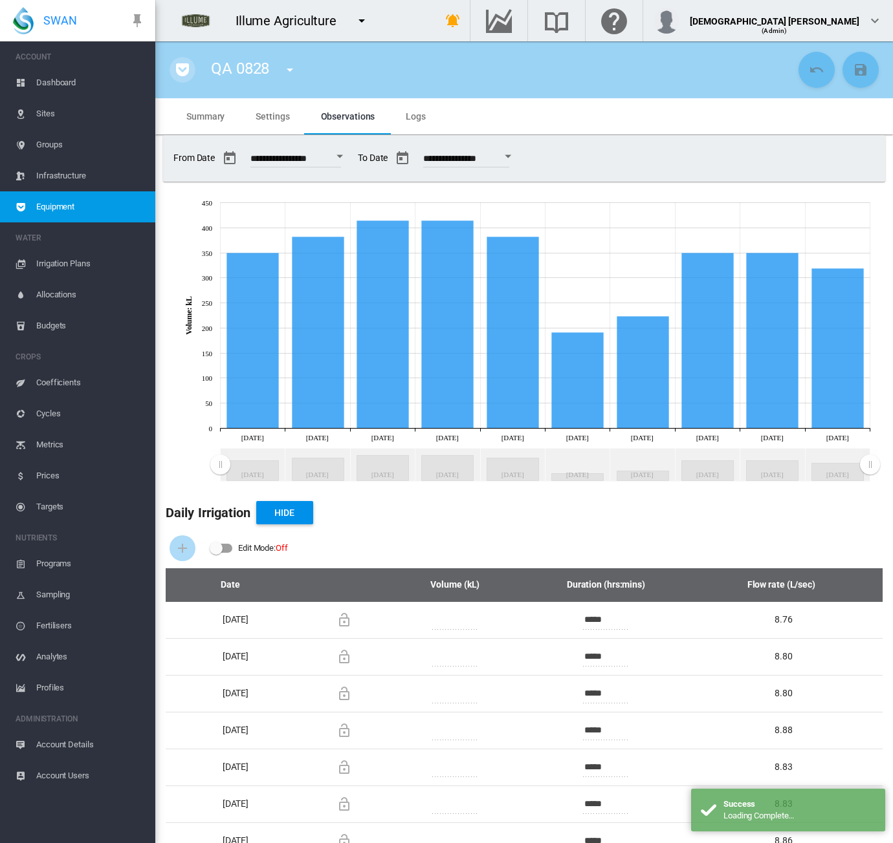
click at [182, 69] on md-icon "icon-pocket" at bounding box center [183, 70] width 16 height 16
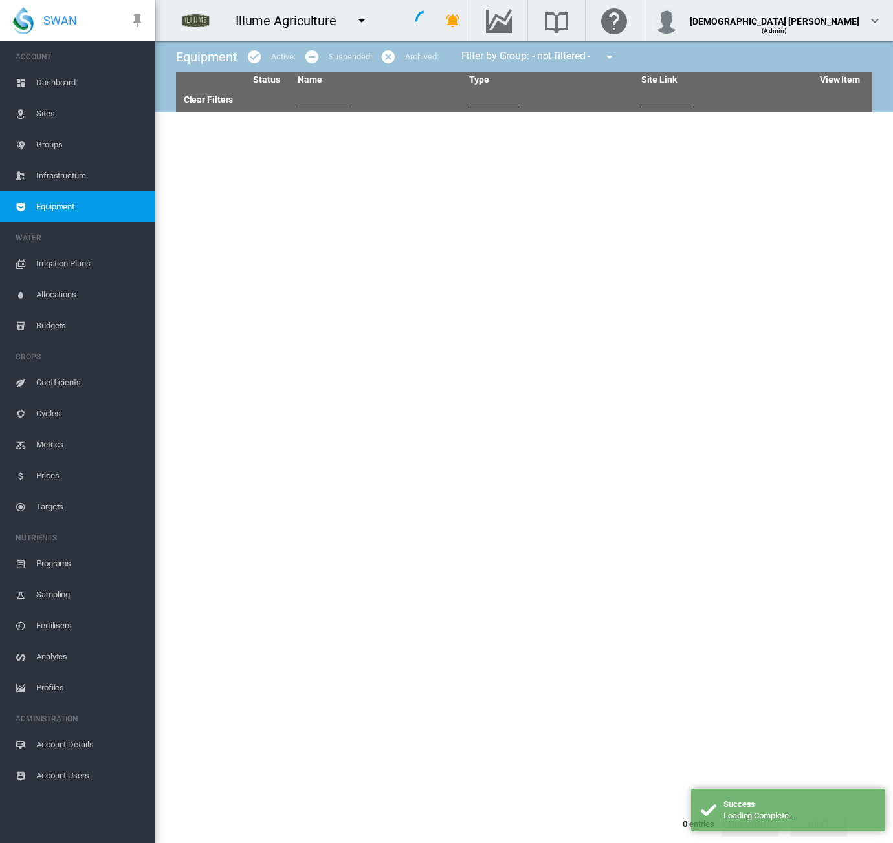
type input "**"
click at [202, 102] on link "Clear Filters" at bounding box center [209, 99] width 50 height 10
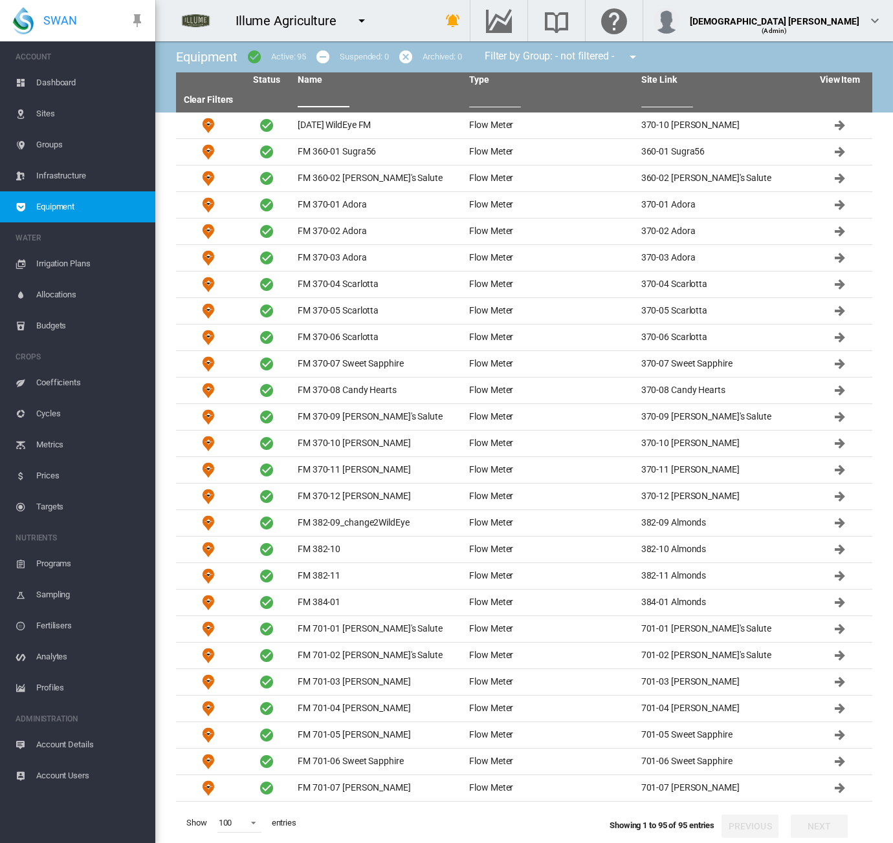
click at [331, 96] on input "text" at bounding box center [324, 97] width 52 height 19
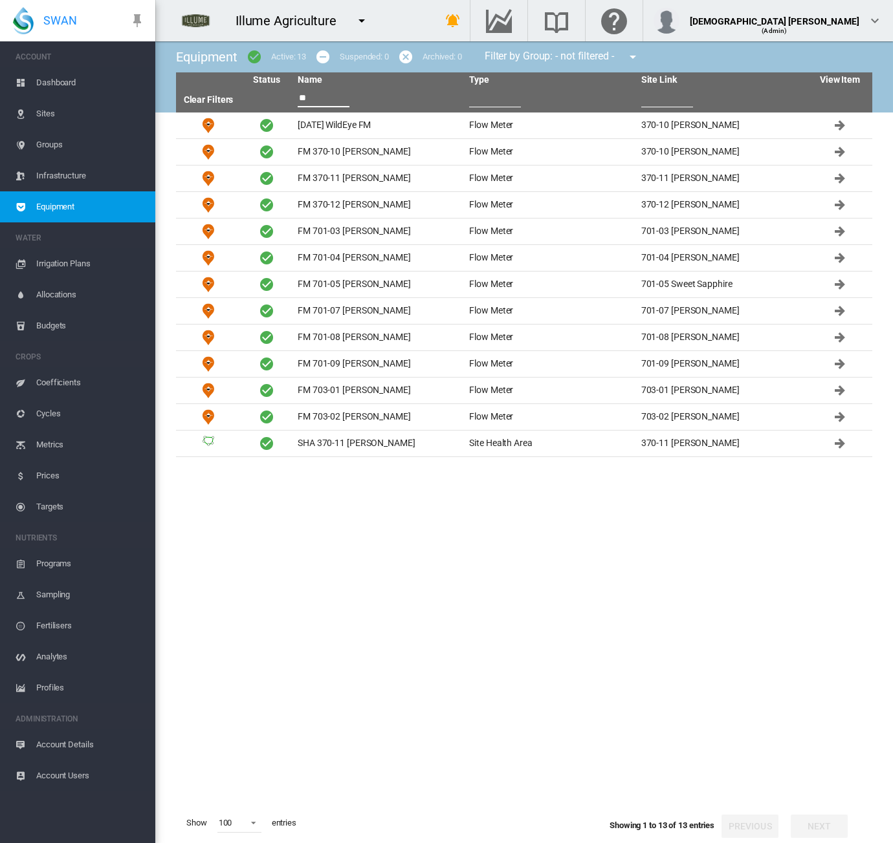
type input "**"
click at [365, 23] on md-icon "icon-menu-down" at bounding box center [362, 21] width 16 height 16
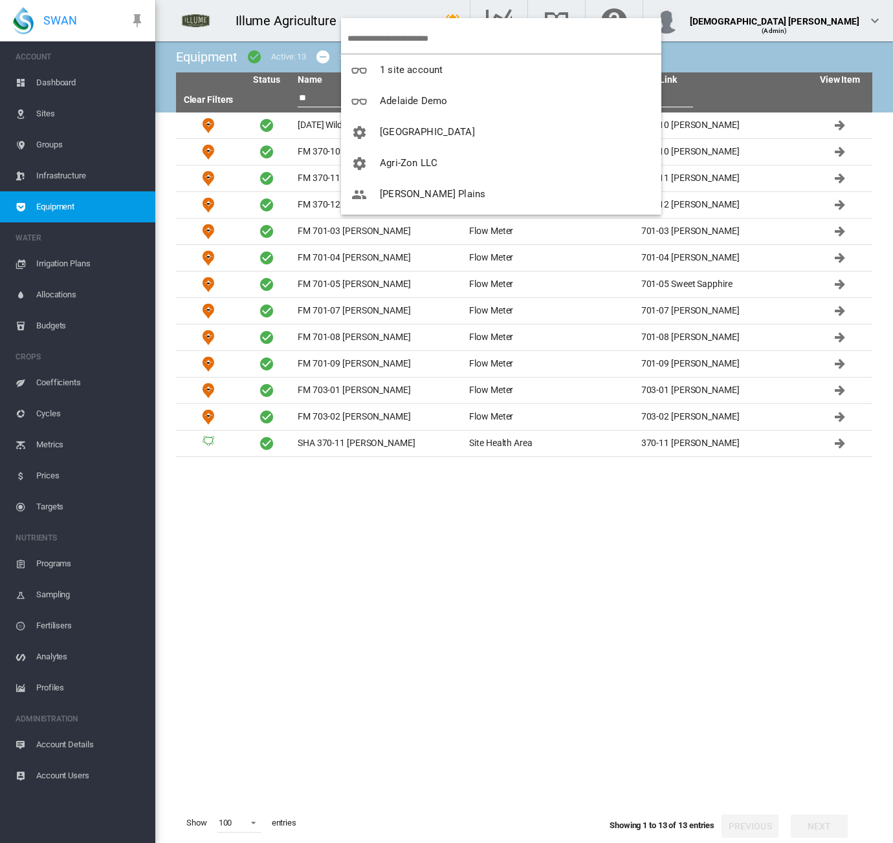
click at [371, 34] on input "search" at bounding box center [504, 38] width 314 height 30
click at [309, 126] on md-backdrop at bounding box center [446, 421] width 893 height 843
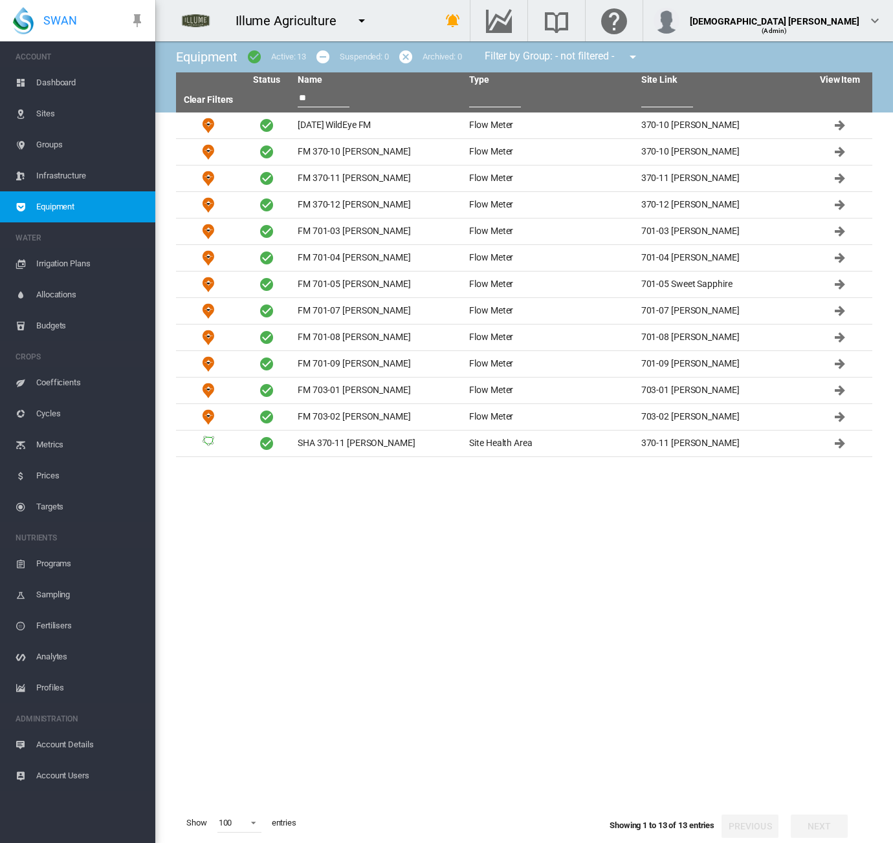
click at [356, 19] on md-icon "icon-menu-down" at bounding box center [362, 21] width 16 height 16
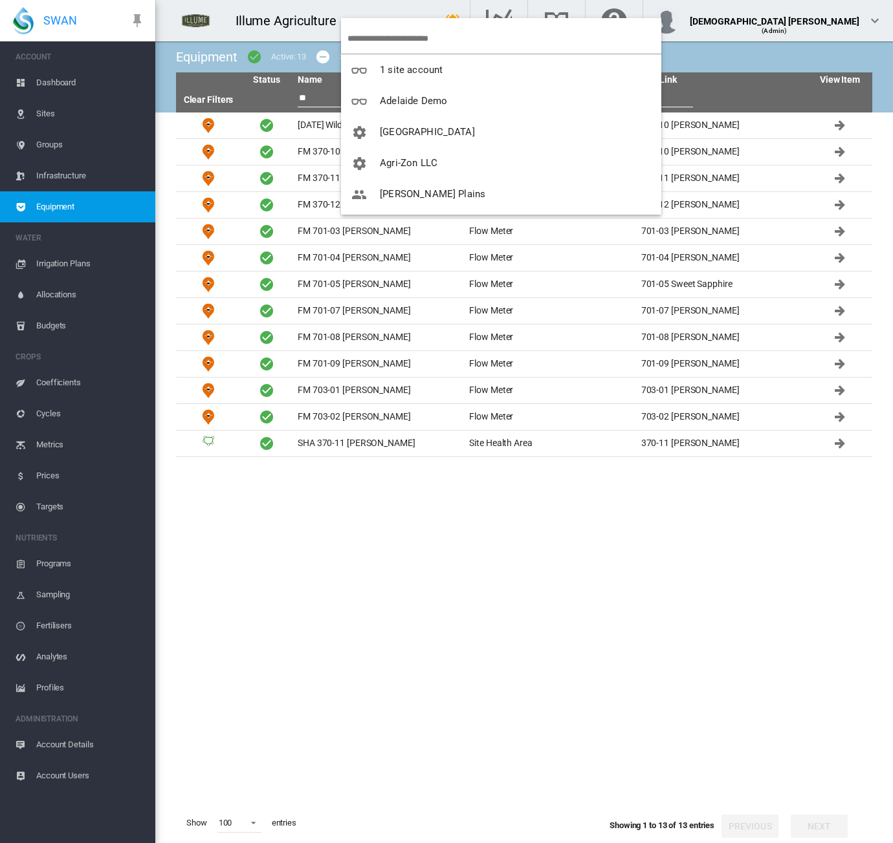
click at [369, 34] on input "search" at bounding box center [504, 38] width 314 height 30
click at [407, 162] on span "Agri-Zon LLC" at bounding box center [409, 163] width 58 height 12
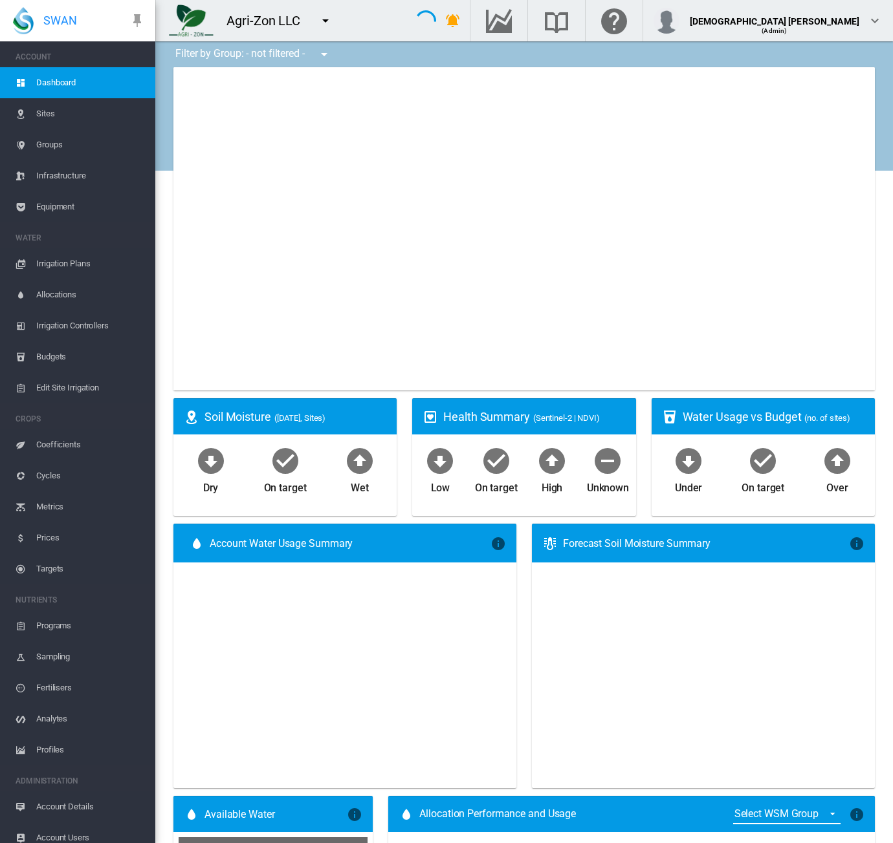
type input "**********"
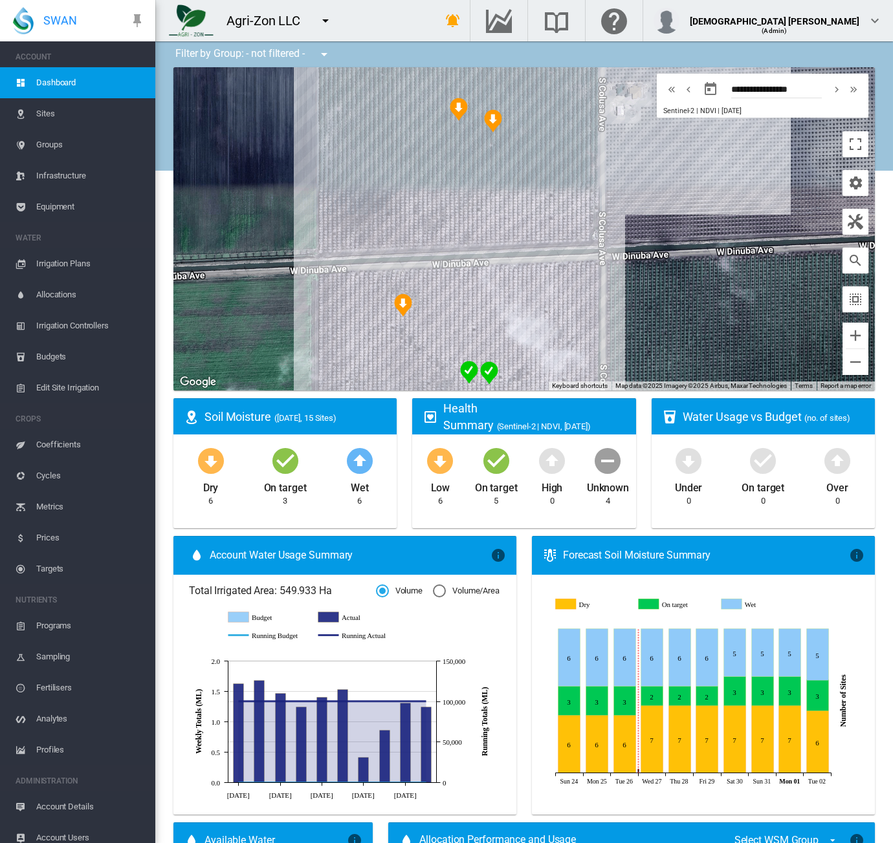
click at [58, 204] on span "Equipment" at bounding box center [90, 206] width 109 height 31
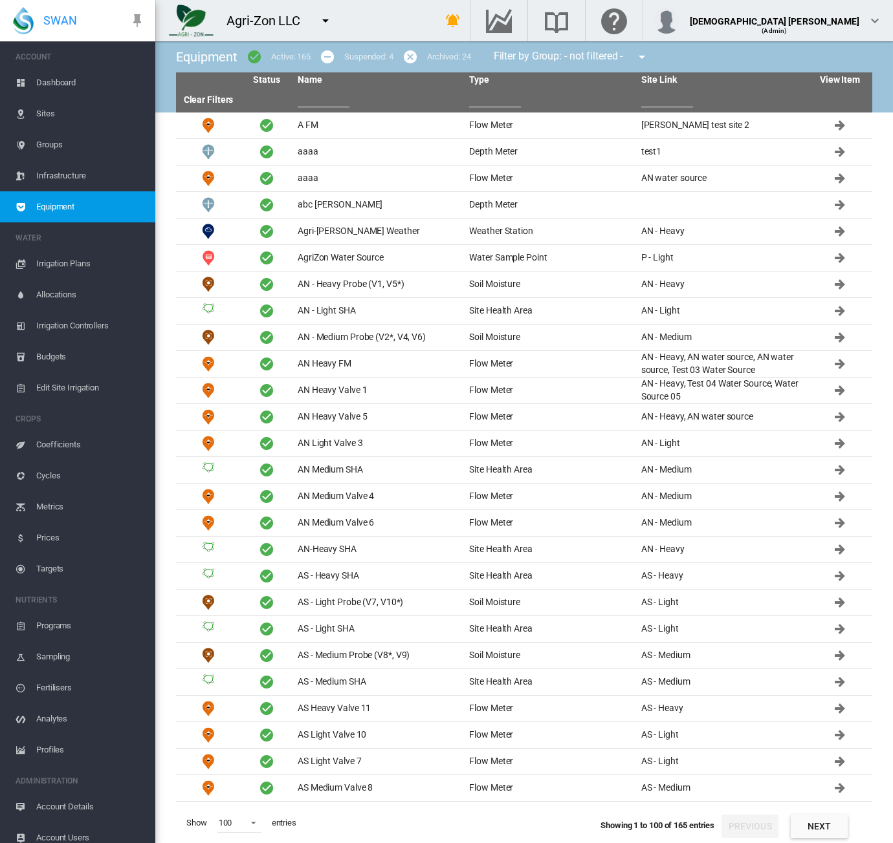
click at [329, 96] on input "text" at bounding box center [324, 97] width 52 height 19
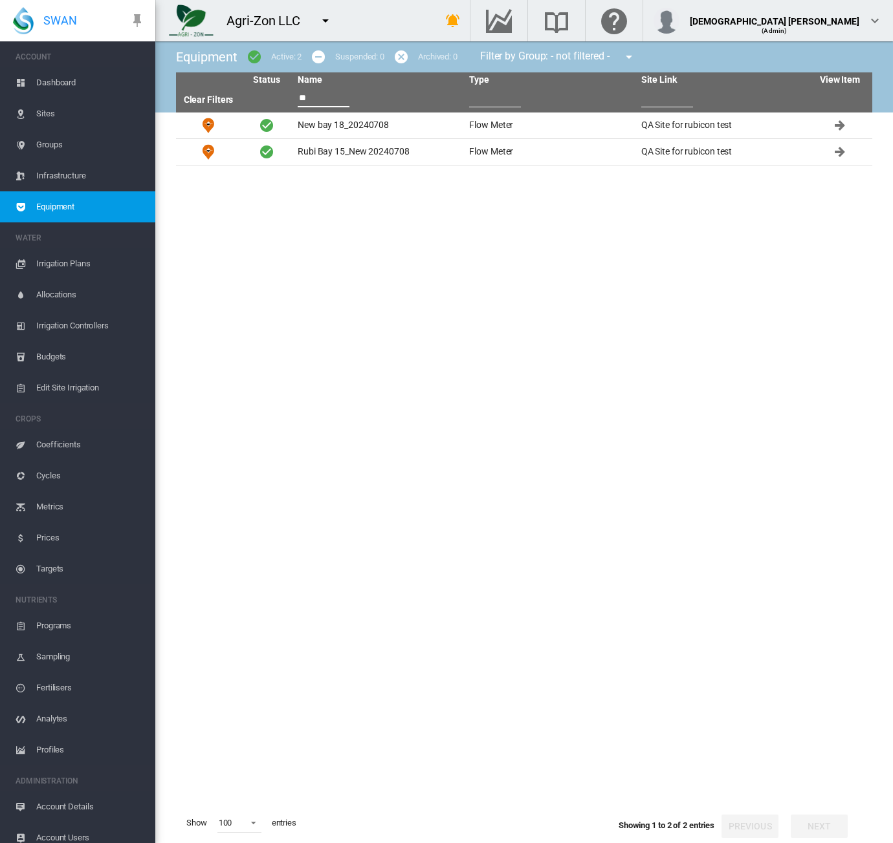
drag, startPoint x: 307, startPoint y: 96, endPoint x: 248, endPoint y: 95, distance: 58.2
click at [248, 95] on tr "Clear Filters **" at bounding box center [524, 100] width 696 height 25
drag, startPoint x: 312, startPoint y: 91, endPoint x: 271, endPoint y: 102, distance: 42.8
click at [271, 102] on tr "Clear Filters **" at bounding box center [524, 100] width 696 height 25
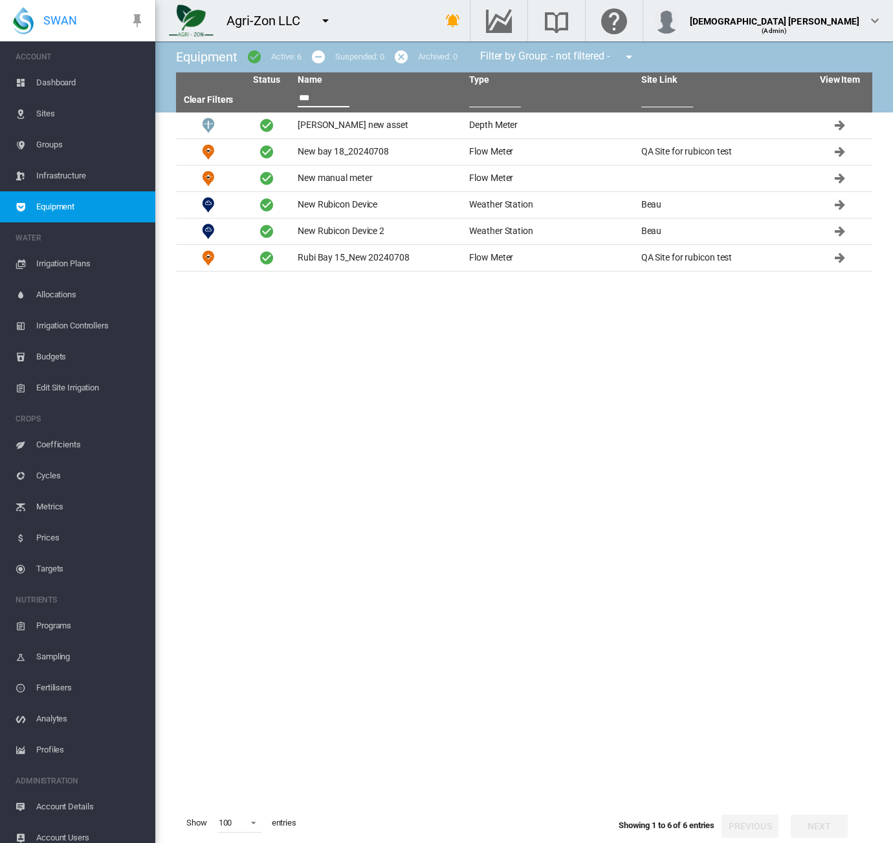
click at [310, 96] on input "***" at bounding box center [324, 97] width 52 height 19
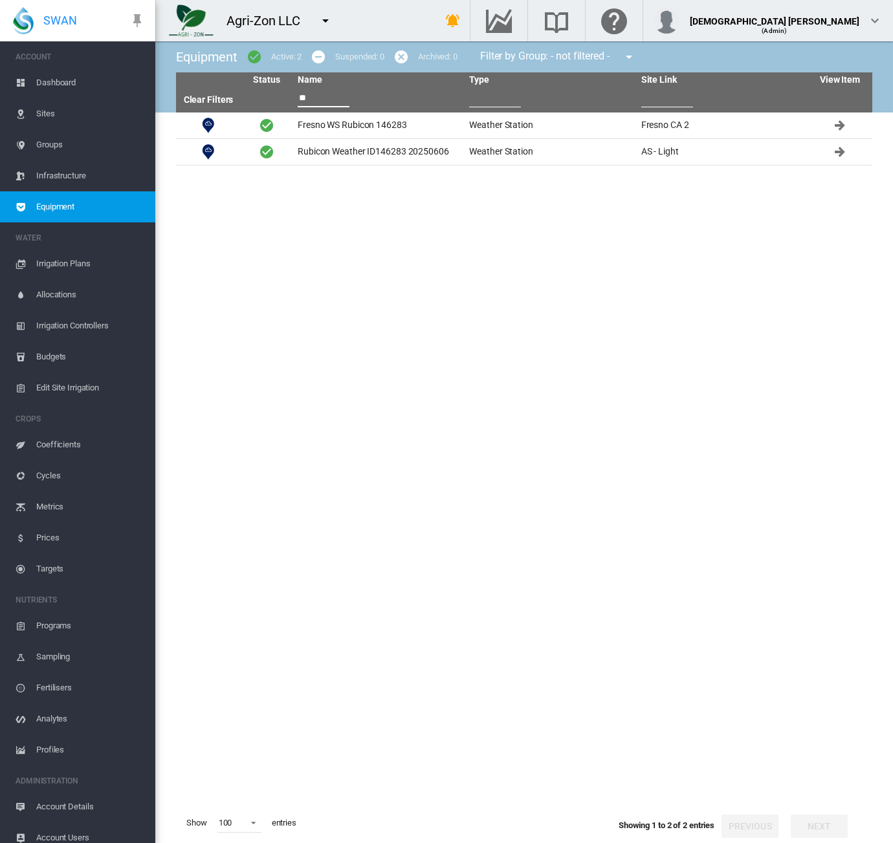
click at [310, 96] on input "**" at bounding box center [324, 97] width 52 height 19
type input "**"
click at [213, 98] on link "Clear Filters" at bounding box center [209, 99] width 50 height 10
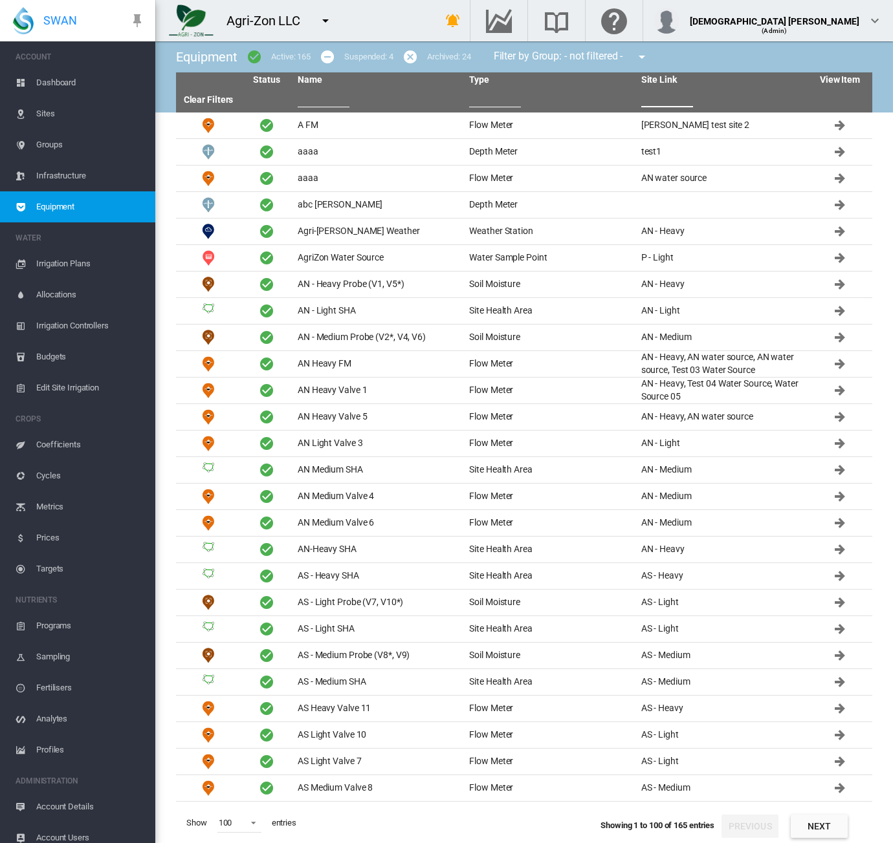
click at [658, 99] on input "text" at bounding box center [667, 97] width 52 height 19
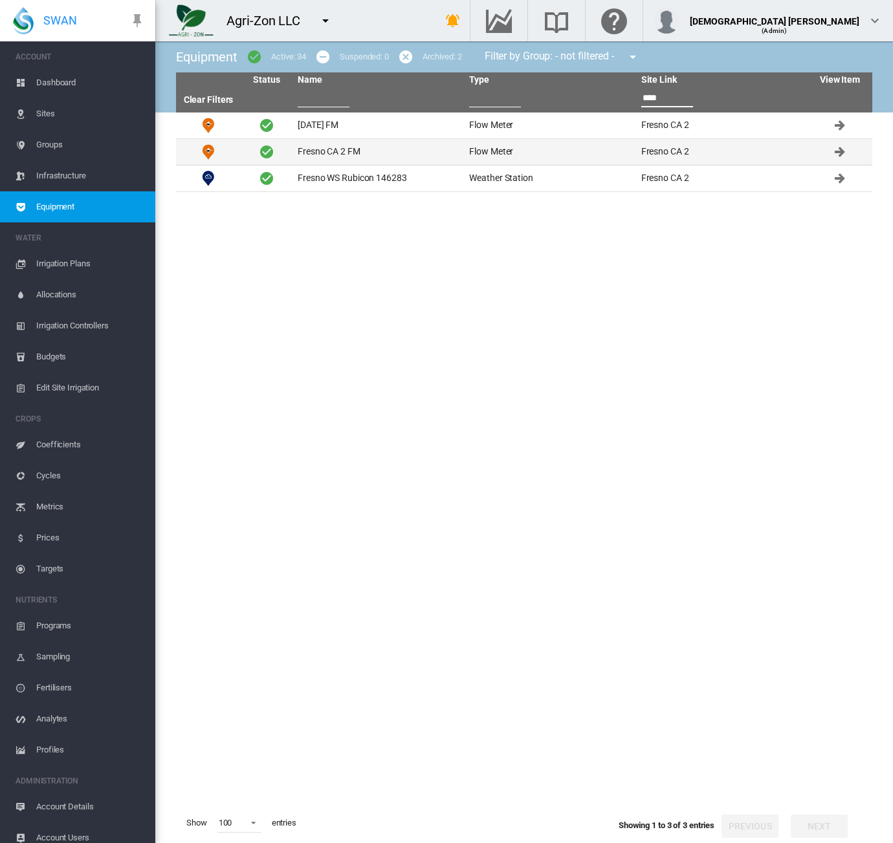
type input "****"
click at [536, 144] on td "Flow Meter" at bounding box center [549, 152] width 171 height 26
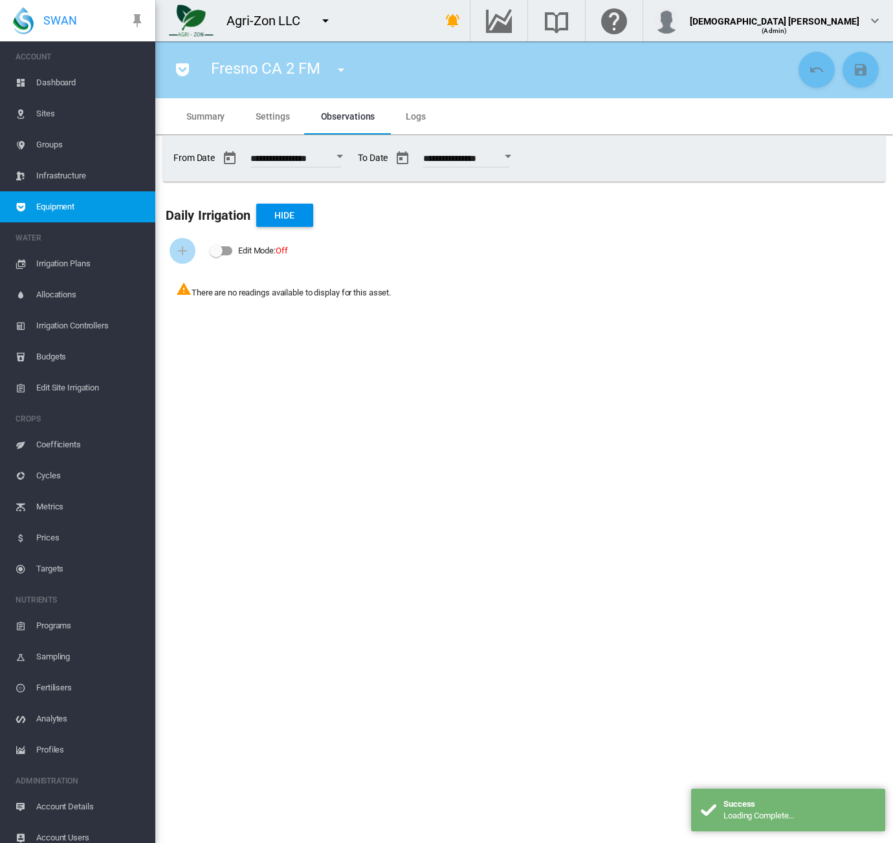
click at [178, 70] on md-icon "icon-pocket" at bounding box center [183, 70] width 16 height 16
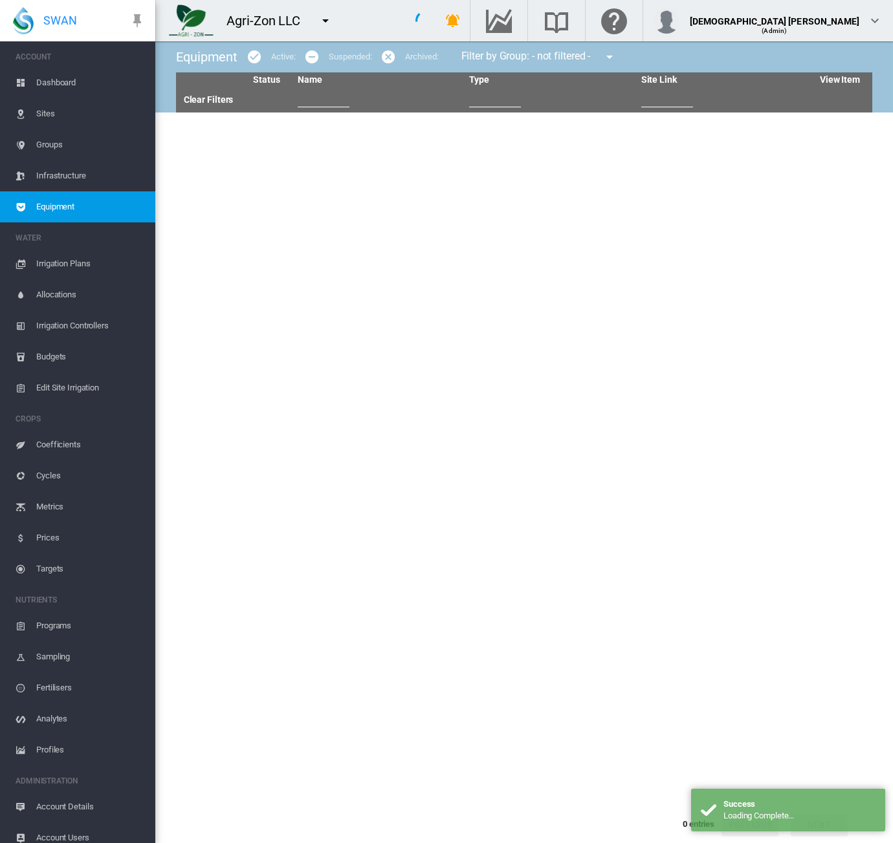
type input "****"
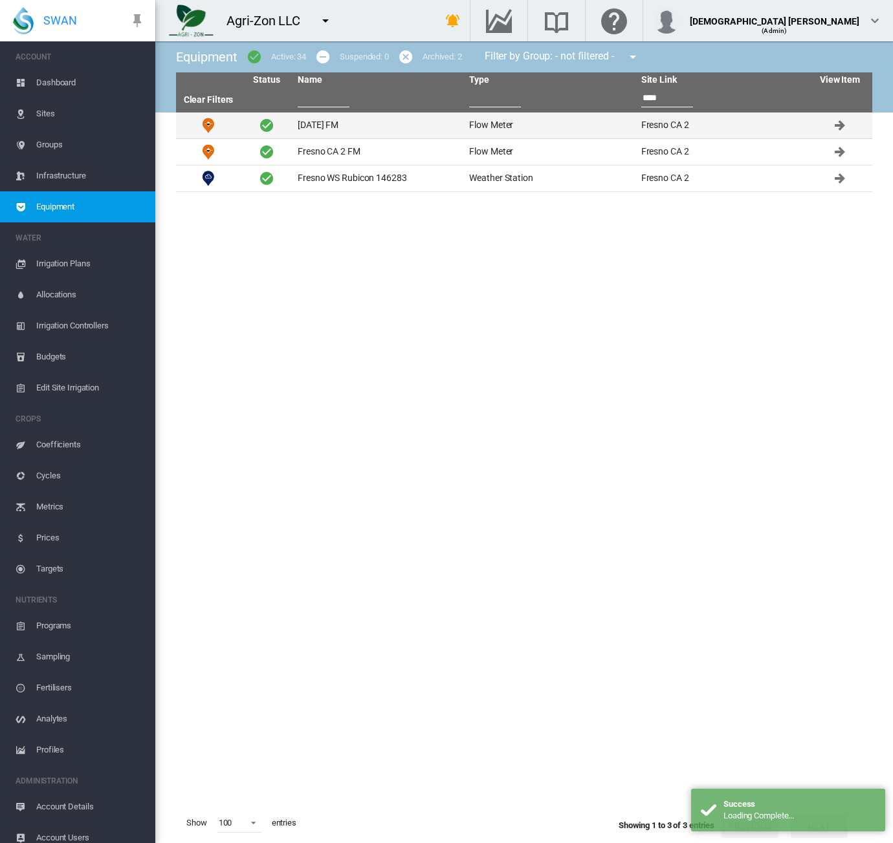
click at [371, 122] on td "[DATE] FM" at bounding box center [377, 126] width 171 height 26
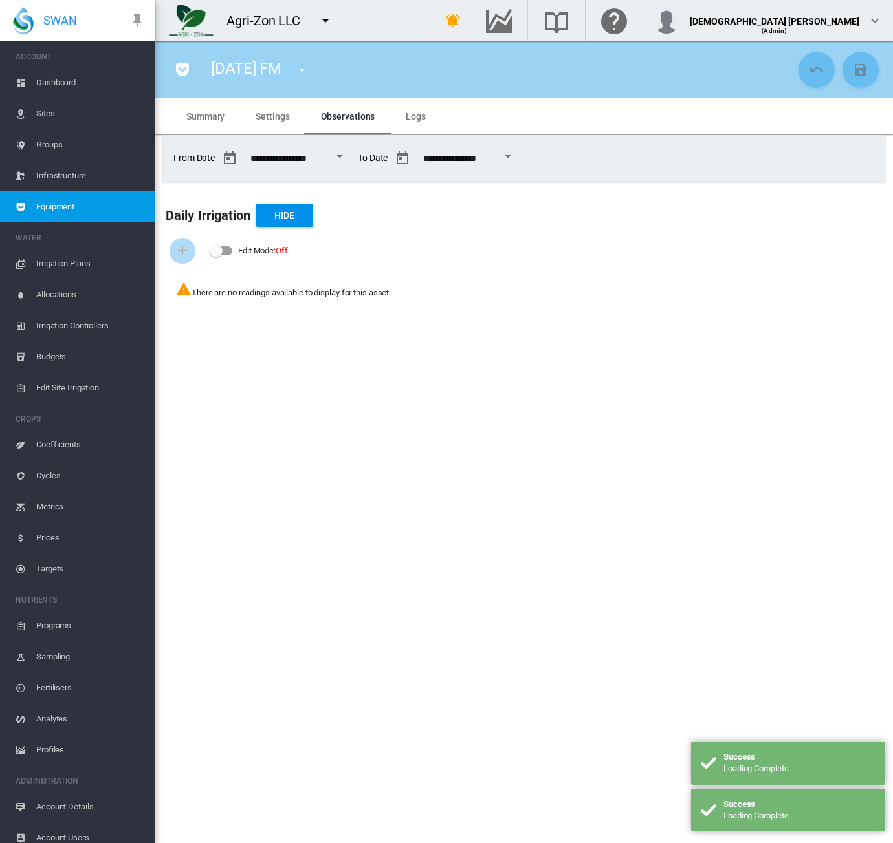
click at [343, 156] on div "Open calendar" at bounding box center [339, 156] width 6 height 3
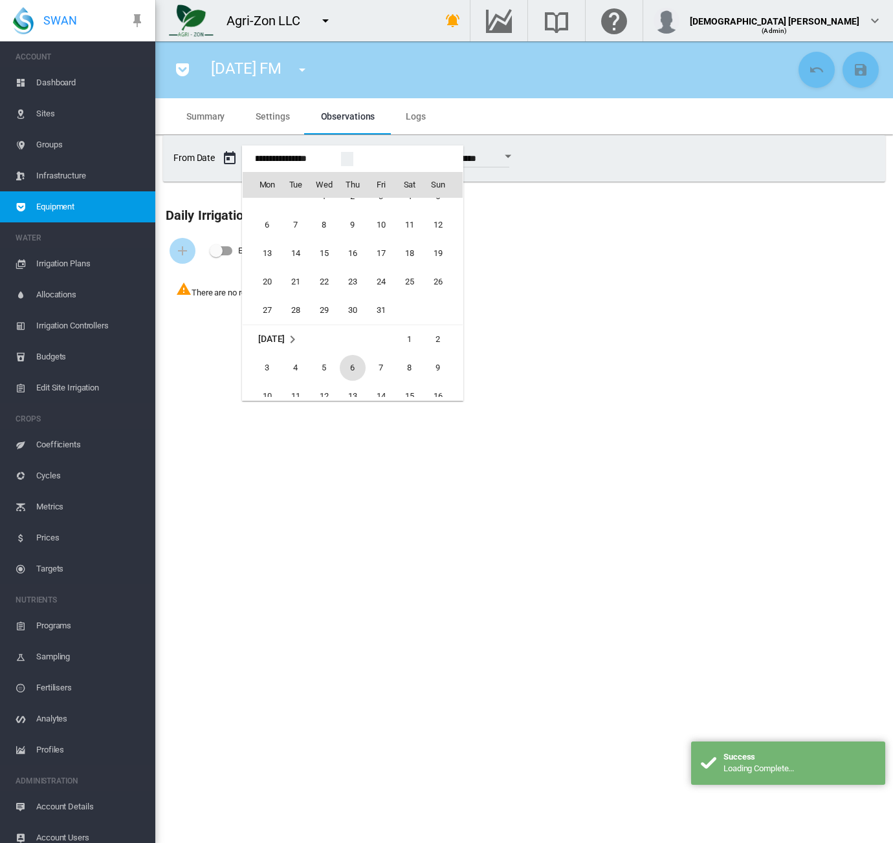
scroll to position [30890, 0]
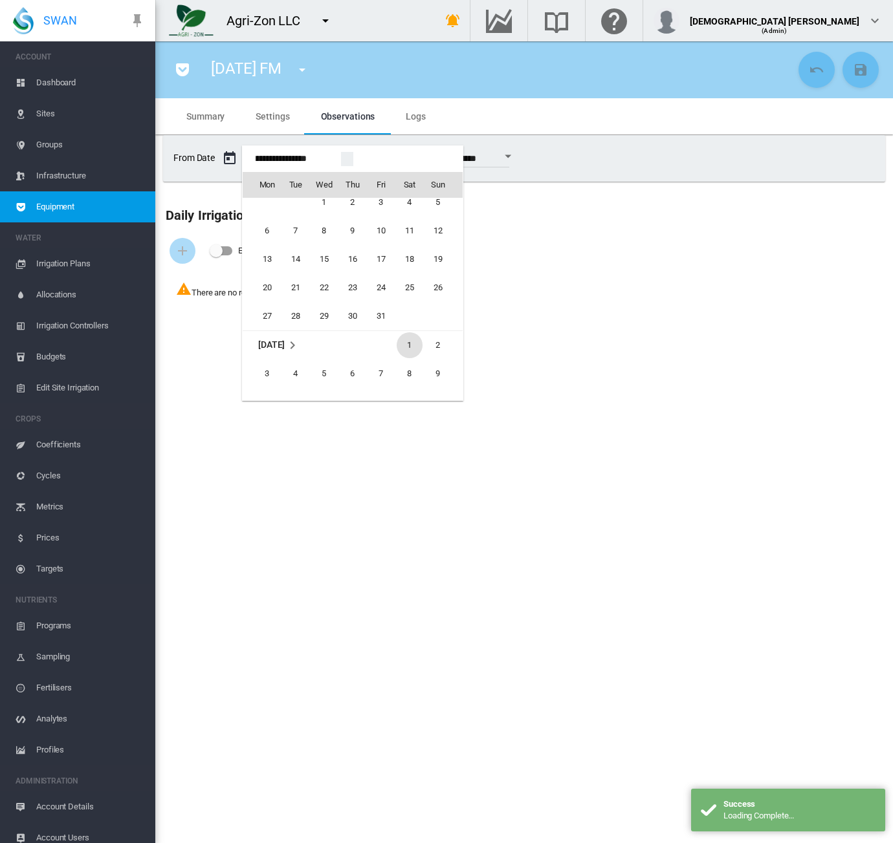
click at [404, 339] on span "1" at bounding box center [409, 345] width 26 height 26
type input "**********"
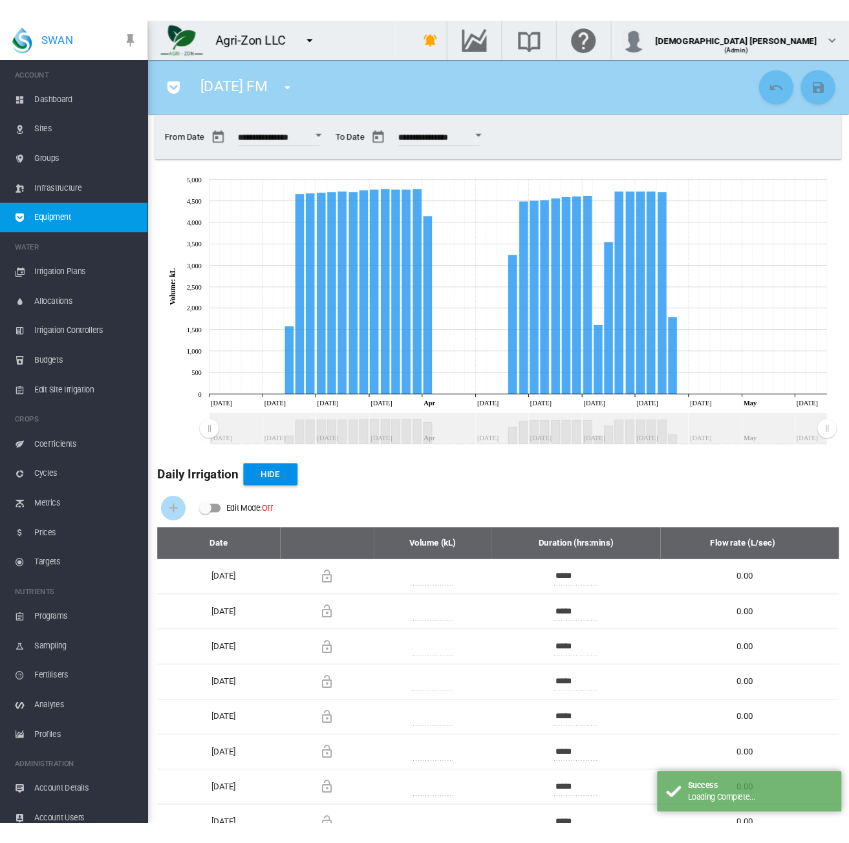
scroll to position [0, 0]
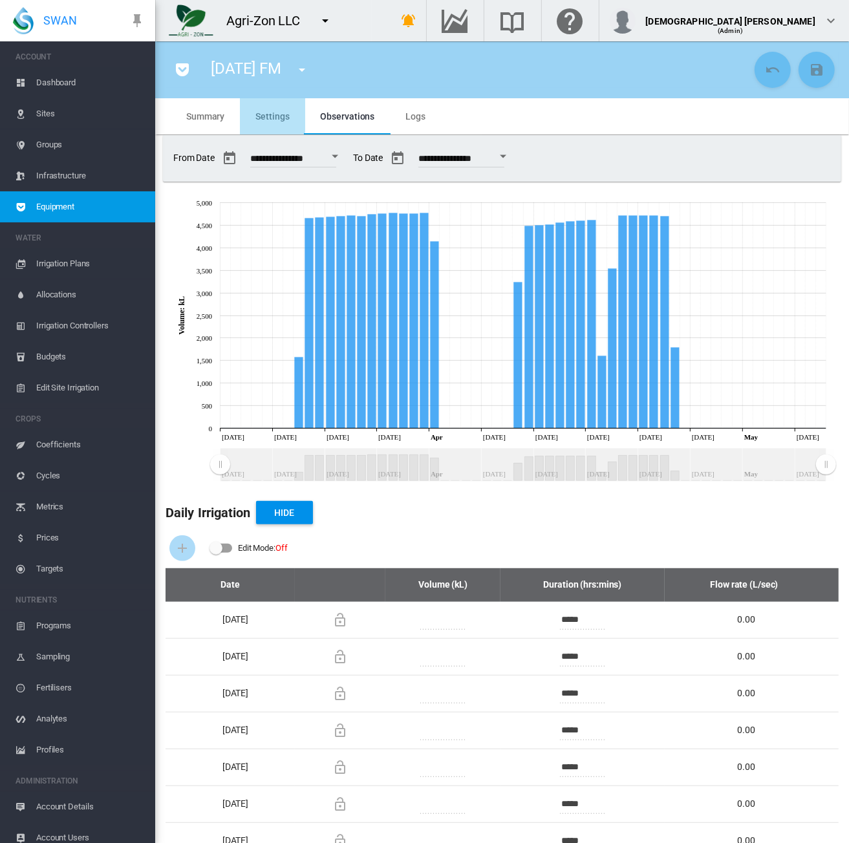
click at [264, 113] on span "Settings" at bounding box center [272, 116] width 34 height 10
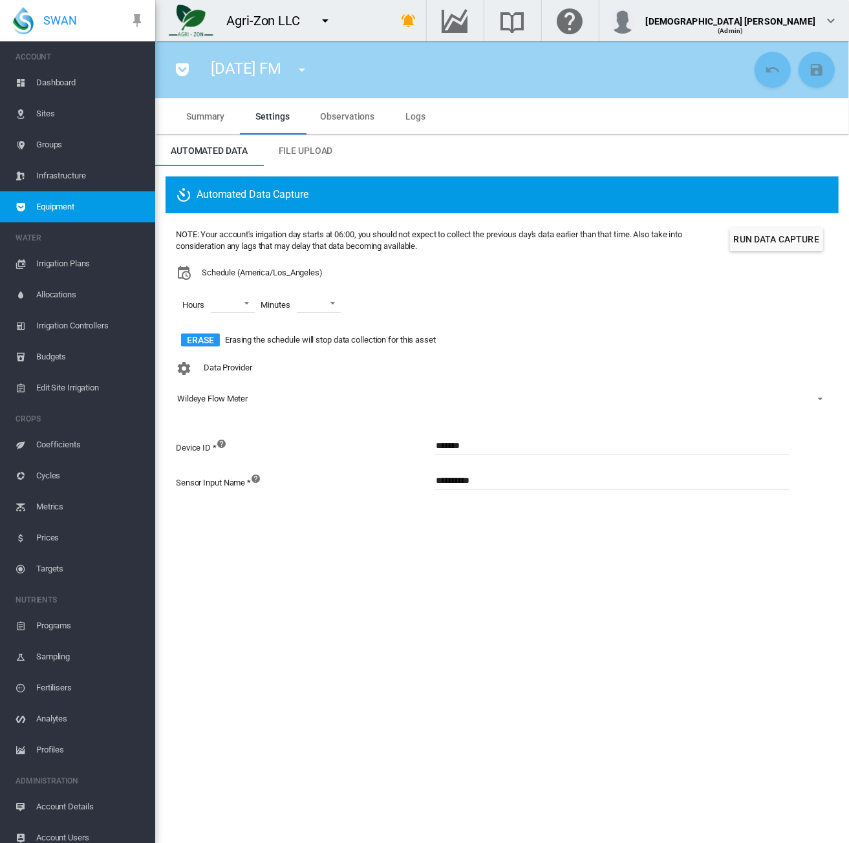
click at [320, 576] on section "[DATE] FM A FM (Flow Meter) aaaa (Depth Meter) aaaa (Flow Meter) abc [PERSON_NA…" at bounding box center [502, 442] width 694 height 802
click at [338, 118] on span "Observations" at bounding box center [348, 116] width 54 height 10
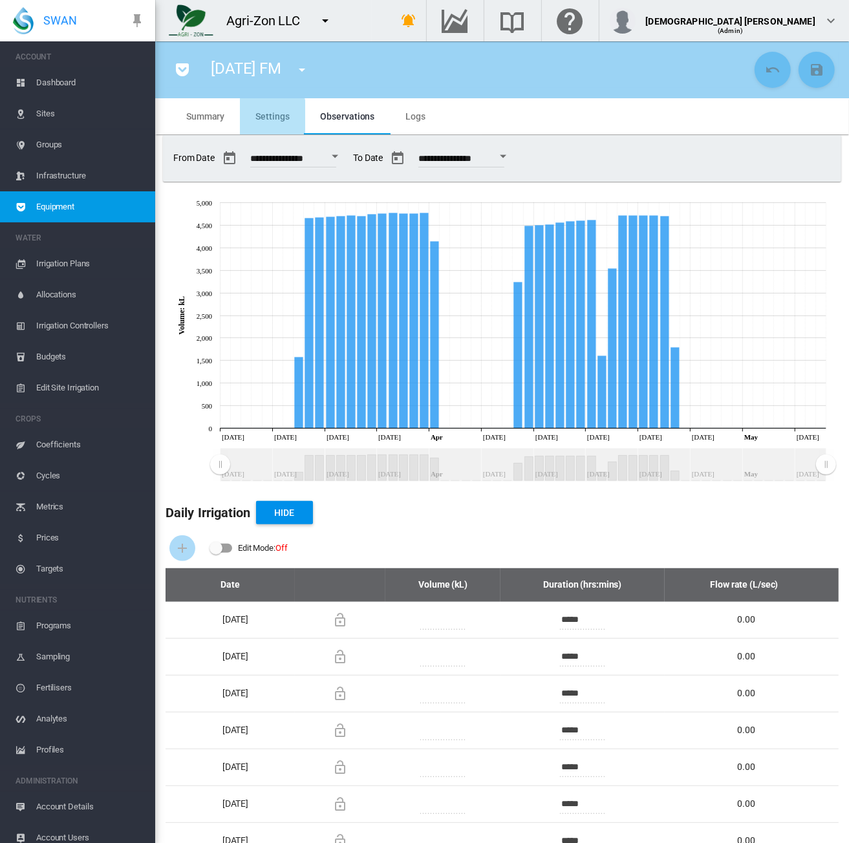
click at [272, 118] on span "Settings" at bounding box center [272, 116] width 34 height 10
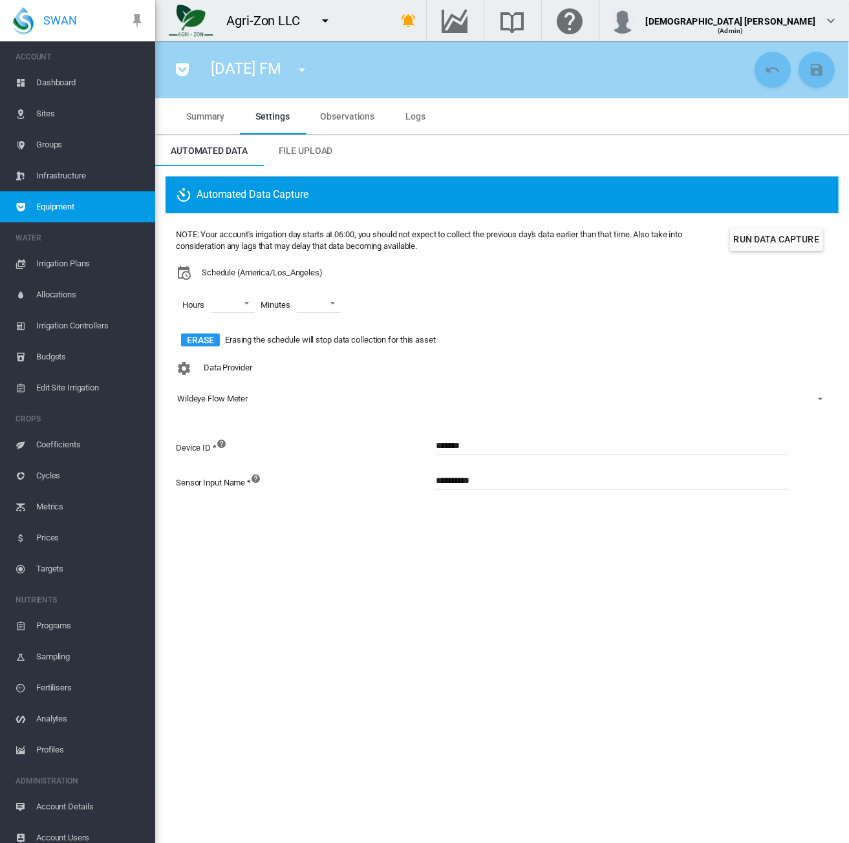
click at [69, 213] on span "Equipment" at bounding box center [90, 206] width 109 height 31
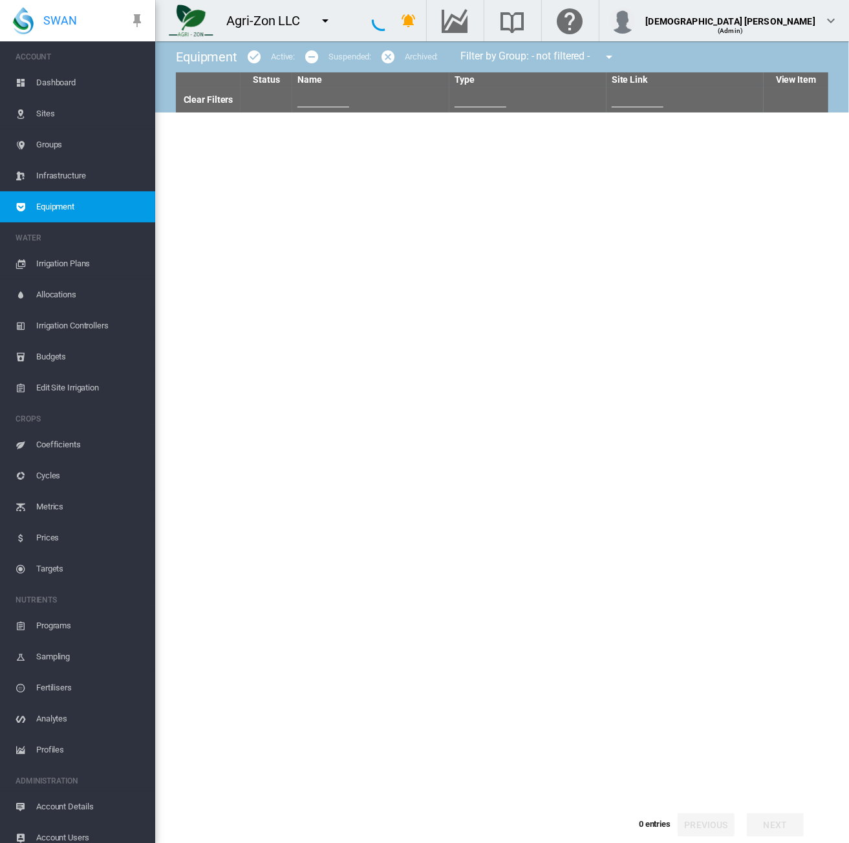
type input "****"
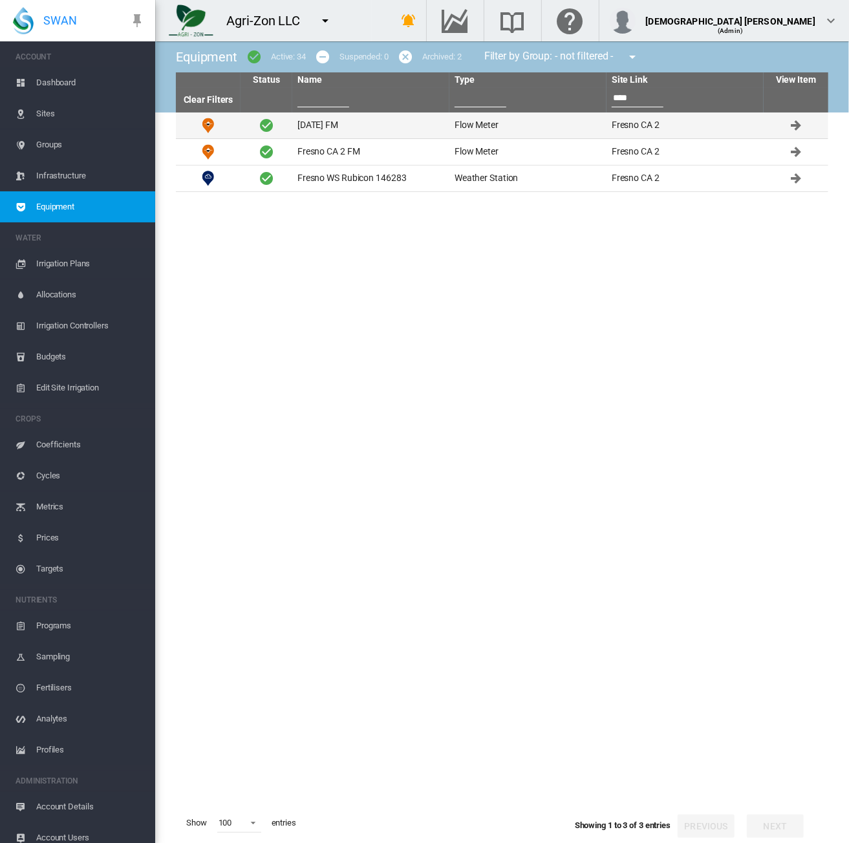
click at [330, 122] on td "[DATE] FM" at bounding box center [370, 126] width 157 height 26
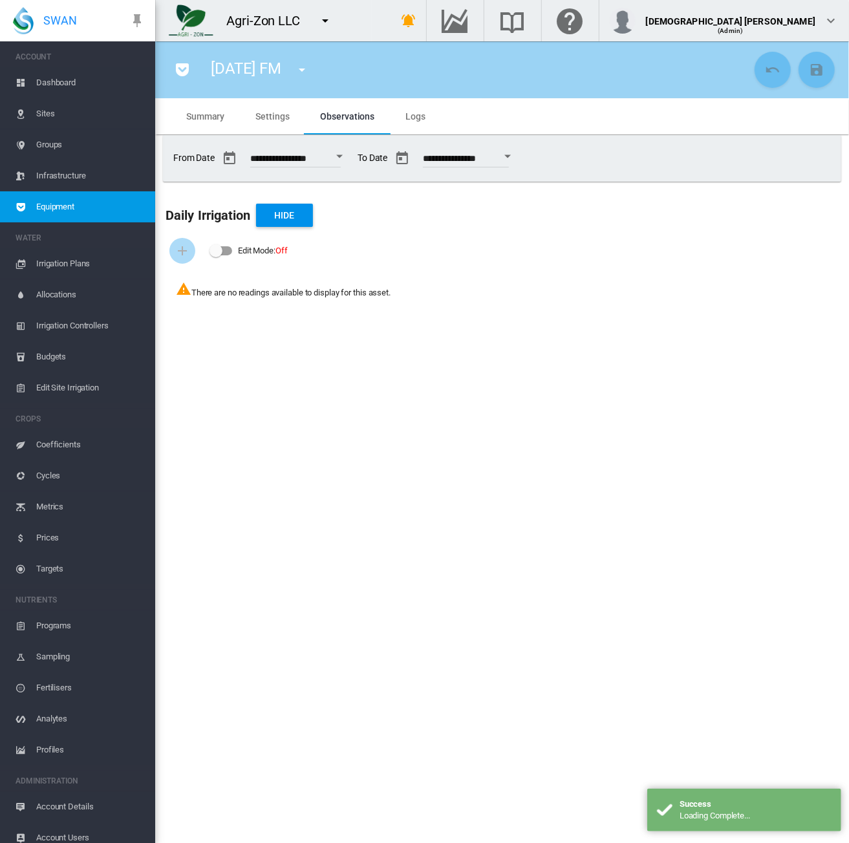
click at [343, 156] on div "Open calendar" at bounding box center [339, 156] width 6 height 3
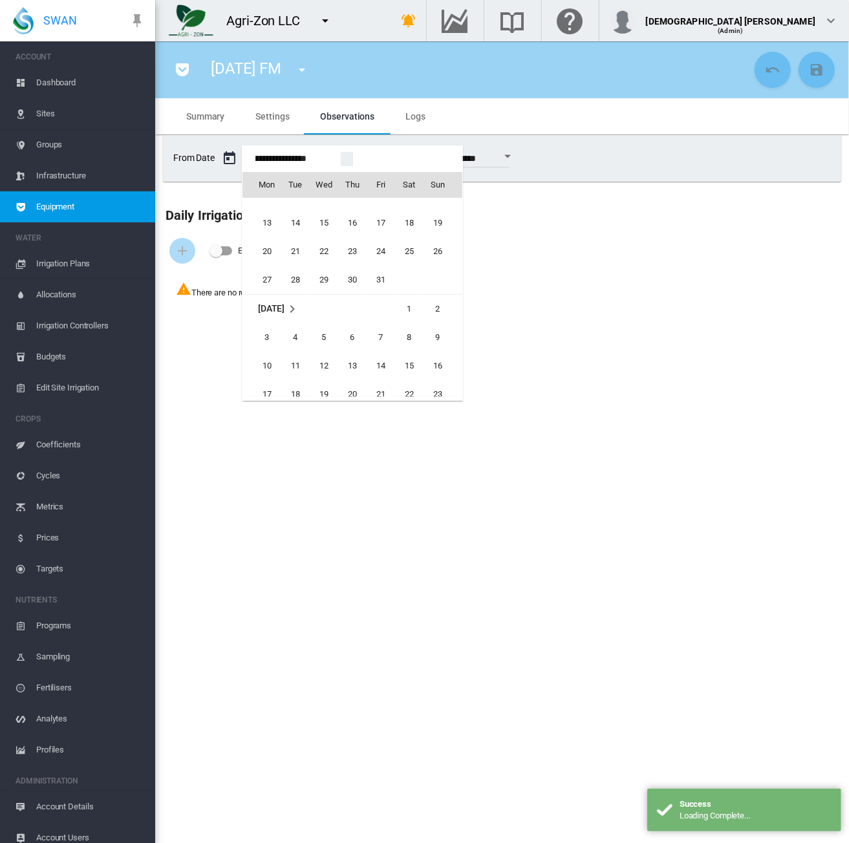
scroll to position [30954, 0]
click at [403, 276] on span "1" at bounding box center [409, 281] width 26 height 26
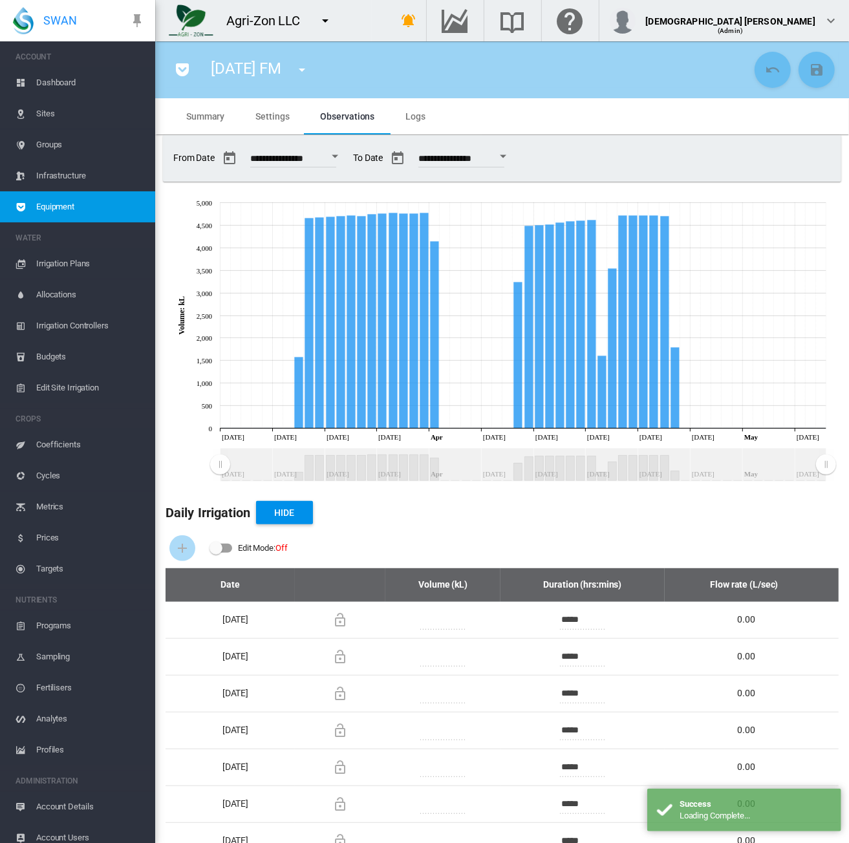
click at [471, 527] on div "Daily Irrigation Hide" at bounding box center [502, 512] width 673 height 31
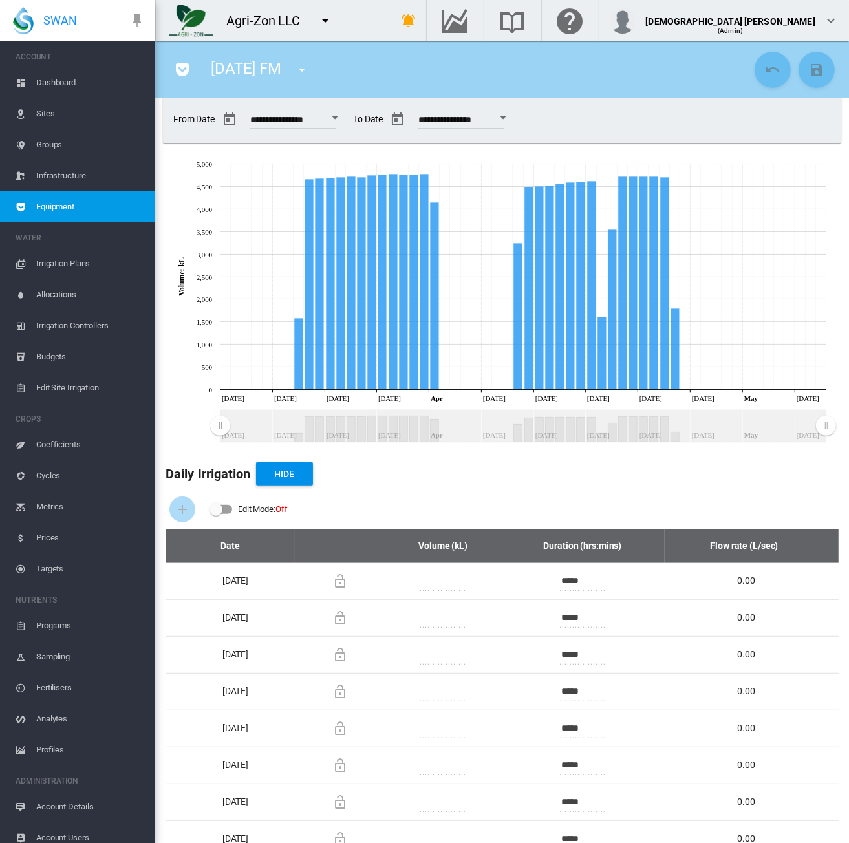
scroll to position [0, 0]
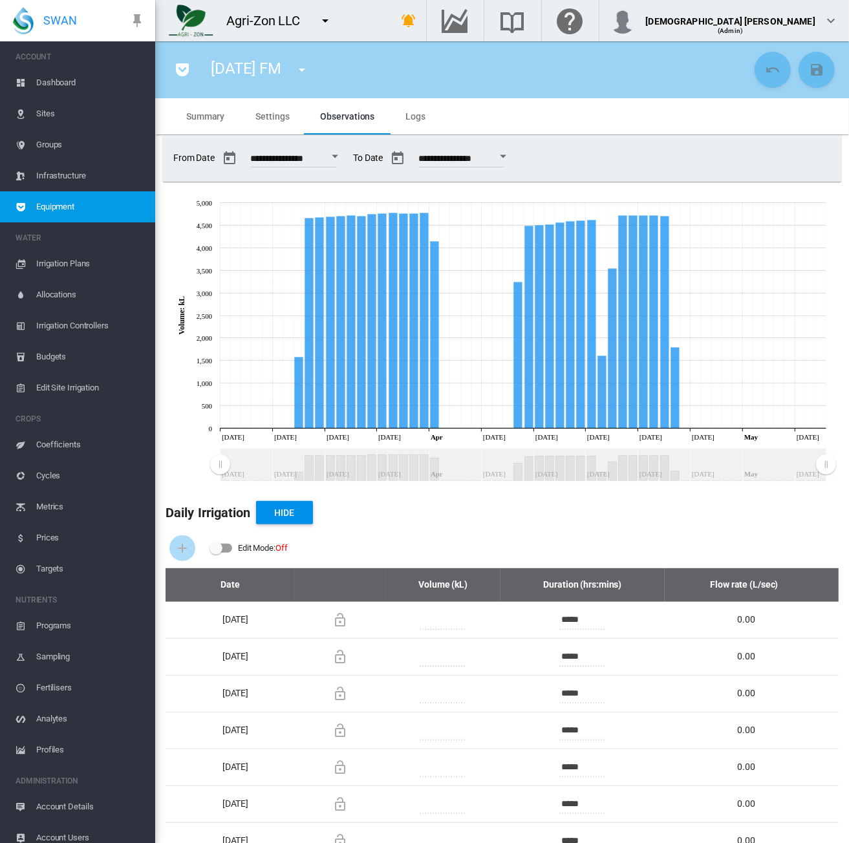
click at [341, 156] on button "Open calendar" at bounding box center [334, 156] width 23 height 23
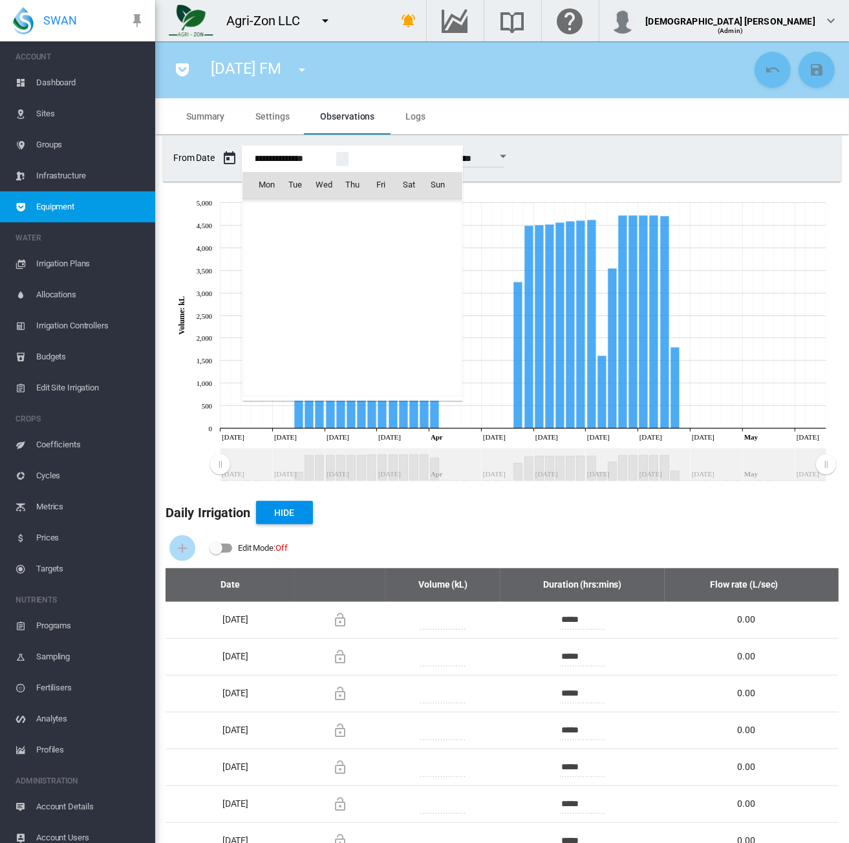
scroll to position [31022, 0]
click at [409, 384] on span "1" at bounding box center [409, 384] width 26 height 26
type input "**********"
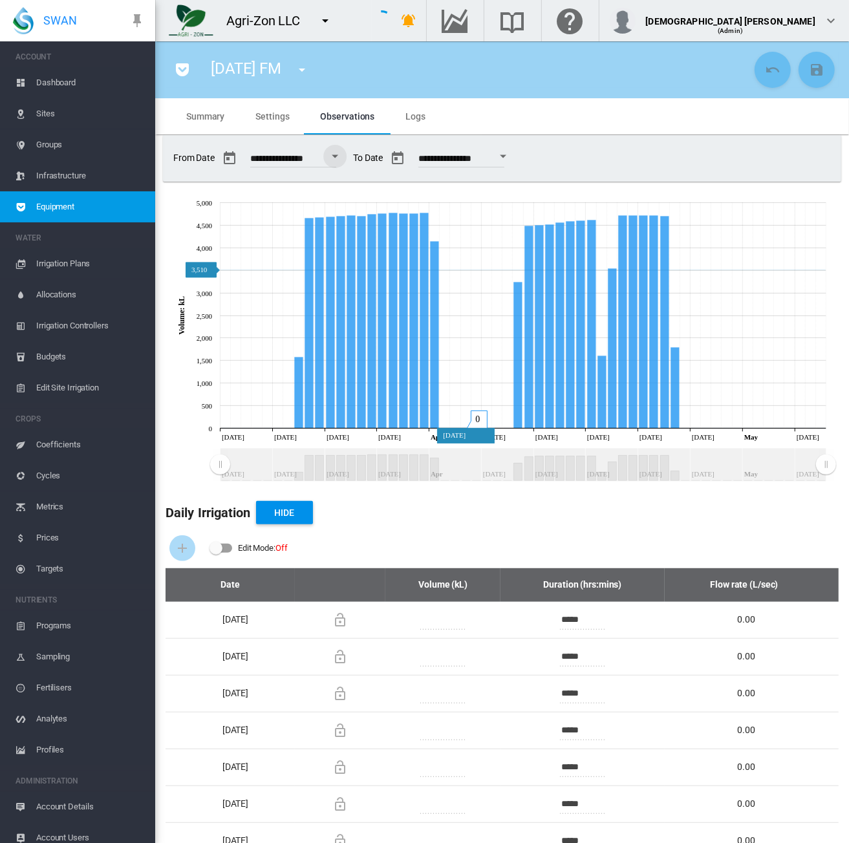
type input "*****"
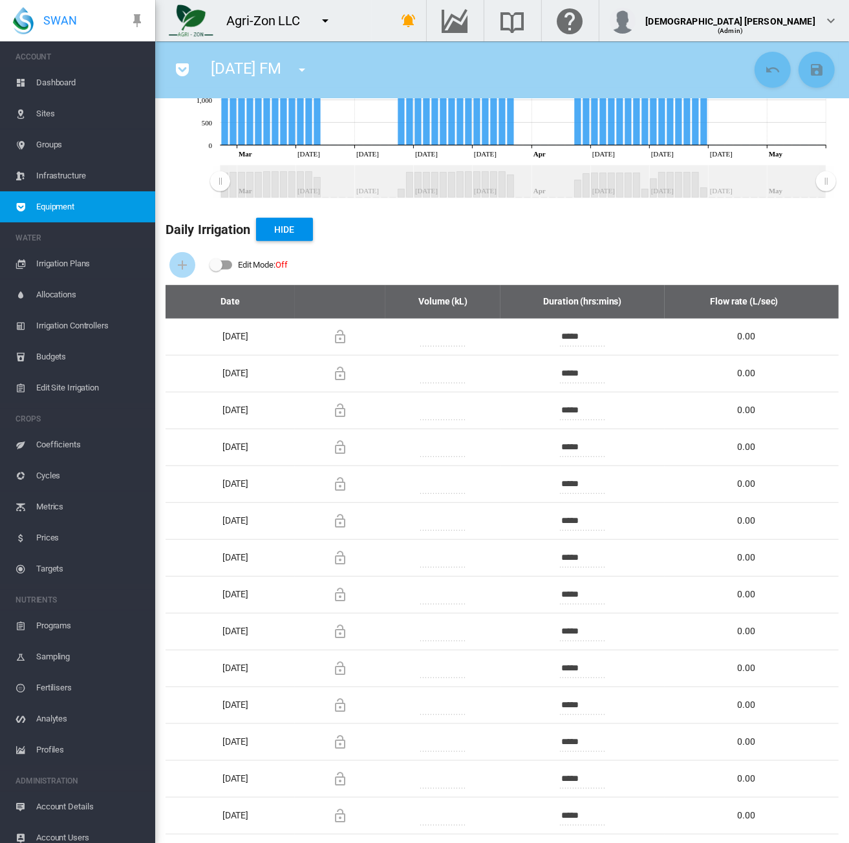
scroll to position [0, 0]
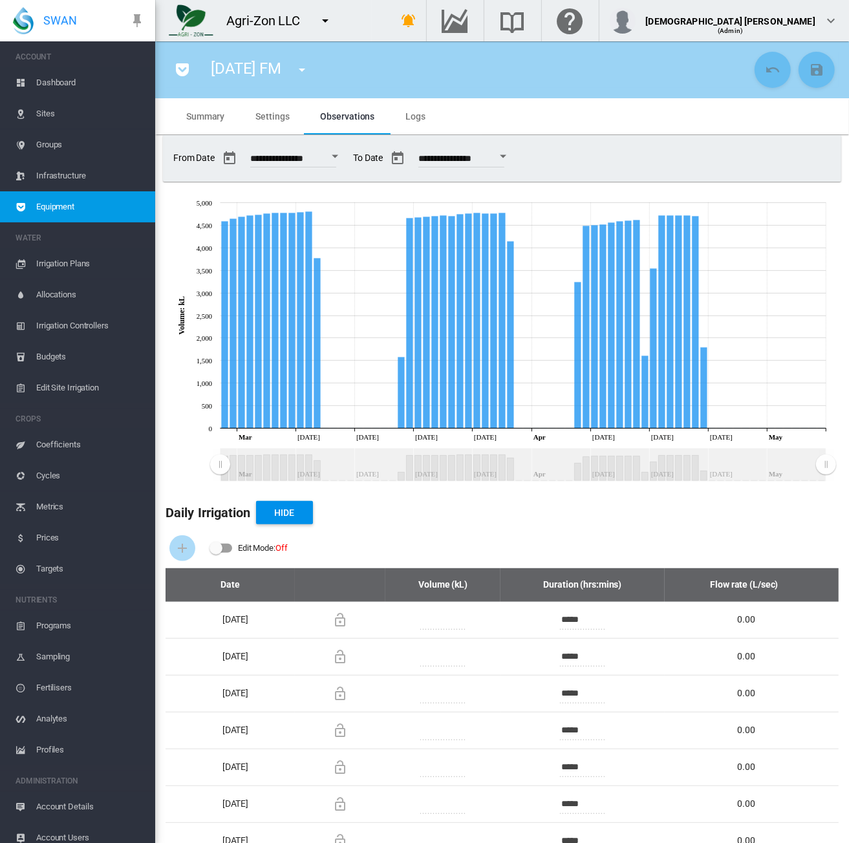
click at [338, 157] on div "Open calendar" at bounding box center [335, 156] width 6 height 3
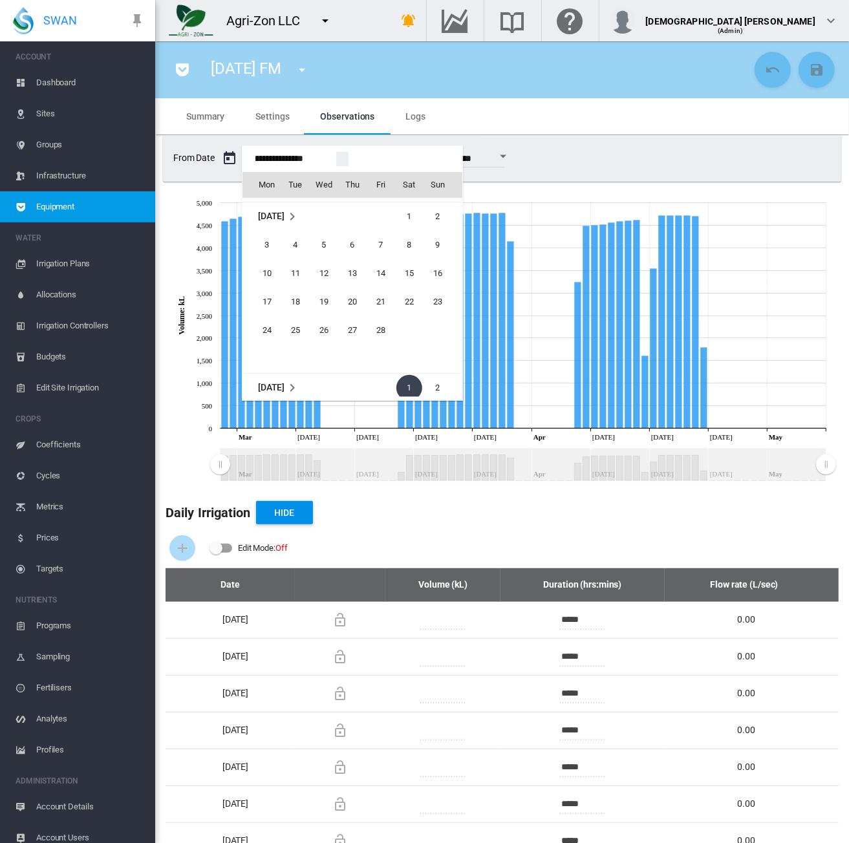
scroll to position [31000, 0]
click at [405, 231] on span "1" at bounding box center [409, 235] width 26 height 26
type input "**********"
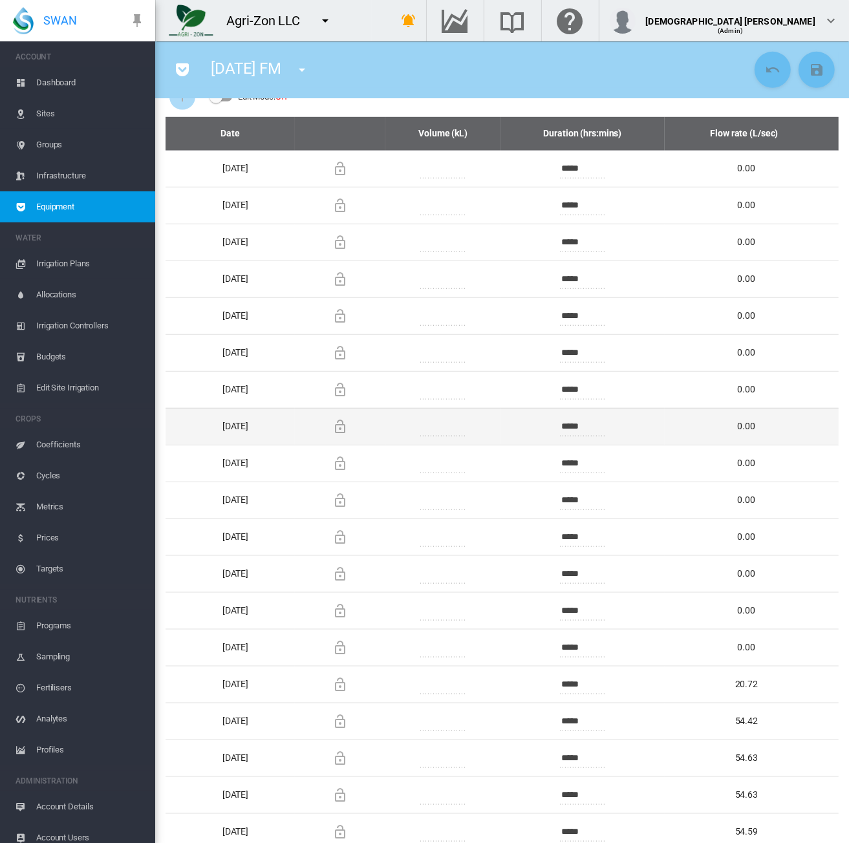
scroll to position [0, 0]
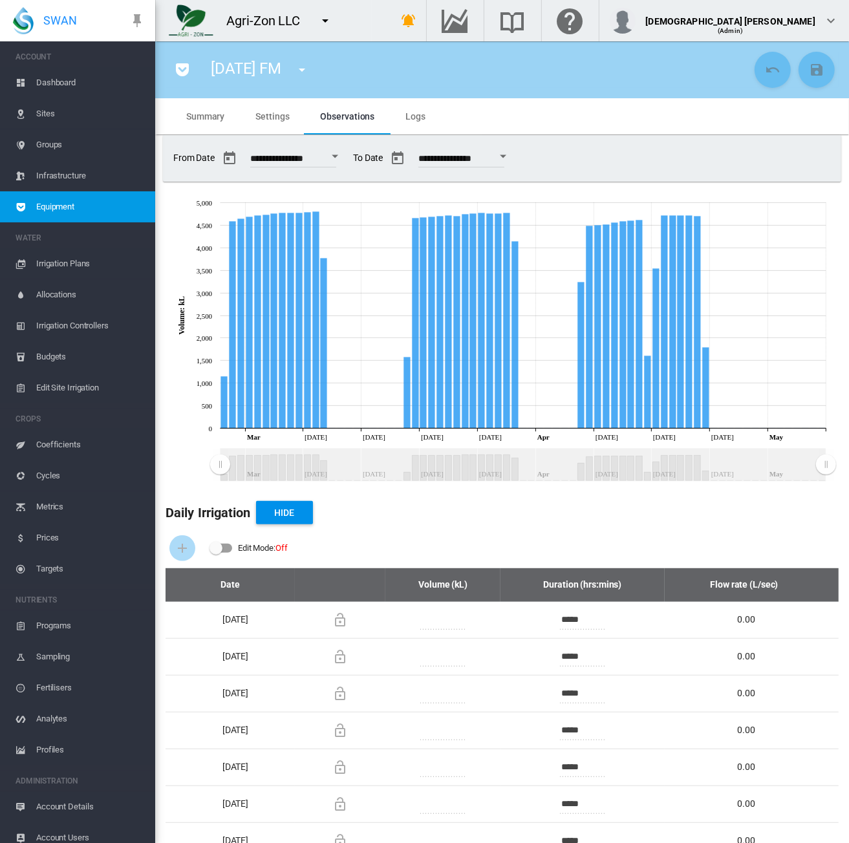
click at [506, 157] on div "Open calendar" at bounding box center [503, 156] width 6 height 3
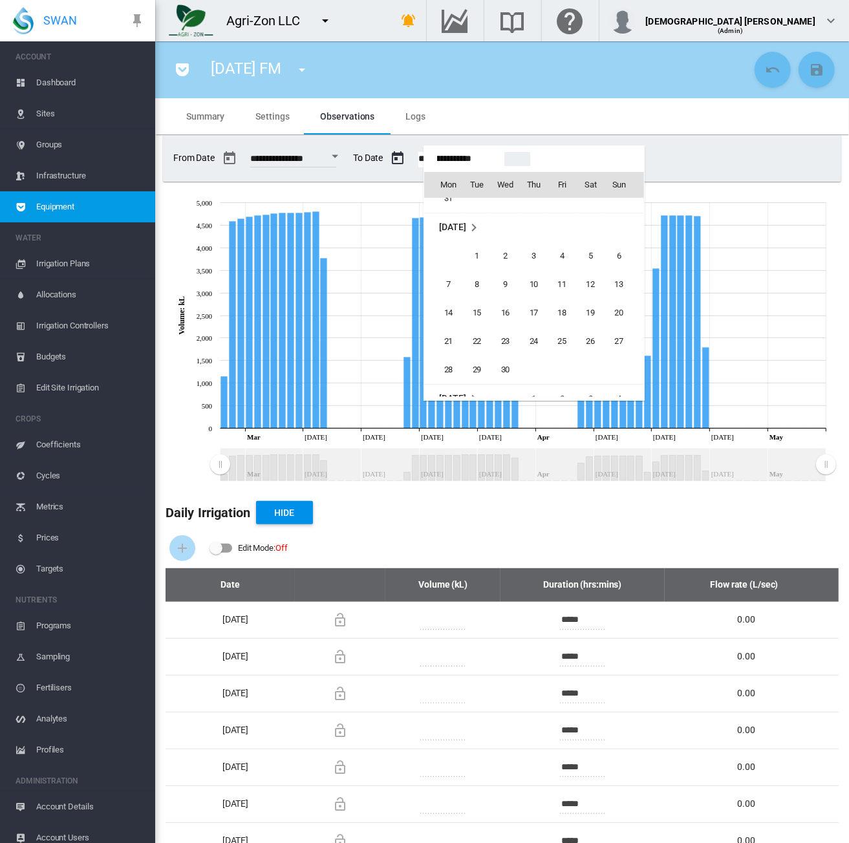
scroll to position [31123, 0]
click at [535, 363] on span "20" at bounding box center [534, 369] width 26 height 26
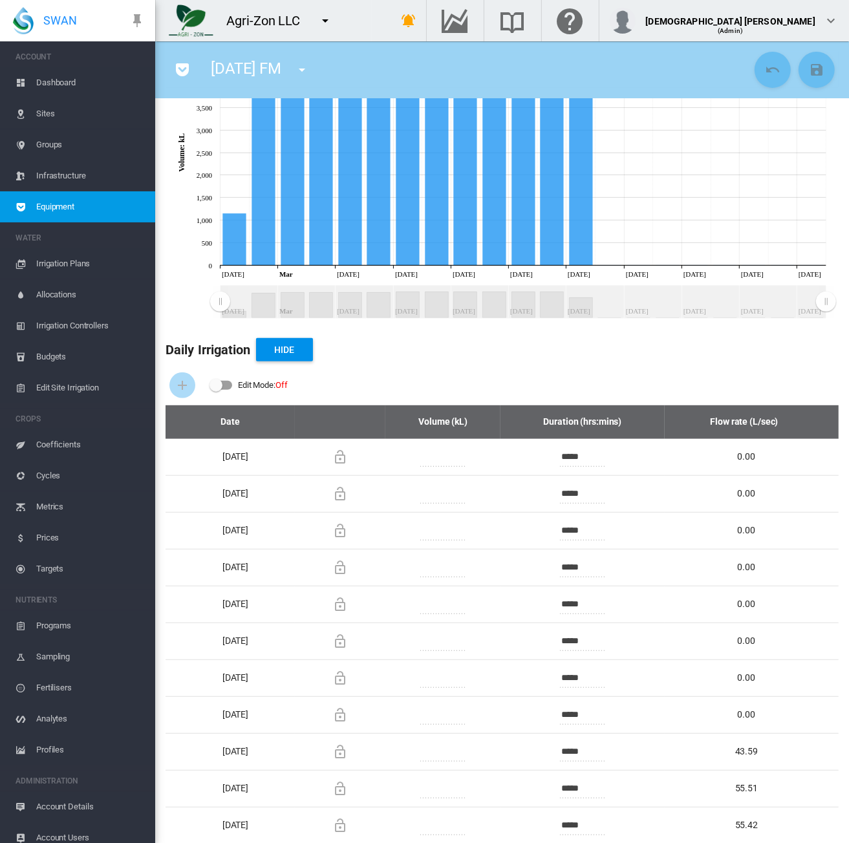
scroll to position [0, 0]
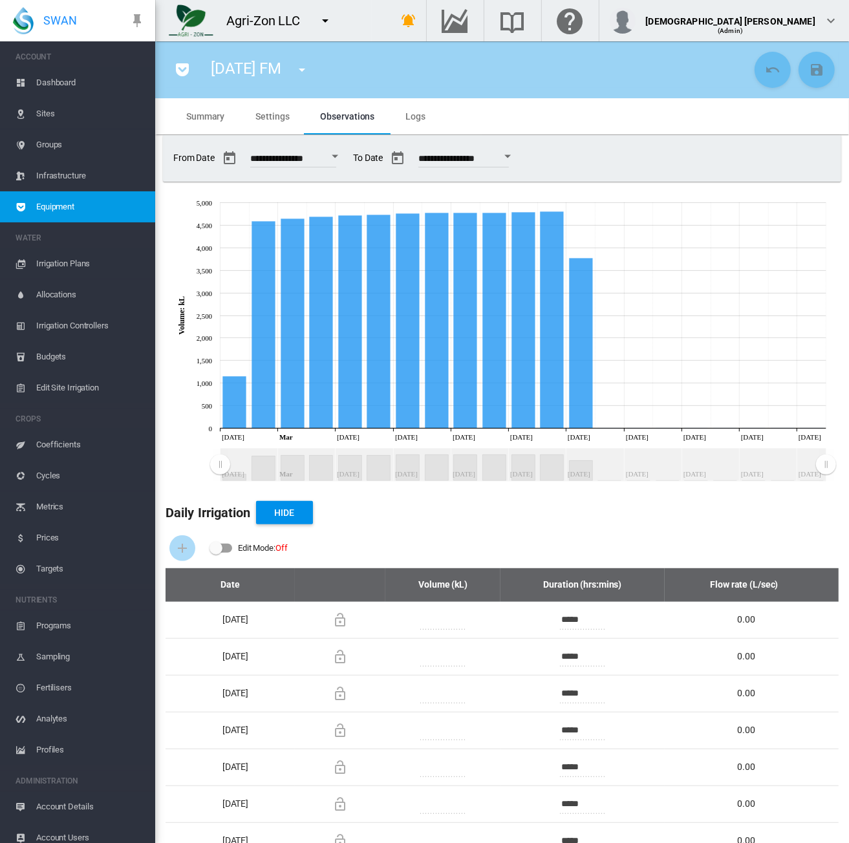
click at [519, 154] on button "Open calendar" at bounding box center [507, 156] width 23 height 23
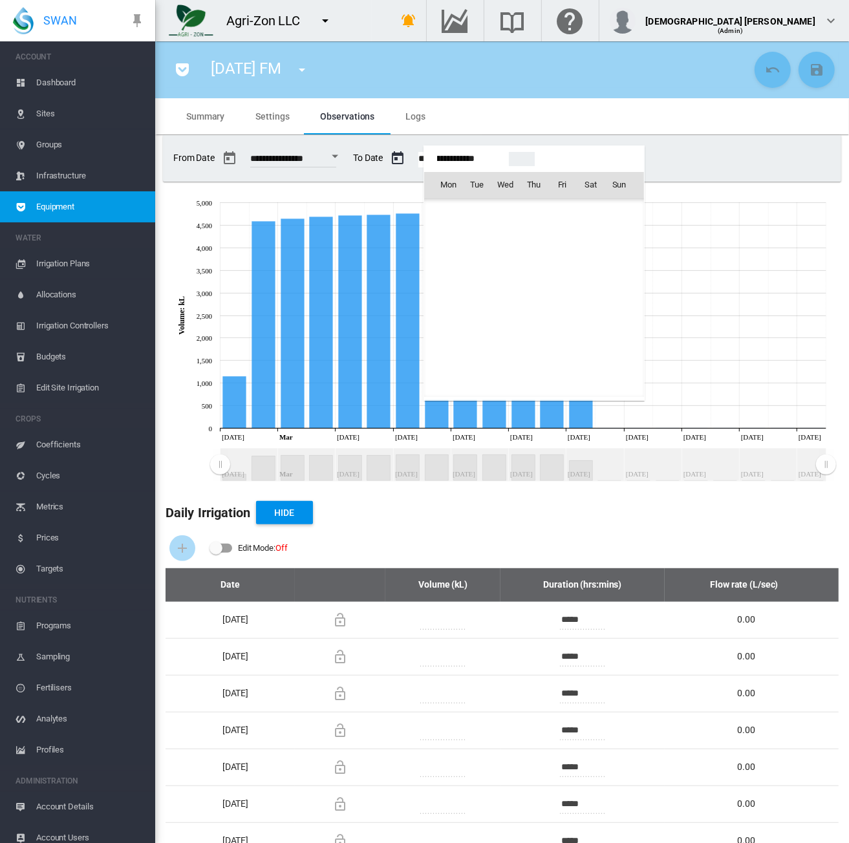
scroll to position [31194, 0]
click at [503, 267] on span "12" at bounding box center [506, 270] width 26 height 26
type input "**********"
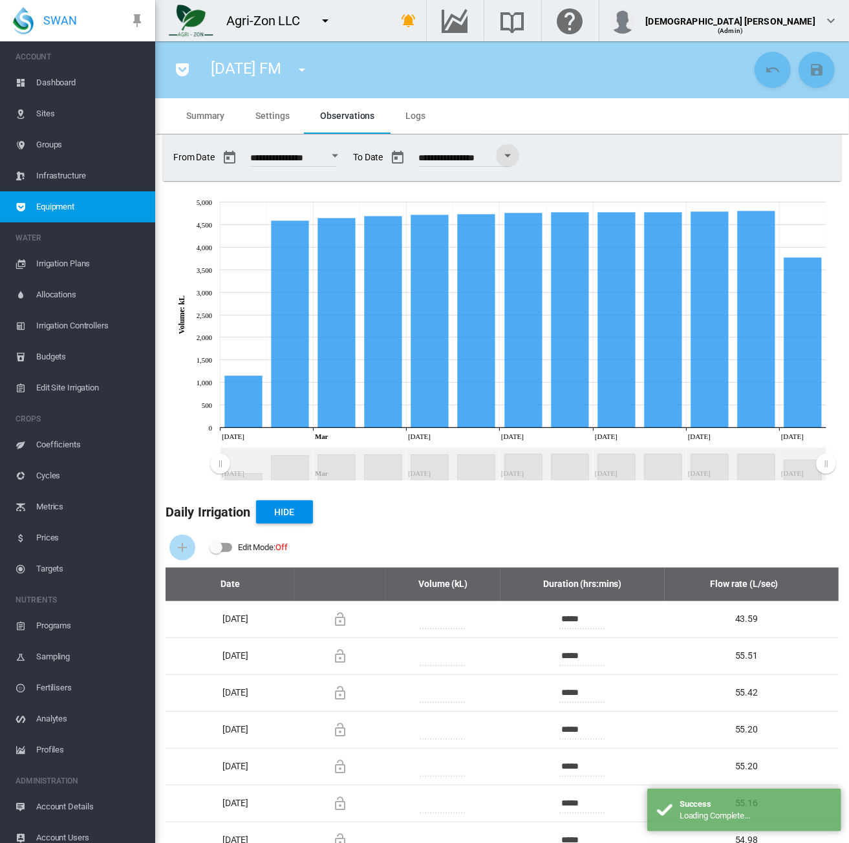
scroll to position [0, 0]
click at [344, 157] on button "Open calendar" at bounding box center [334, 156] width 23 height 23
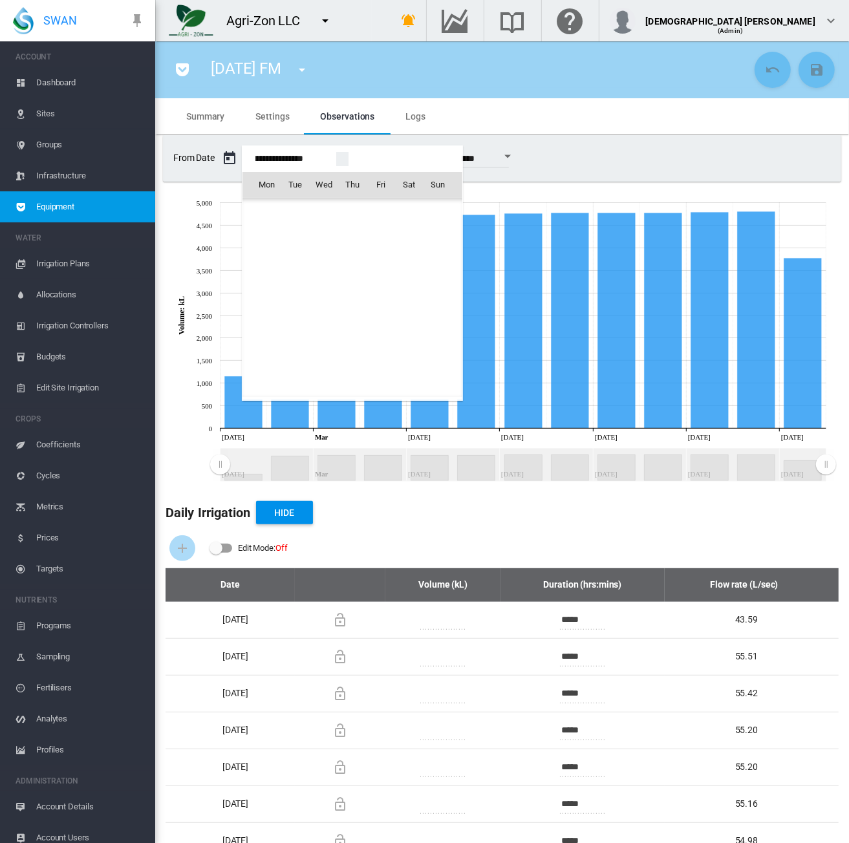
scroll to position [31022, 0]
click at [402, 378] on span "1" at bounding box center [409, 384] width 26 height 26
type input "**********"
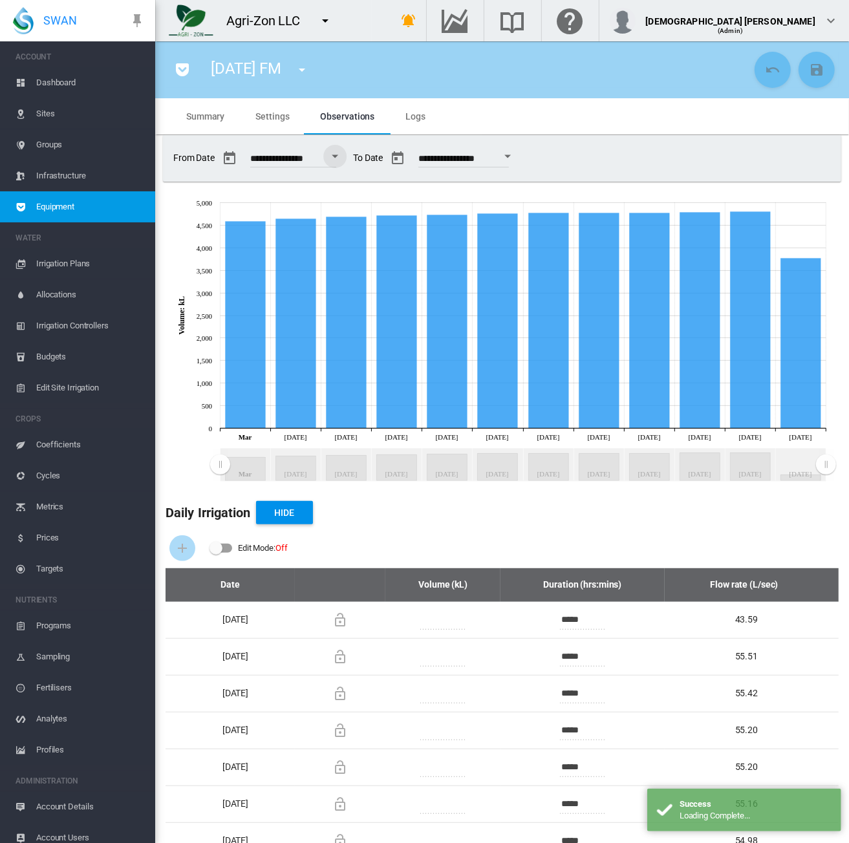
click at [668, 160] on div "**********" at bounding box center [502, 158] width 668 height 36
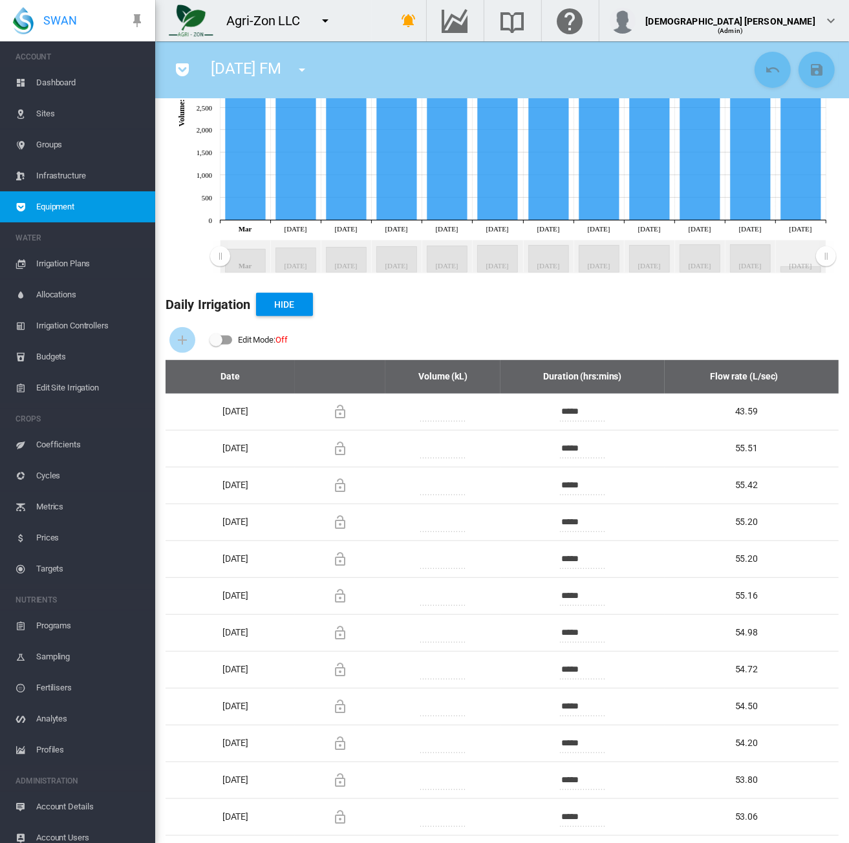
scroll to position [0, 0]
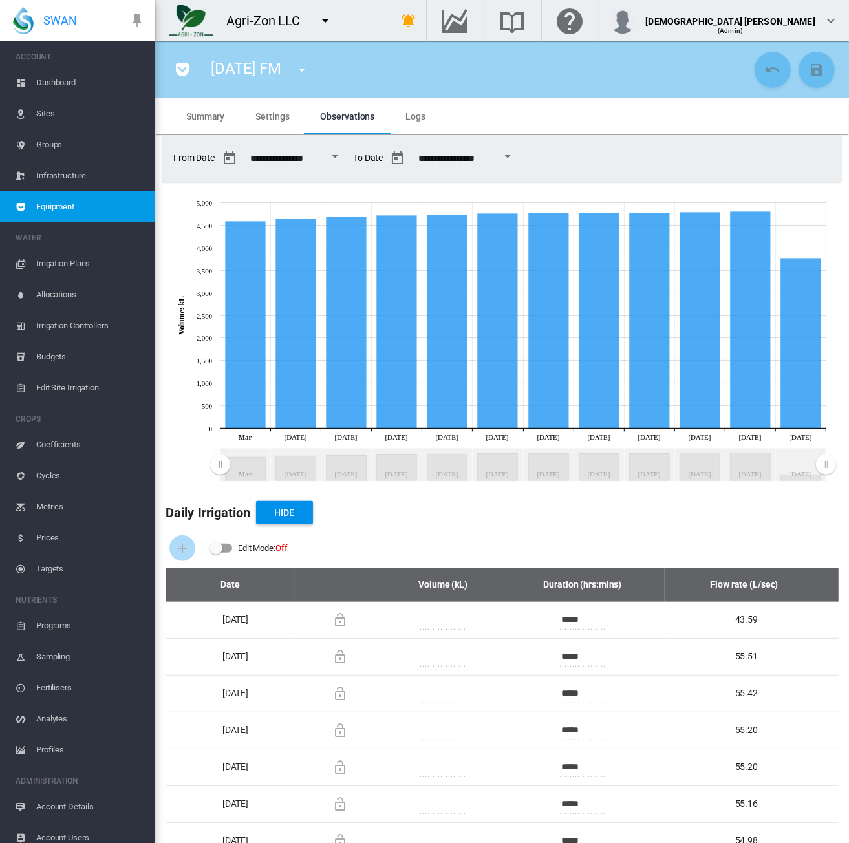
click at [265, 110] on md-tab-item "Settings" at bounding box center [272, 116] width 65 height 36
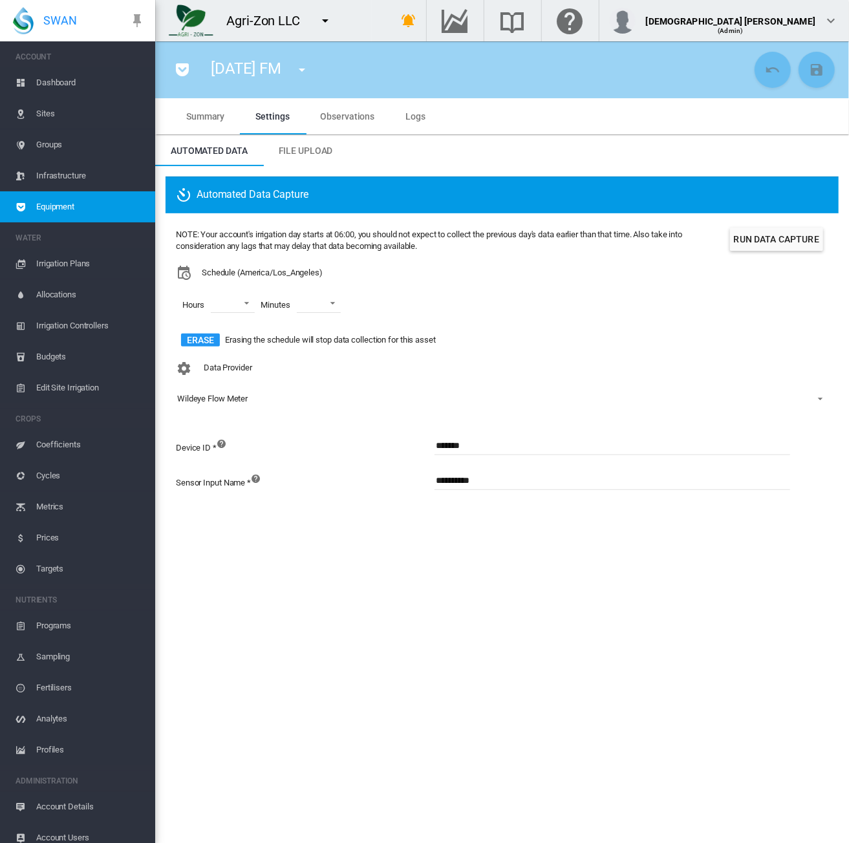
click at [760, 240] on button "Run Data Capture" at bounding box center [776, 239] width 93 height 23
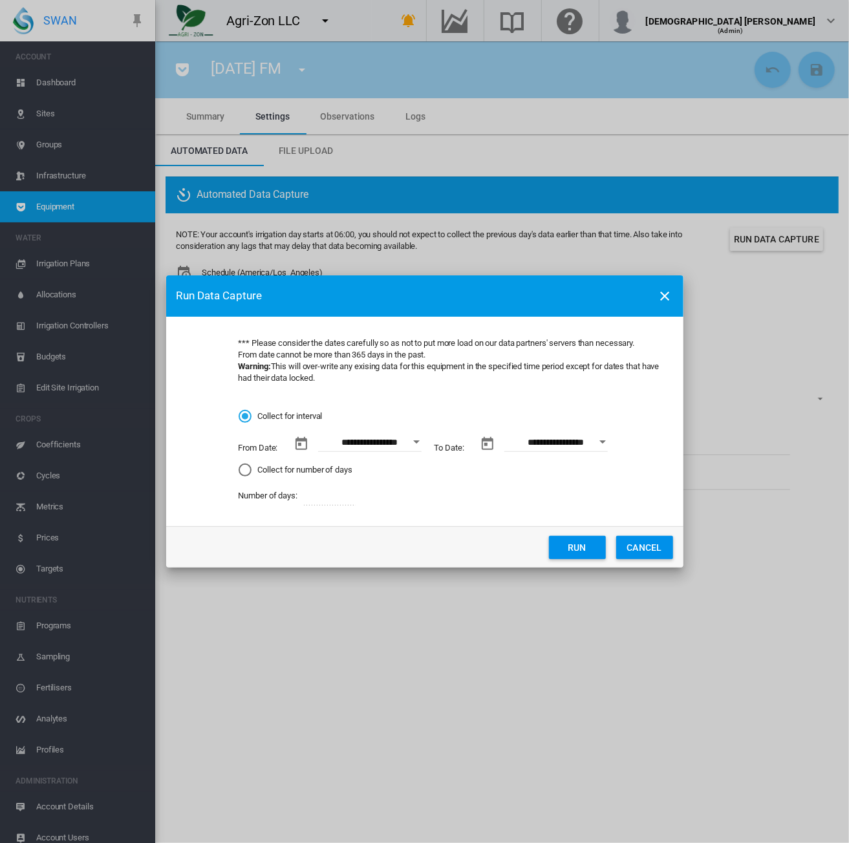
click at [415, 444] on button "Open calendar" at bounding box center [416, 442] width 23 height 23
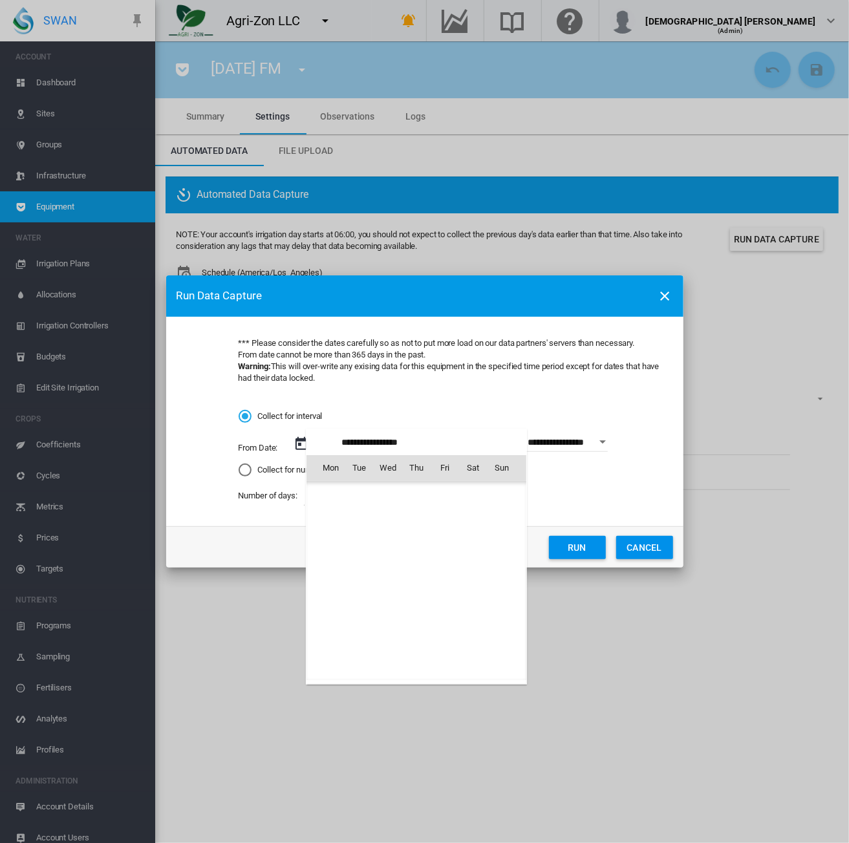
scroll to position [299426, 0]
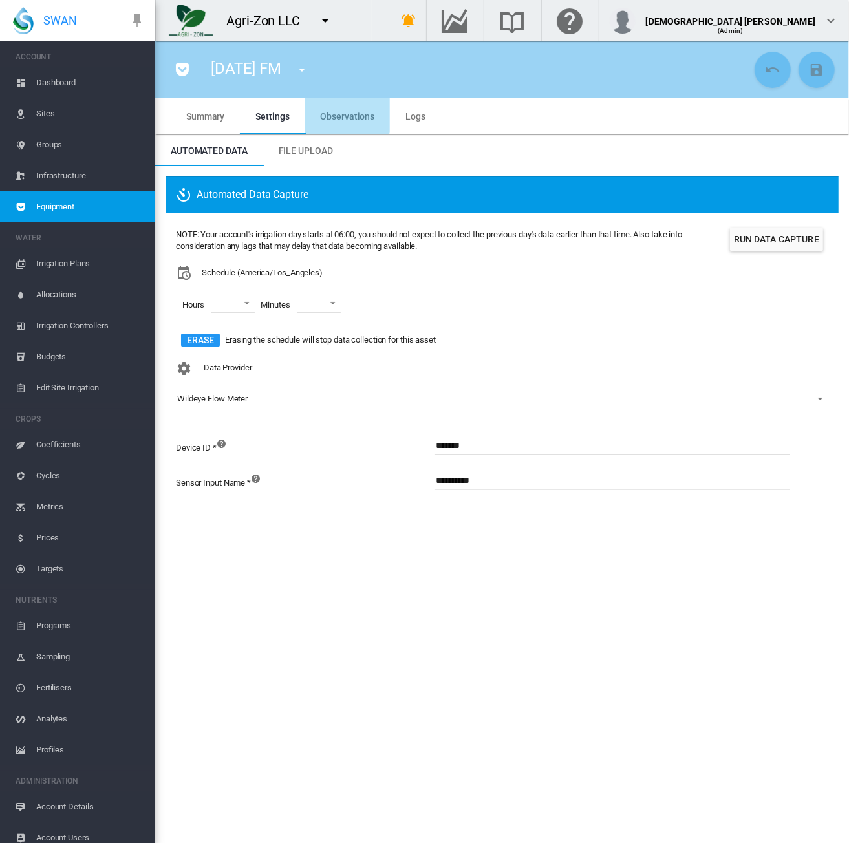
click at [342, 115] on span "Observations" at bounding box center [348, 116] width 54 height 10
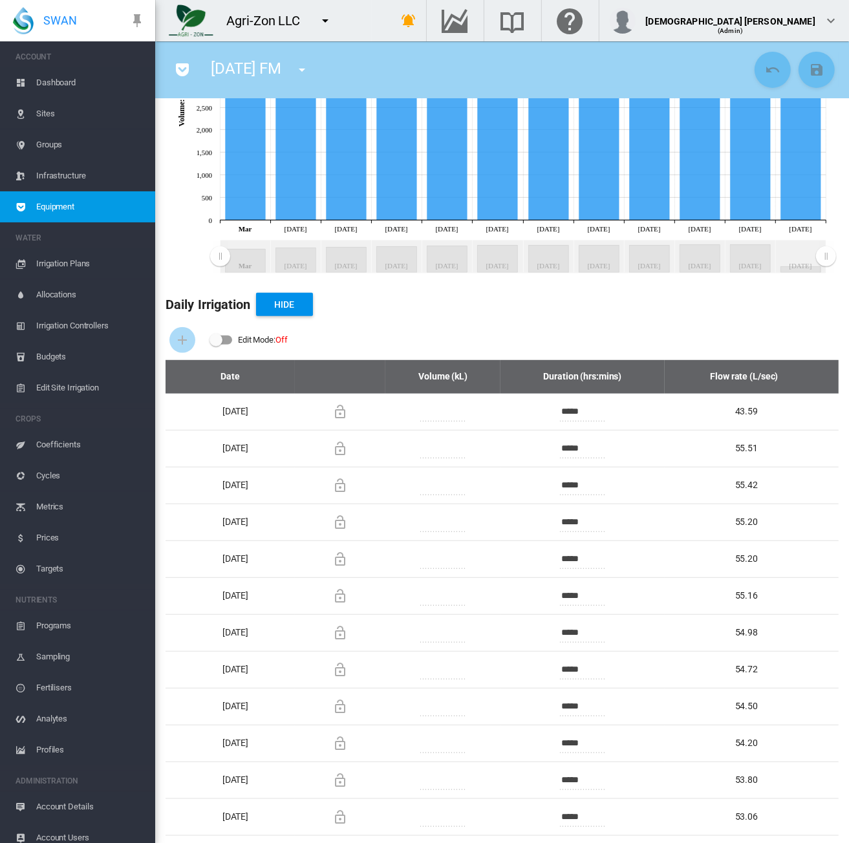
scroll to position [0, 0]
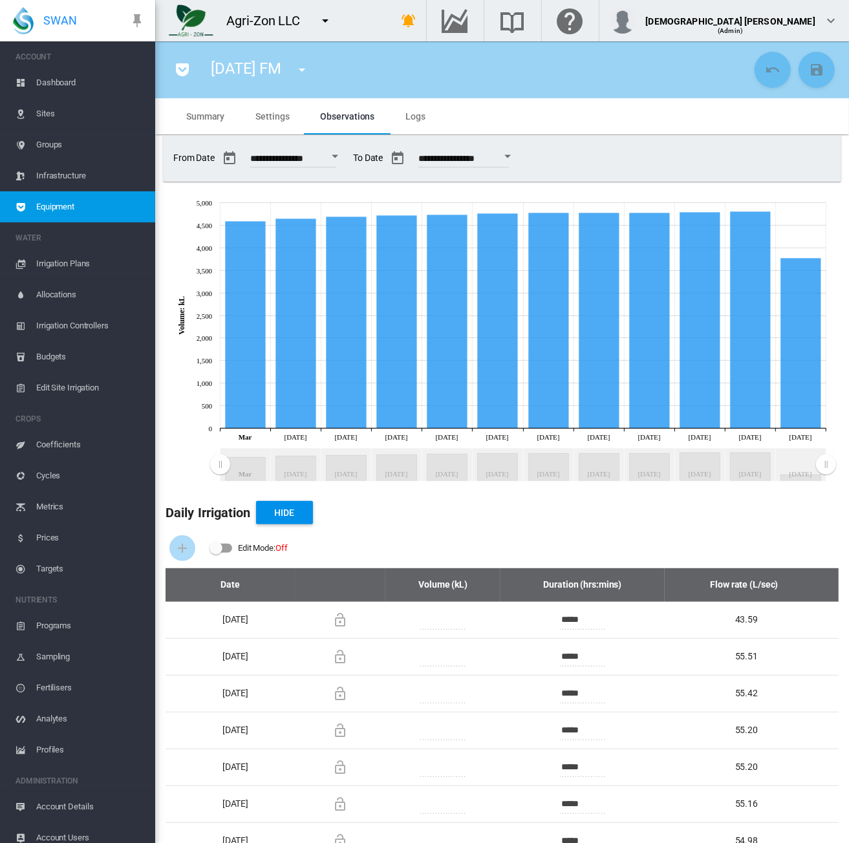
click at [127, 211] on span "Equipment" at bounding box center [90, 206] width 109 height 31
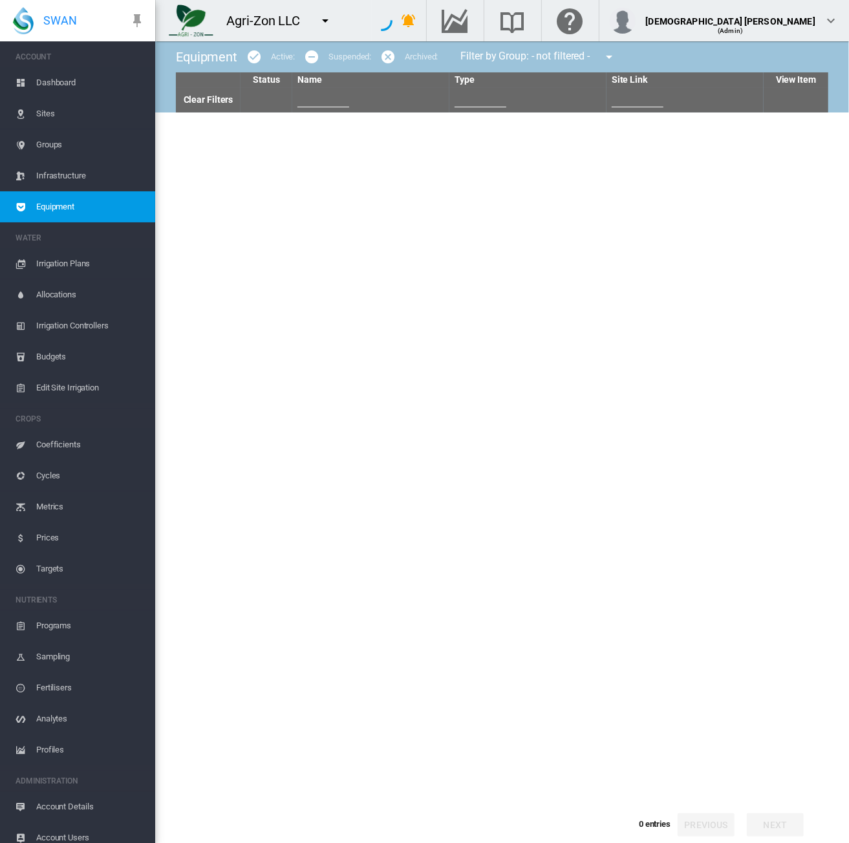
type input "****"
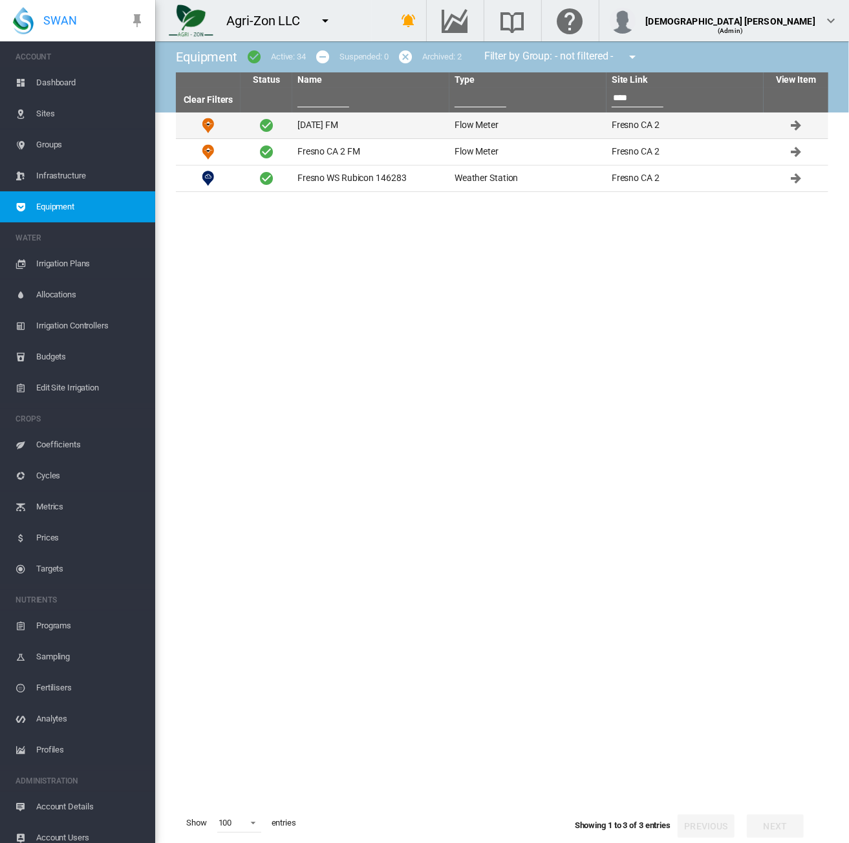
click at [341, 129] on td "[DATE] FM" at bounding box center [370, 126] width 157 height 26
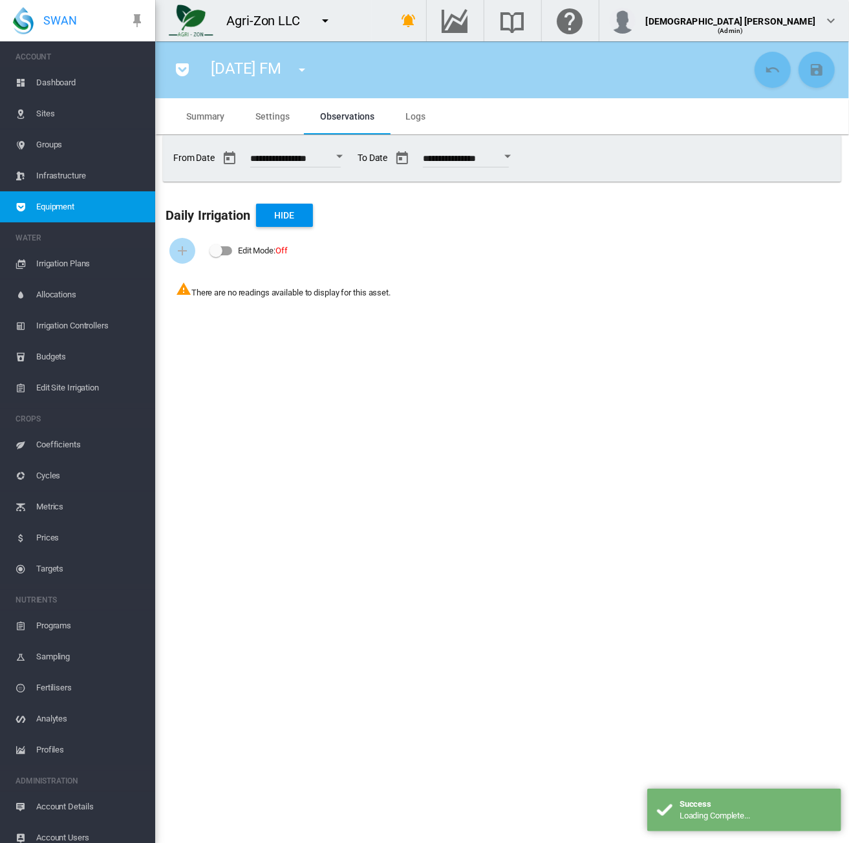
click at [343, 156] on div "Open calendar" at bounding box center [339, 156] width 6 height 3
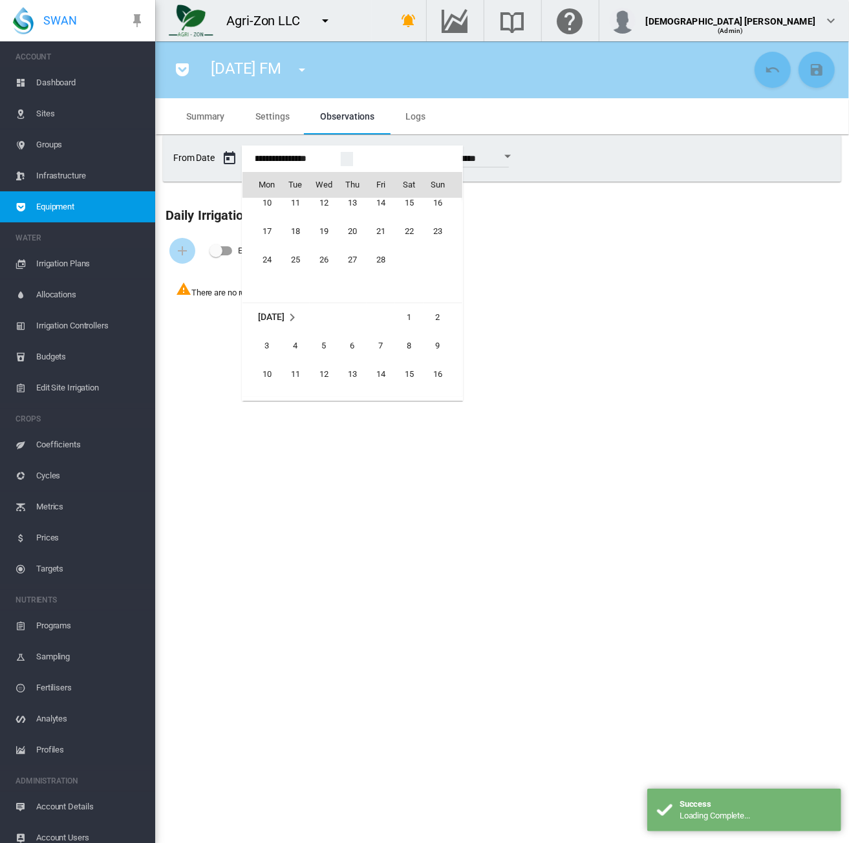
scroll to position [30954, 0]
click at [410, 282] on span "1" at bounding box center [409, 281] width 26 height 26
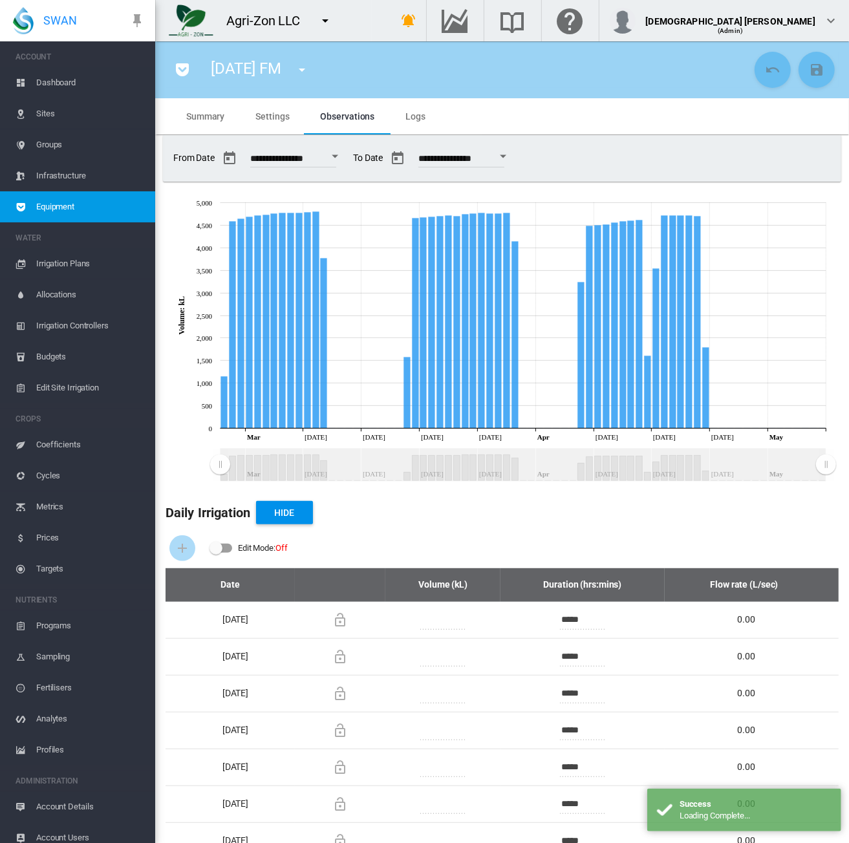
click at [341, 157] on button "Open calendar" at bounding box center [334, 156] width 23 height 23
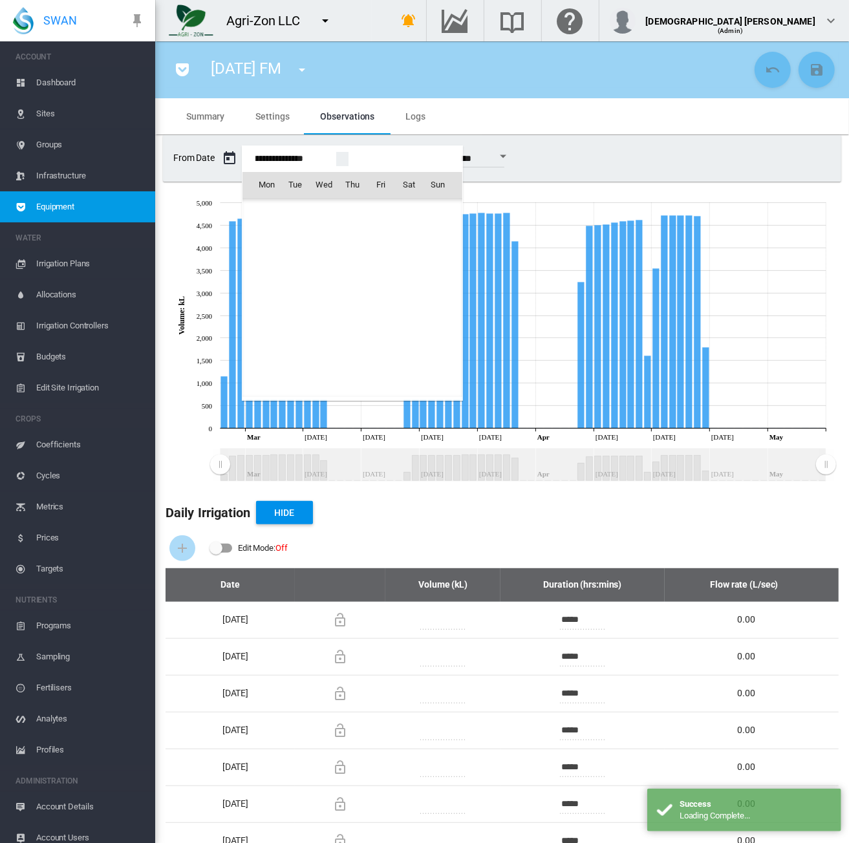
scroll to position [31022, 0]
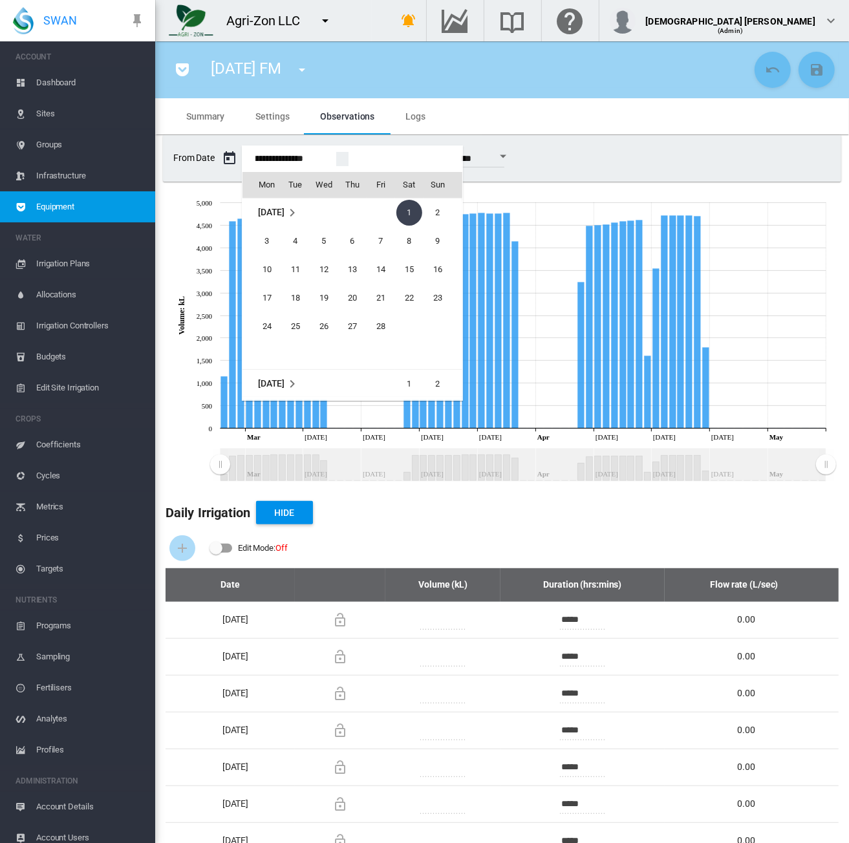
drag, startPoint x: 409, startPoint y: 380, endPoint x: 459, endPoint y: 219, distance: 168.1
click at [409, 378] on span "1" at bounding box center [409, 384] width 26 height 26
type input "**********"
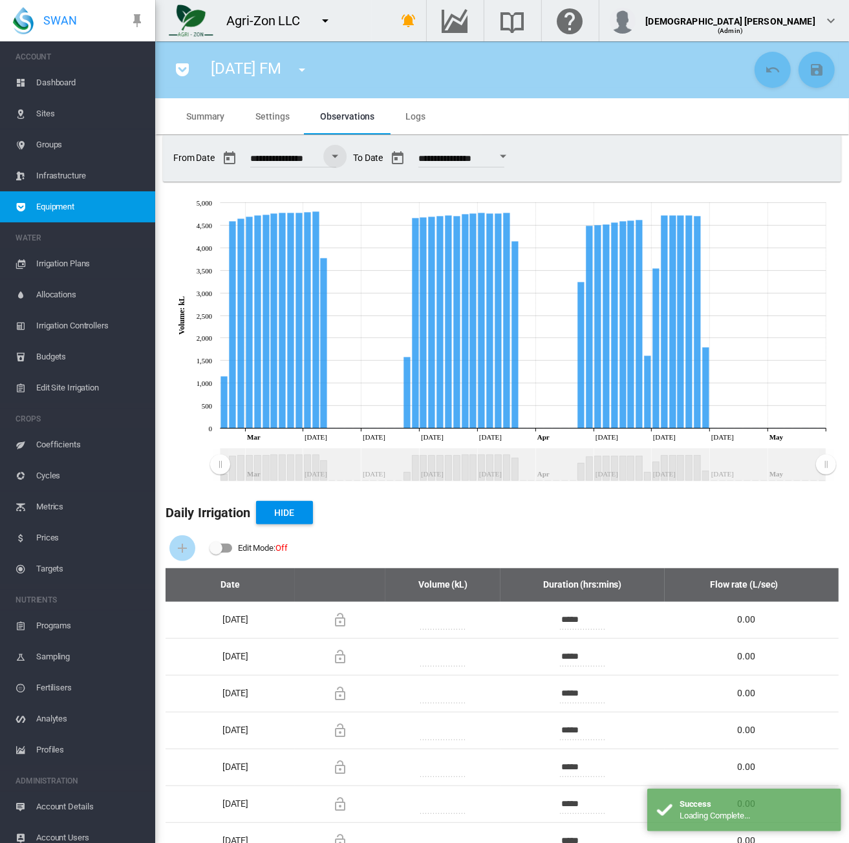
click at [515, 160] on button "Open calendar" at bounding box center [503, 156] width 23 height 23
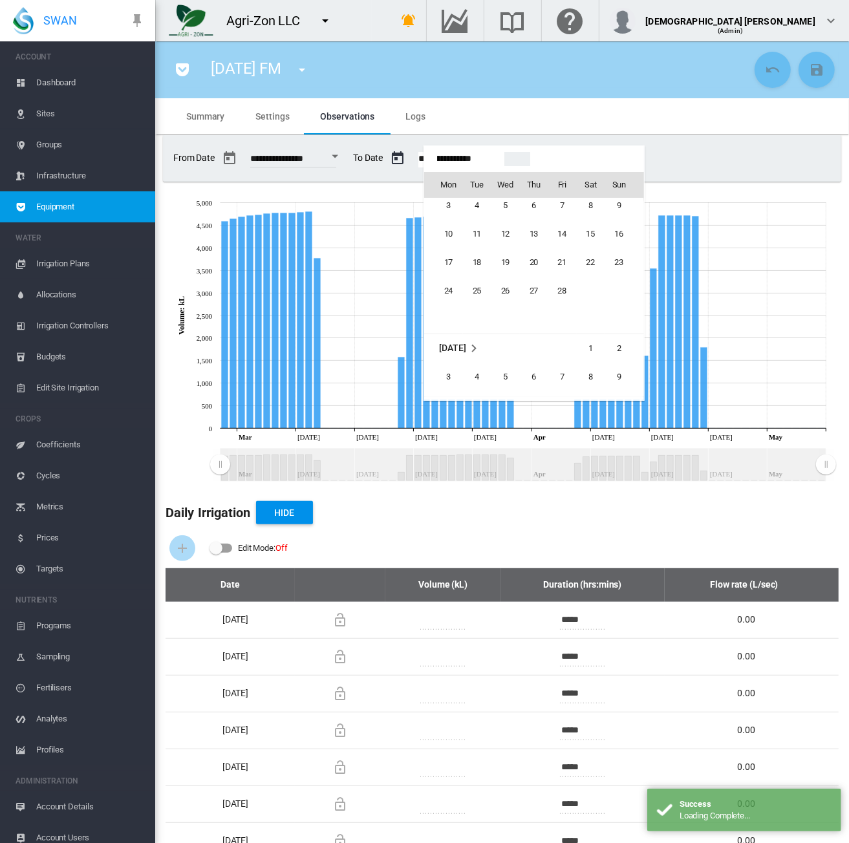
scroll to position [31123, 0]
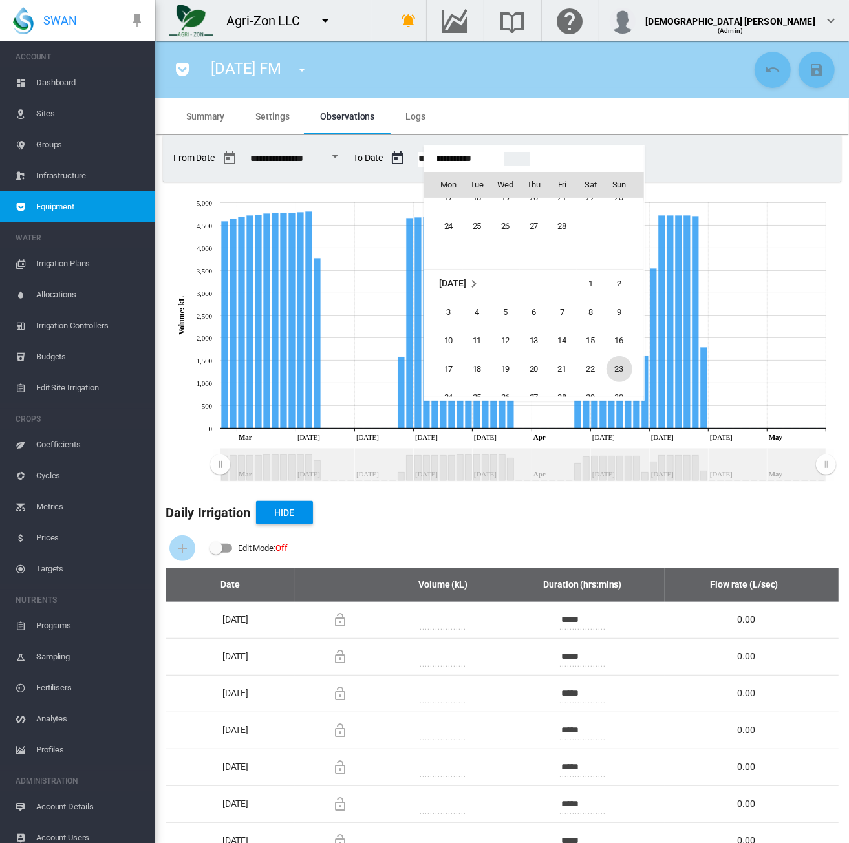
click at [616, 374] on span "23" at bounding box center [620, 369] width 26 height 26
type input "**********"
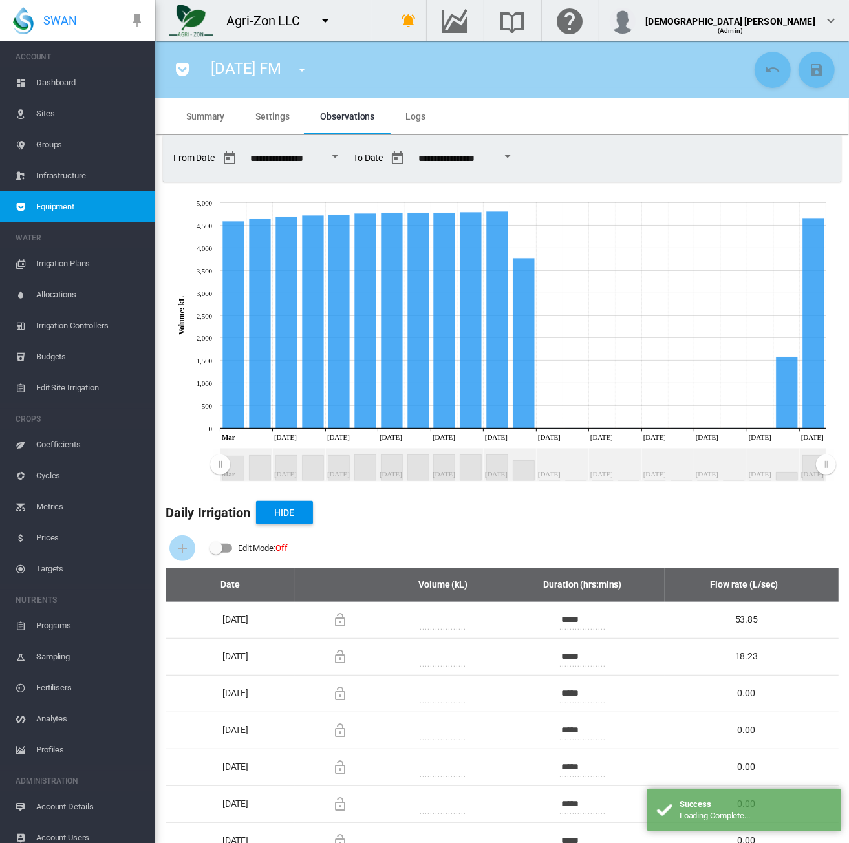
click at [607, 537] on div "Edit Mode: Off" at bounding box center [502, 548] width 673 height 40
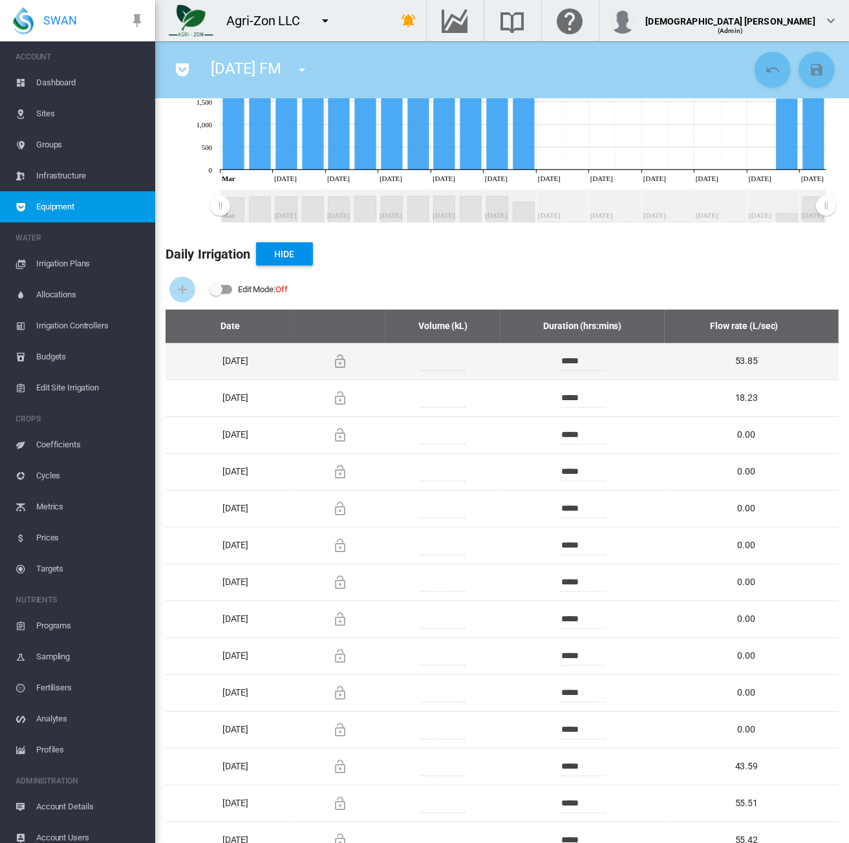
scroll to position [259, 0]
